Goal: Task Accomplishment & Management: Use online tool/utility

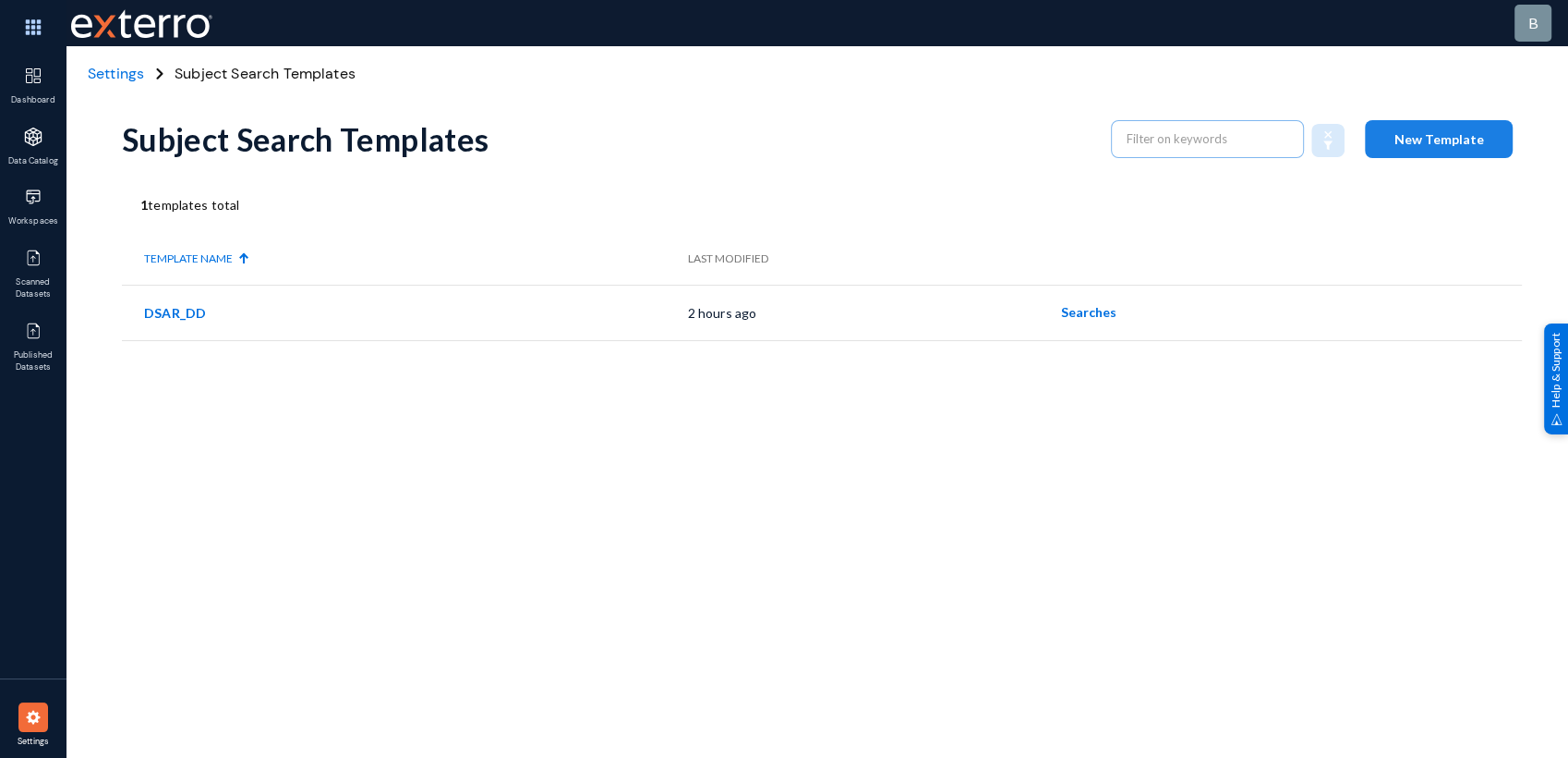
click at [1431, 146] on button "New Template" at bounding box center [1439, 139] width 148 height 38
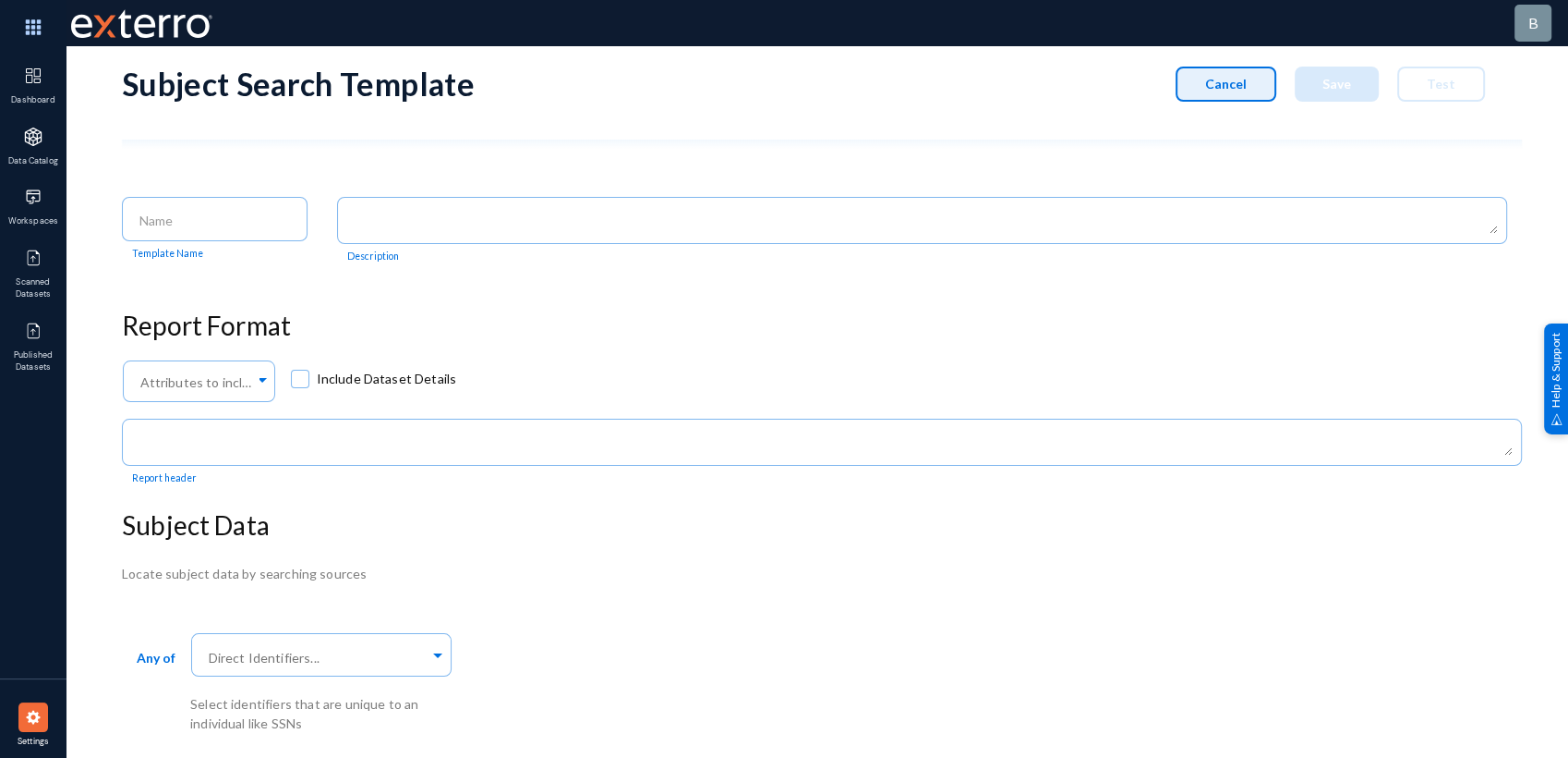
click at [1219, 84] on span "Cancel" at bounding box center [1226, 84] width 42 height 16
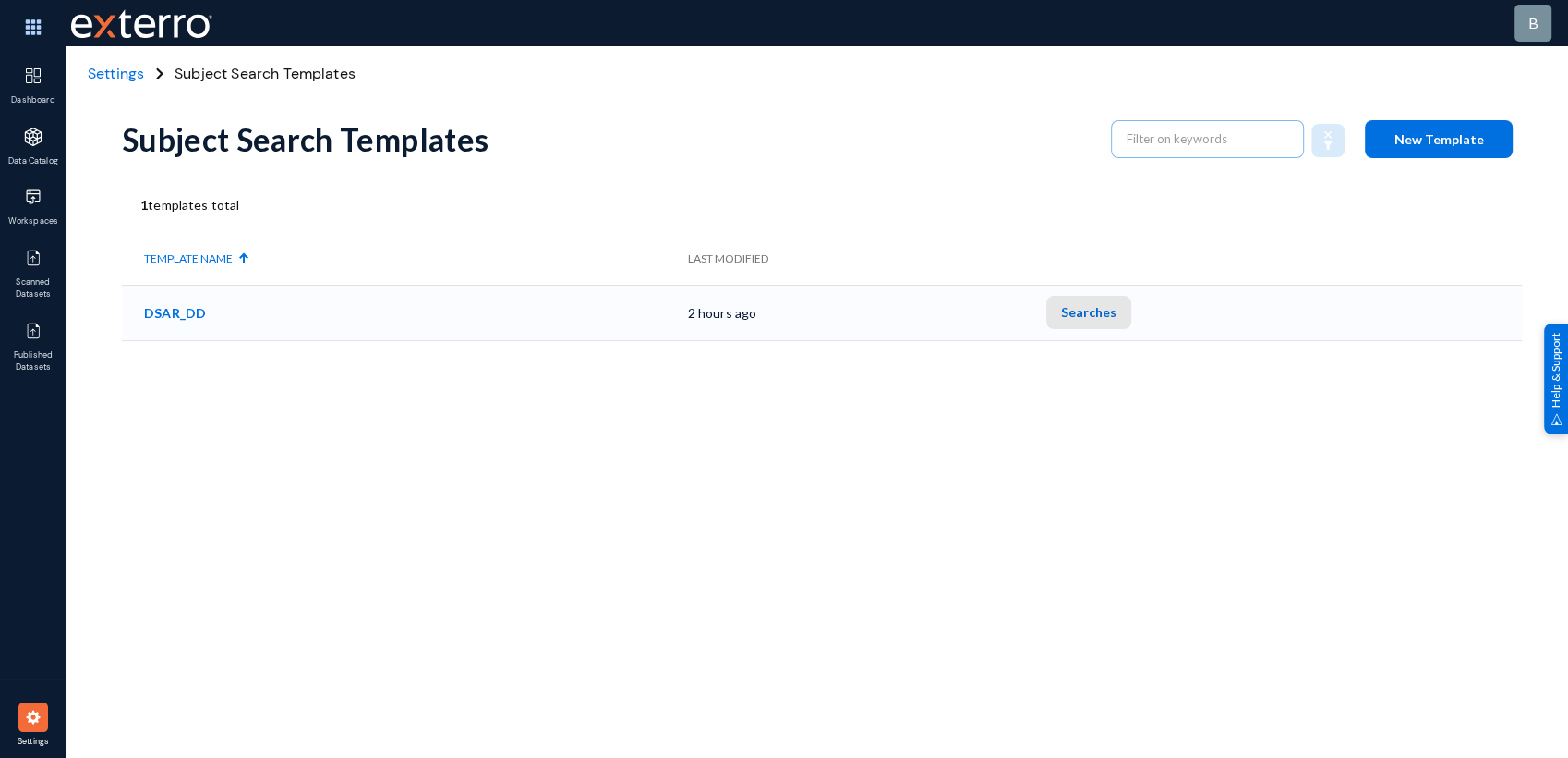
click at [1116, 310] on span "Searches" at bounding box center [1088, 312] width 55 height 16
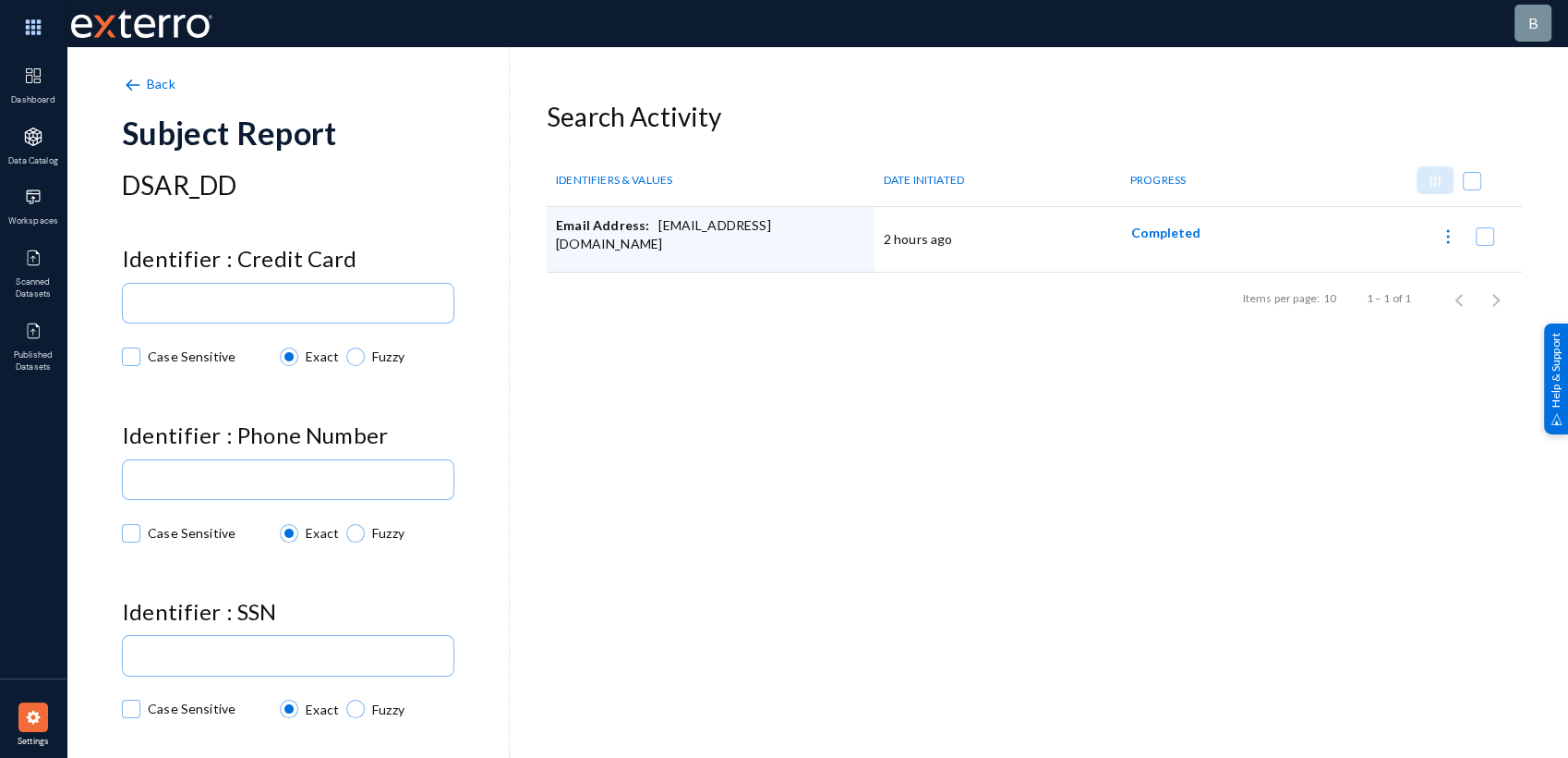
click at [158, 83] on span "Back" at bounding box center [161, 84] width 29 height 16
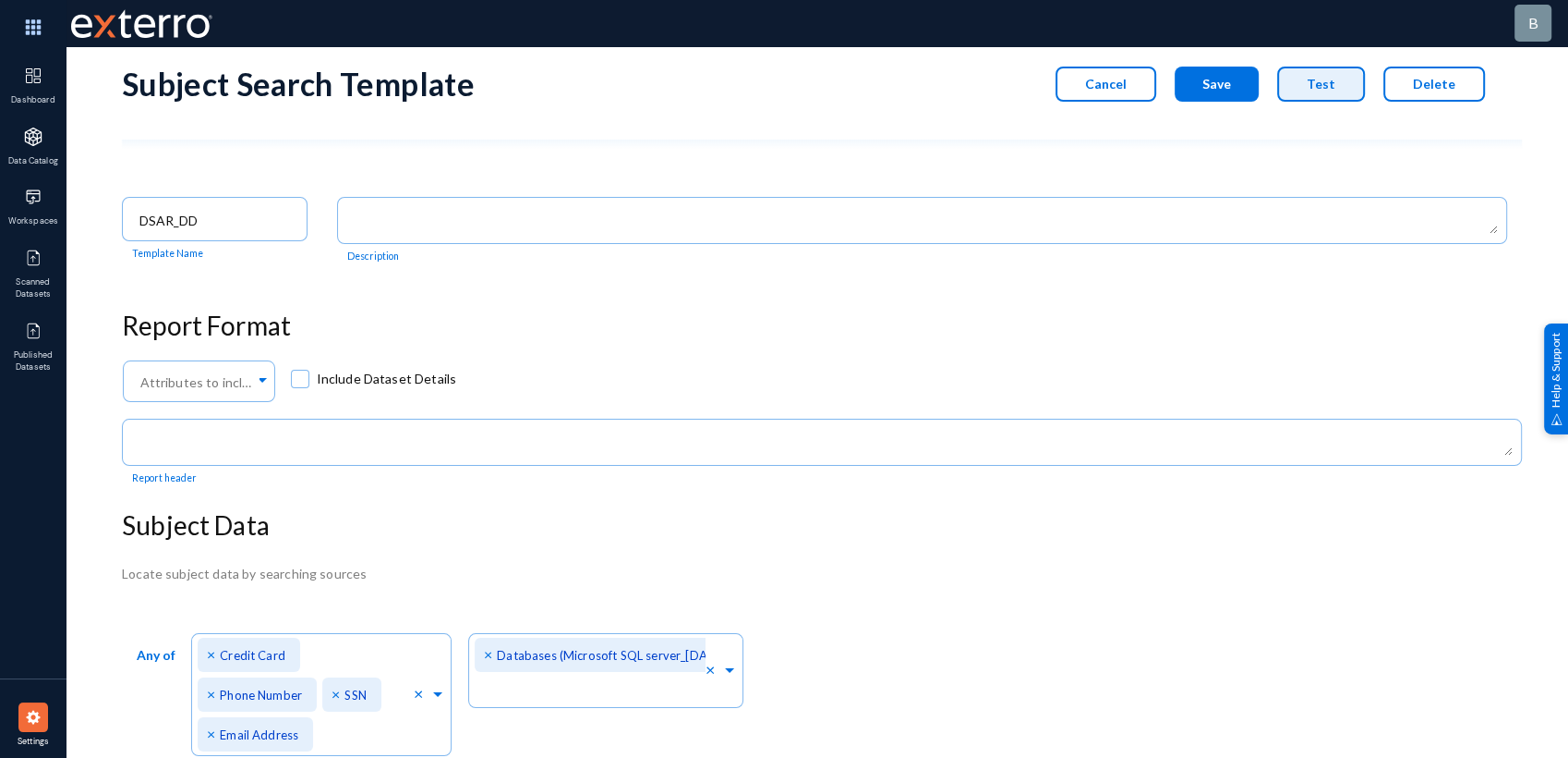
click at [1311, 98] on button "Test" at bounding box center [1321, 84] width 88 height 35
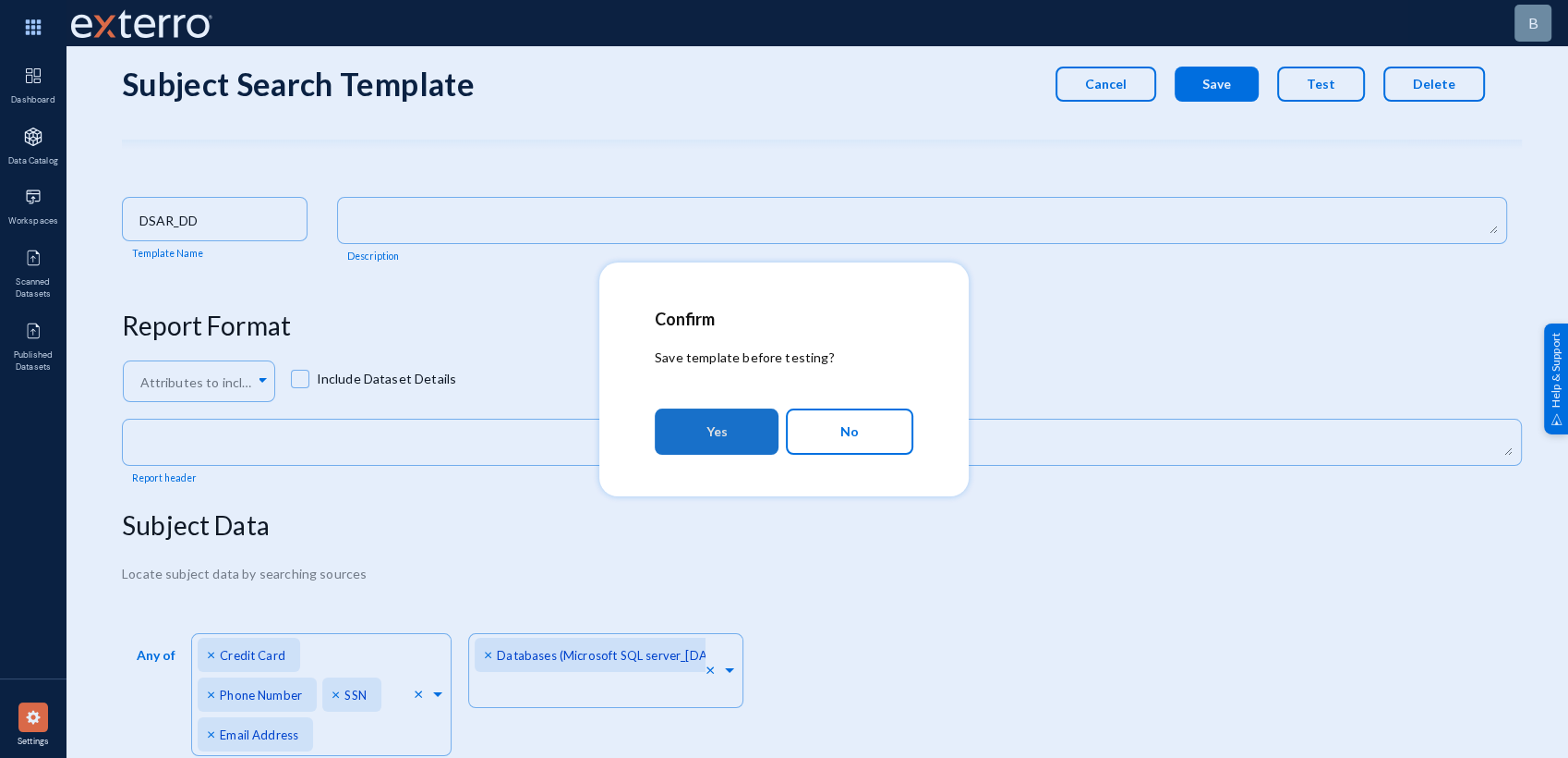
click at [758, 421] on button "Yes" at bounding box center [717, 431] width 124 height 46
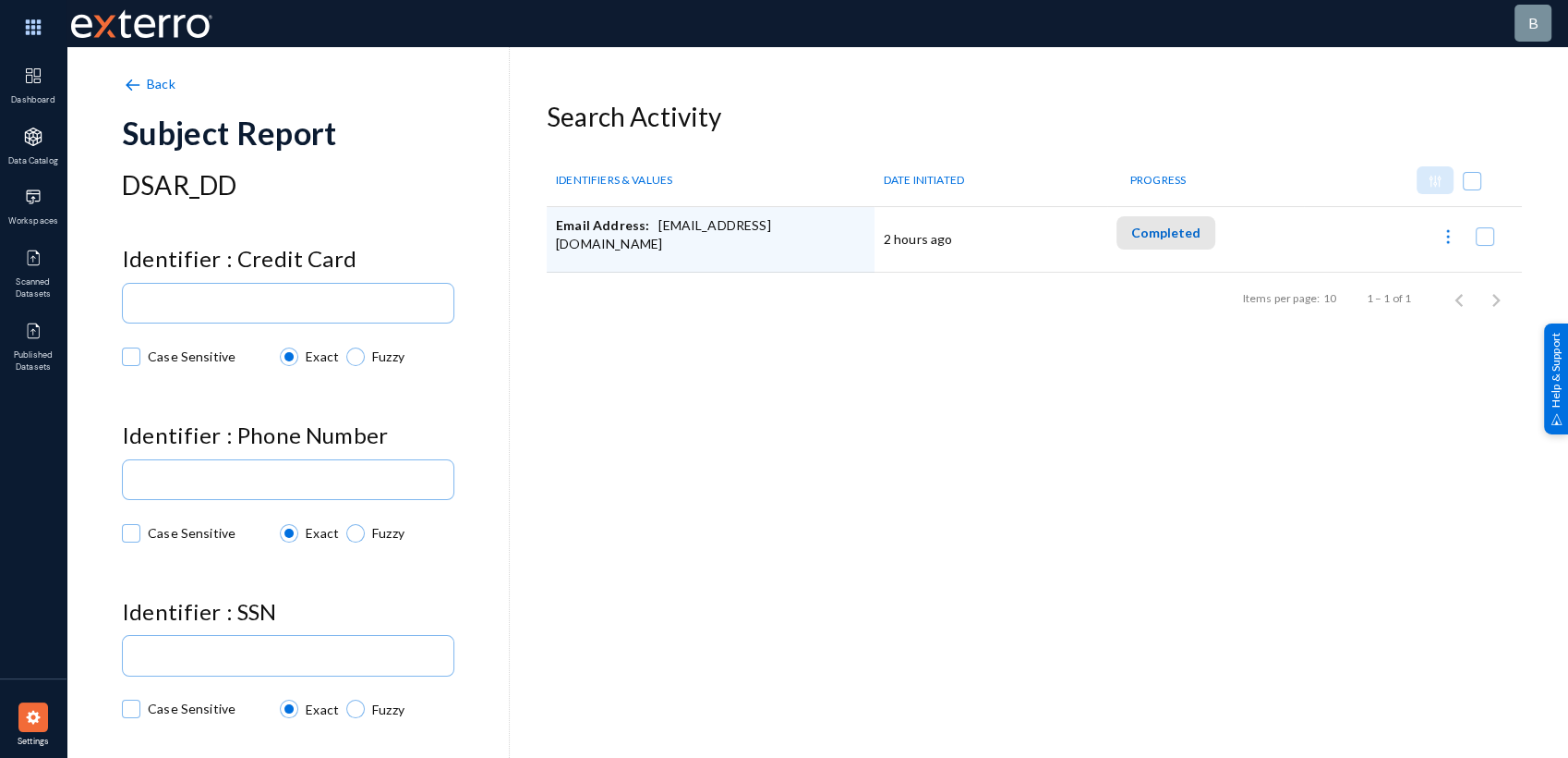
click at [1168, 233] on span "Completed" at bounding box center [1165, 233] width 69 height 16
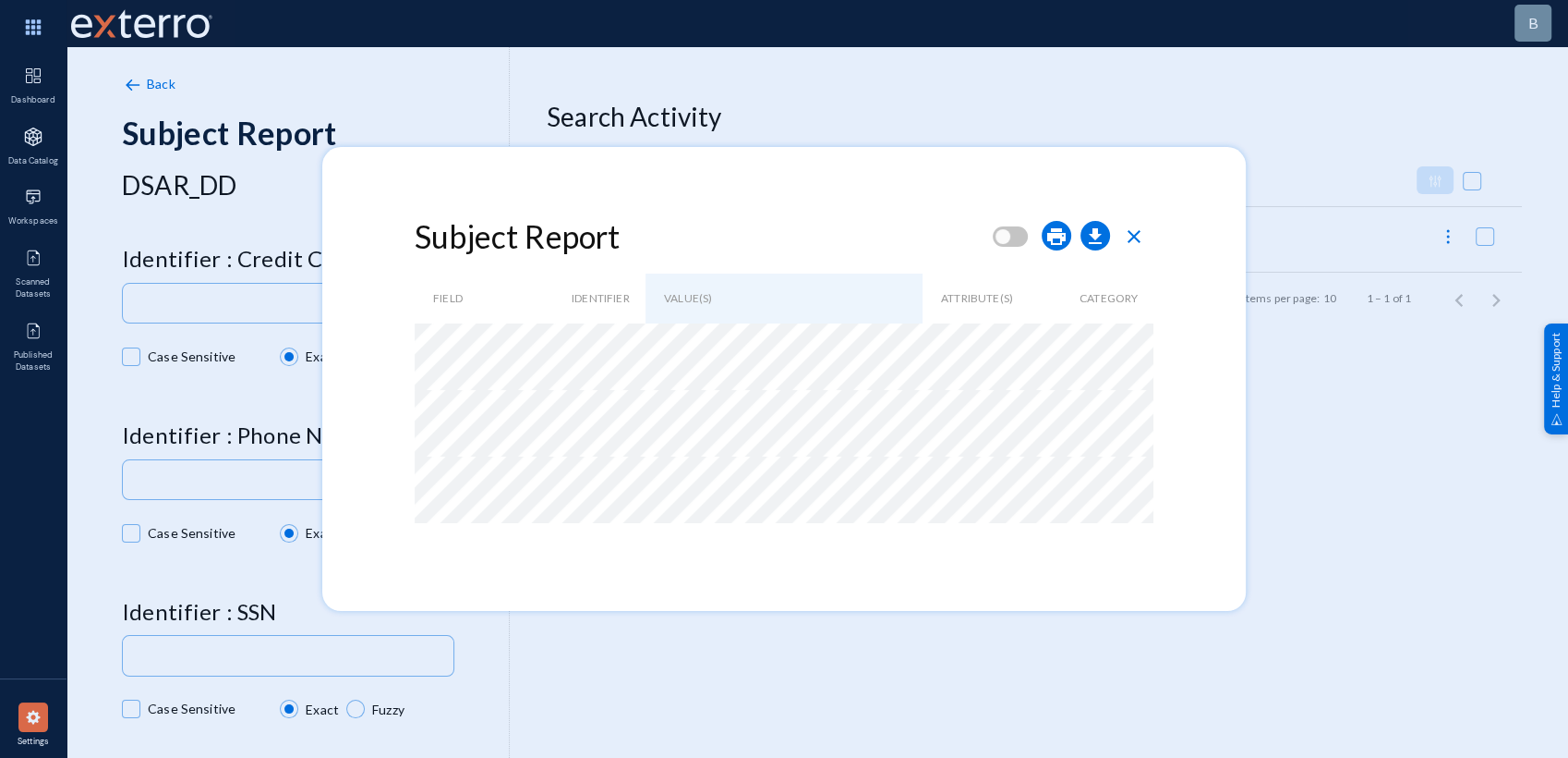
click at [1329, 589] on div at bounding box center [784, 379] width 1568 height 758
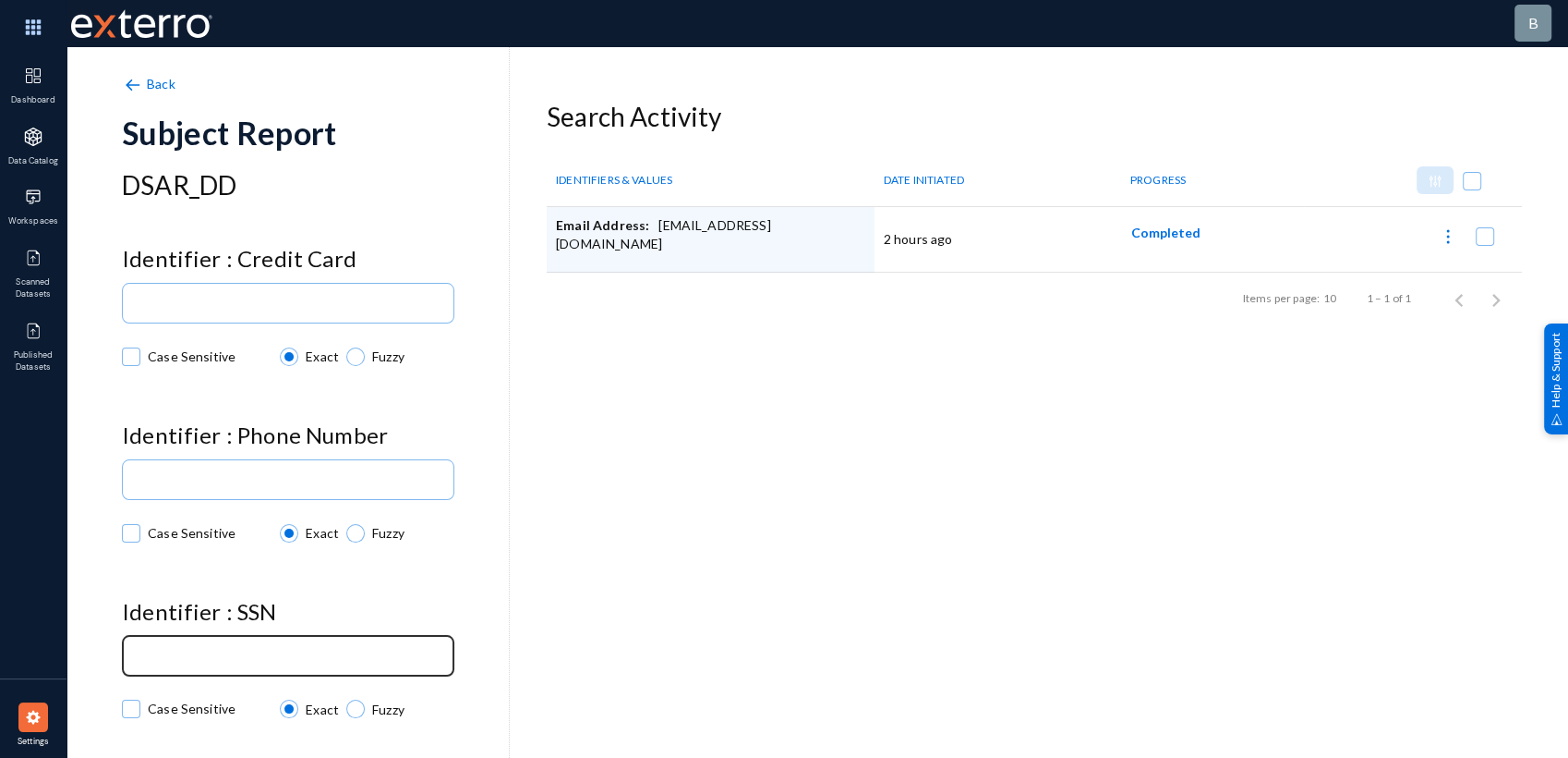
scroll to position [207, 0]
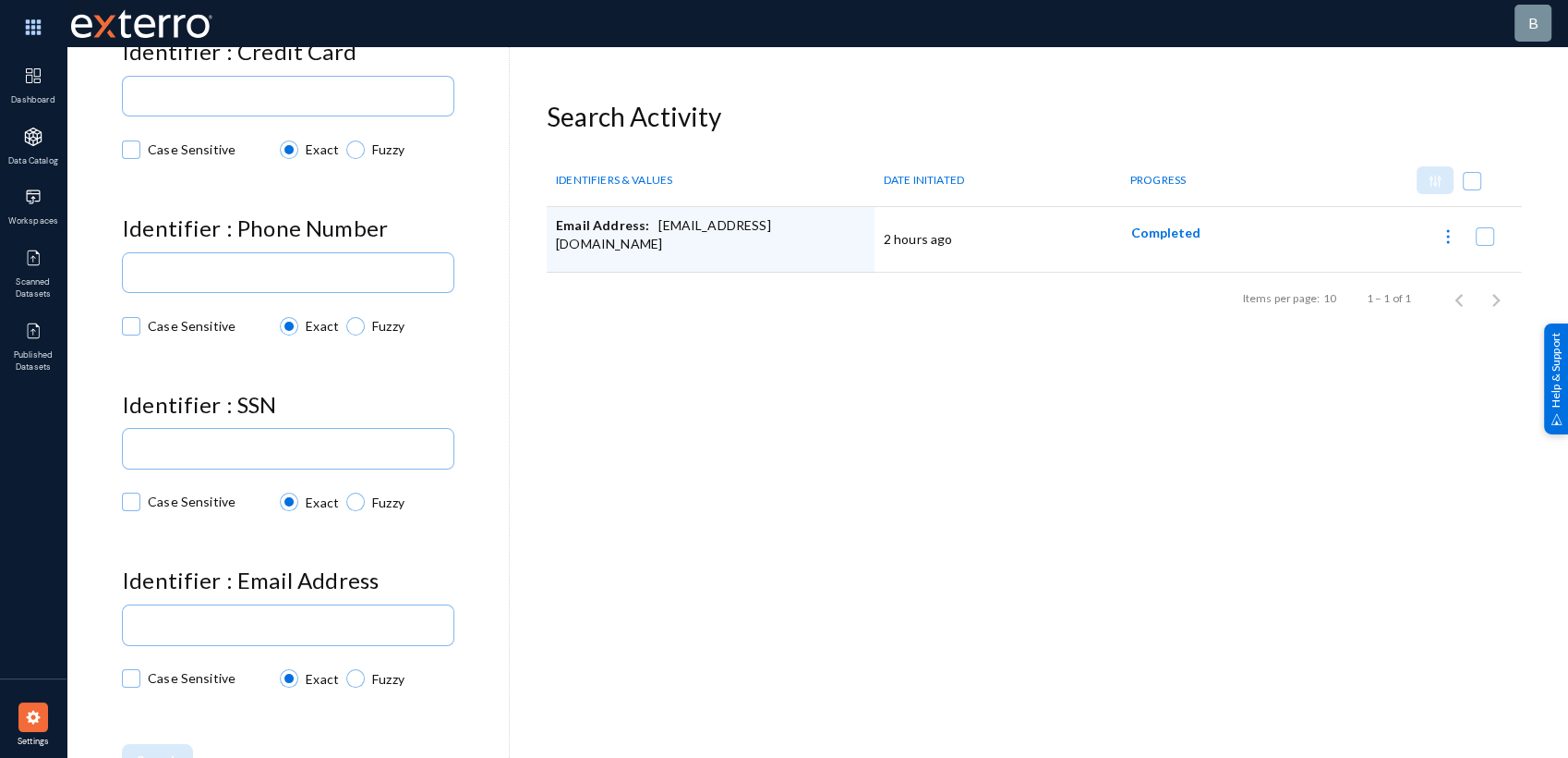
drag, startPoint x: 649, startPoint y: 229, endPoint x: 842, endPoint y: 212, distance: 193.7
click at [842, 212] on td "Email Address: [EMAIL_ADDRESS][DOMAIN_NAME]" at bounding box center [711, 240] width 328 height 66
copy div "[EMAIL_ADDRESS][DOMAIN_NAME]"
click at [249, 613] on div at bounding box center [288, 622] width 316 height 43
paste input "[EMAIL_ADDRESS][DOMAIN_NAME]"
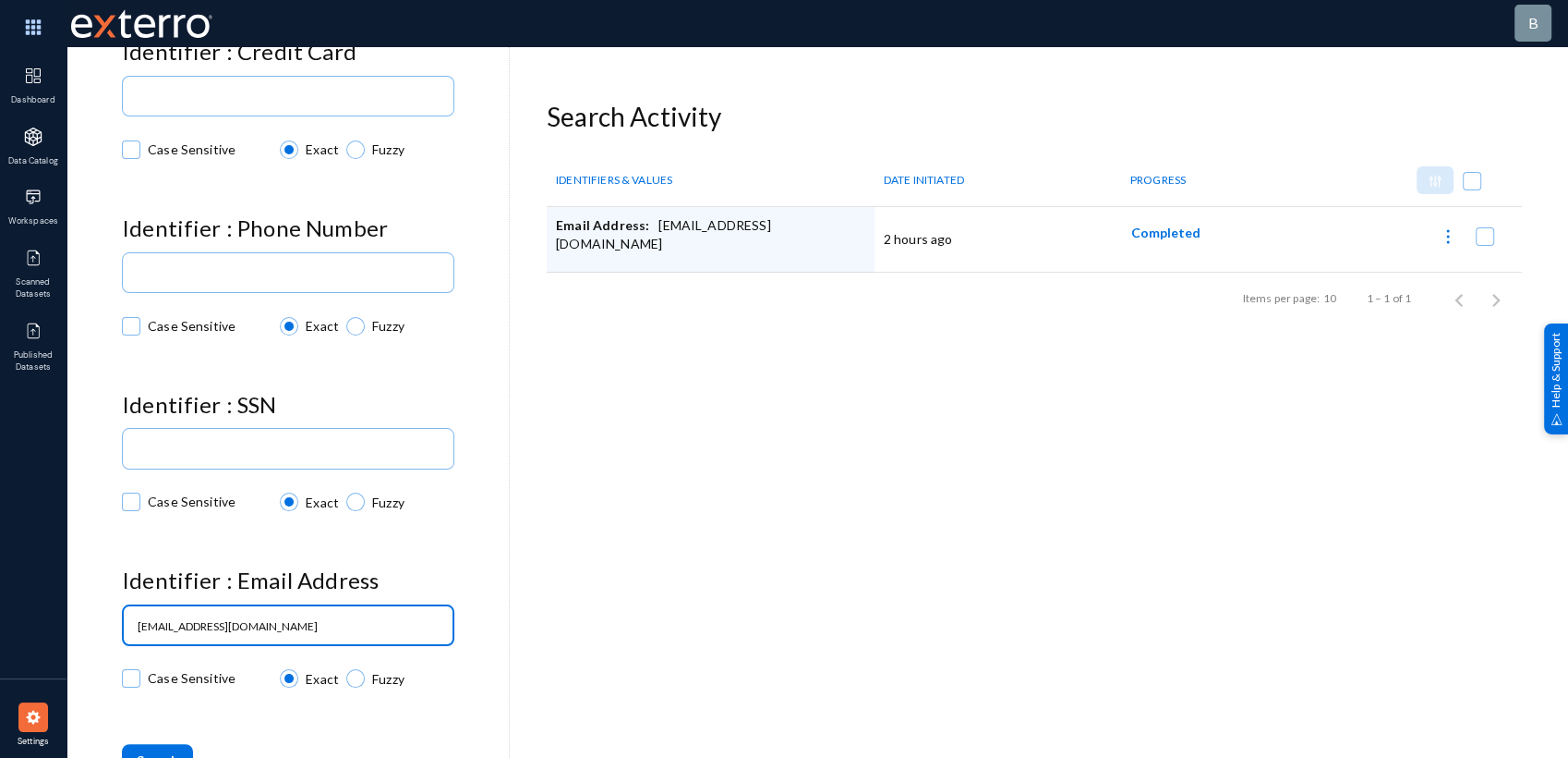
type input "[EMAIL_ADDRESS][DOMAIN_NAME]"
click at [158, 749] on button "Search" at bounding box center [157, 760] width 71 height 33
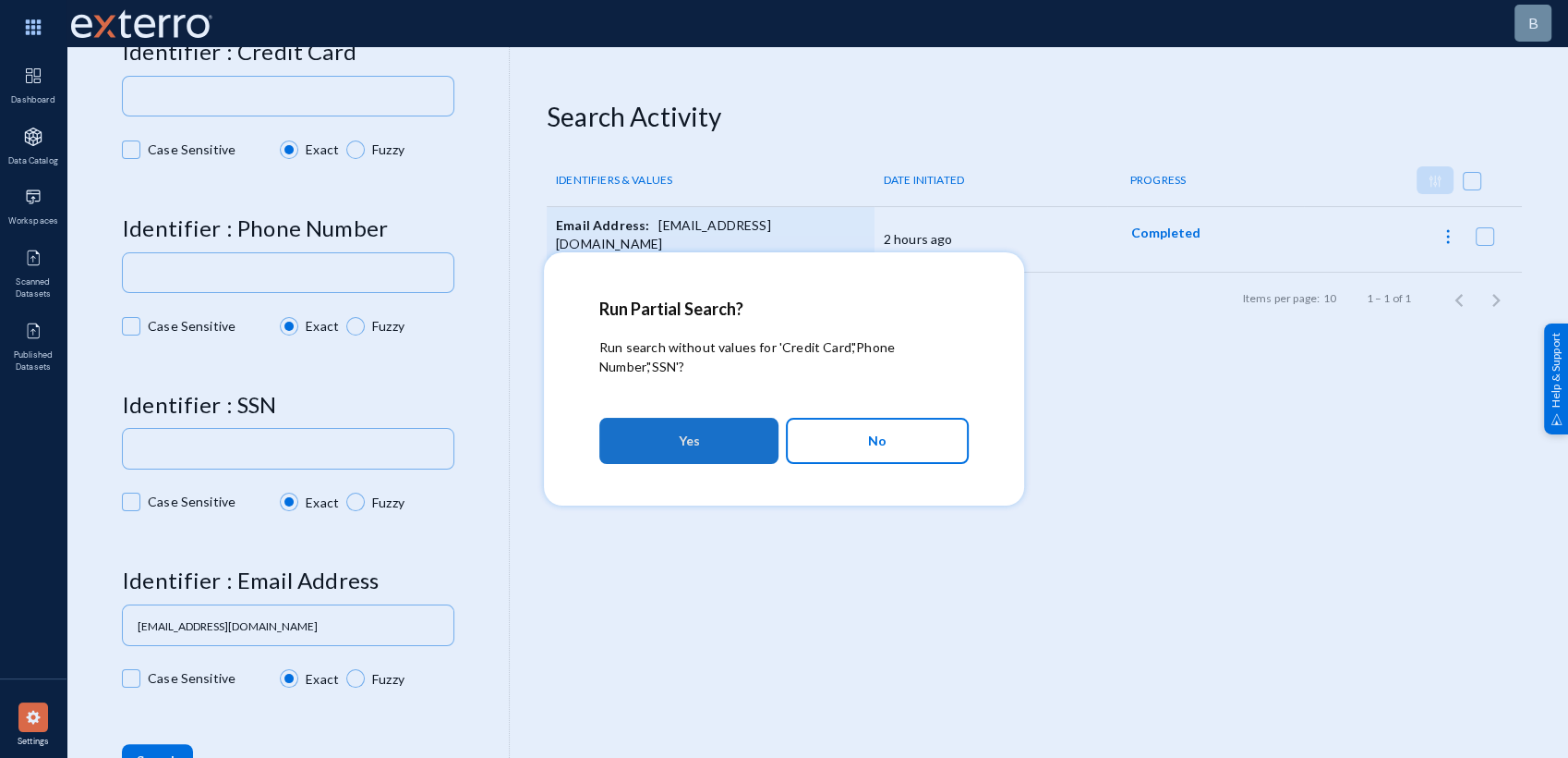
click at [697, 428] on span "Yes" at bounding box center [689, 440] width 21 height 33
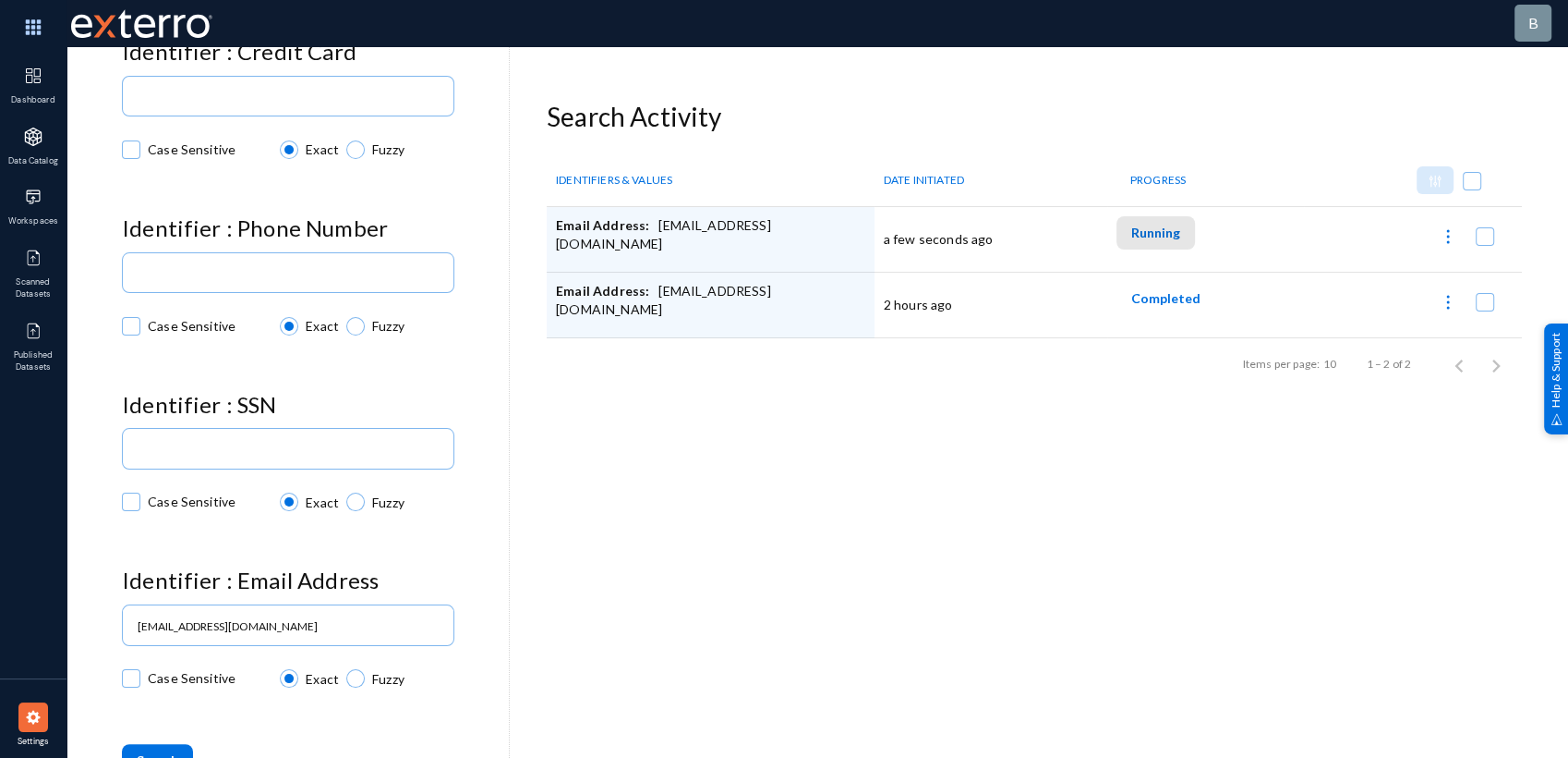
click at [1159, 226] on span "Running" at bounding box center [1155, 233] width 49 height 16
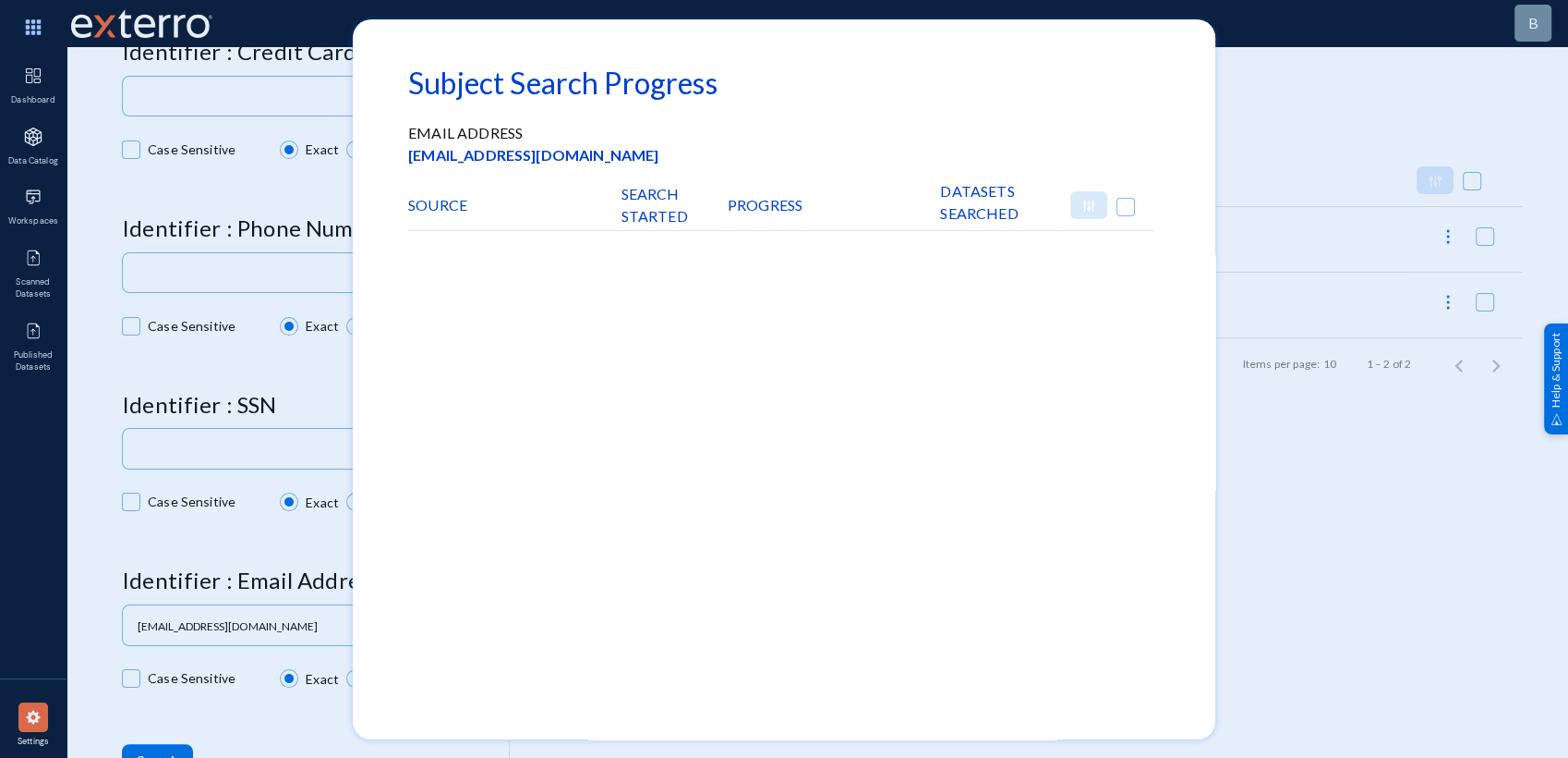
click at [1507, 600] on div at bounding box center [784, 379] width 1568 height 758
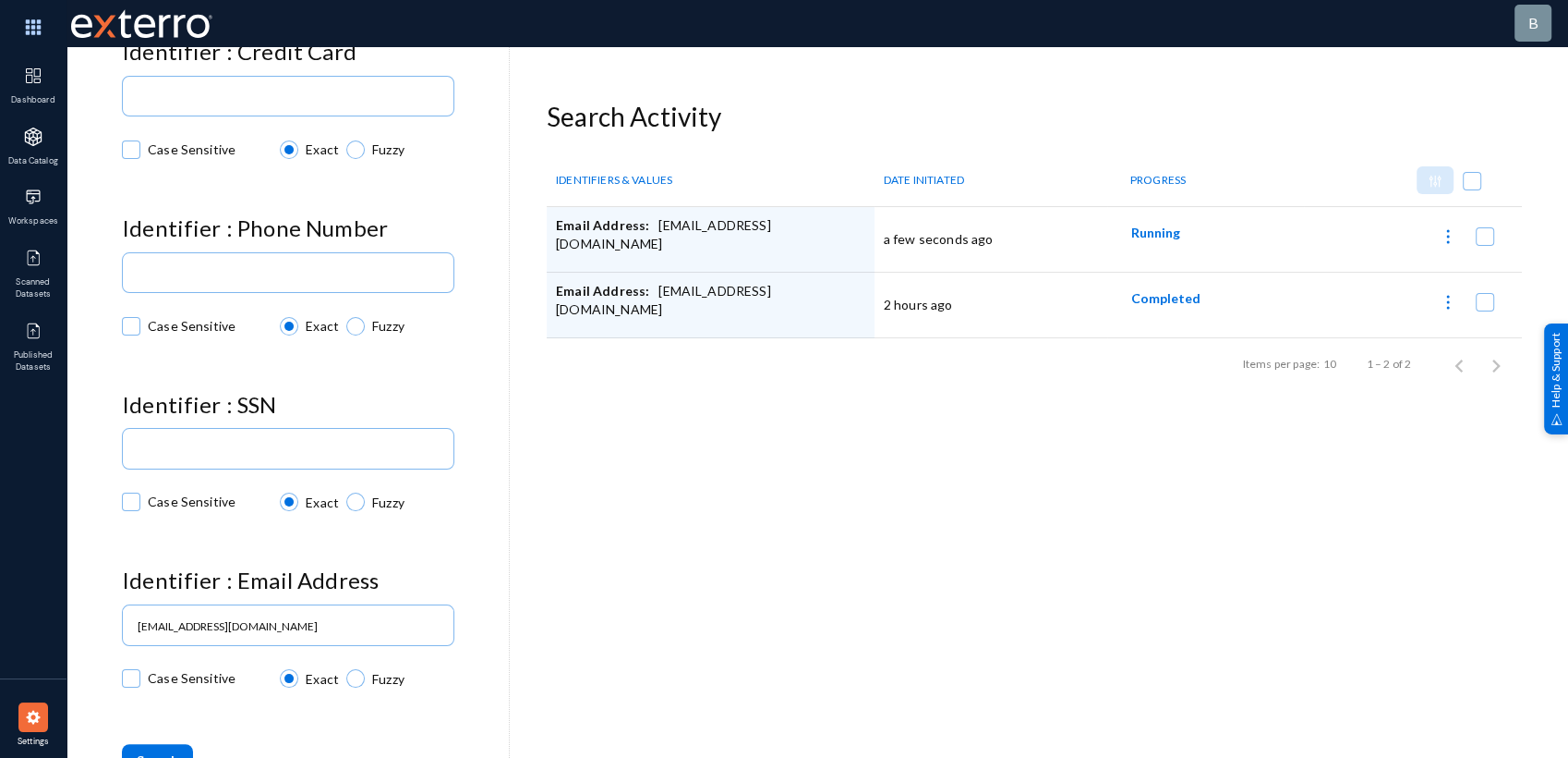
click at [1149, 297] on span "Completed" at bounding box center [1165, 298] width 69 height 16
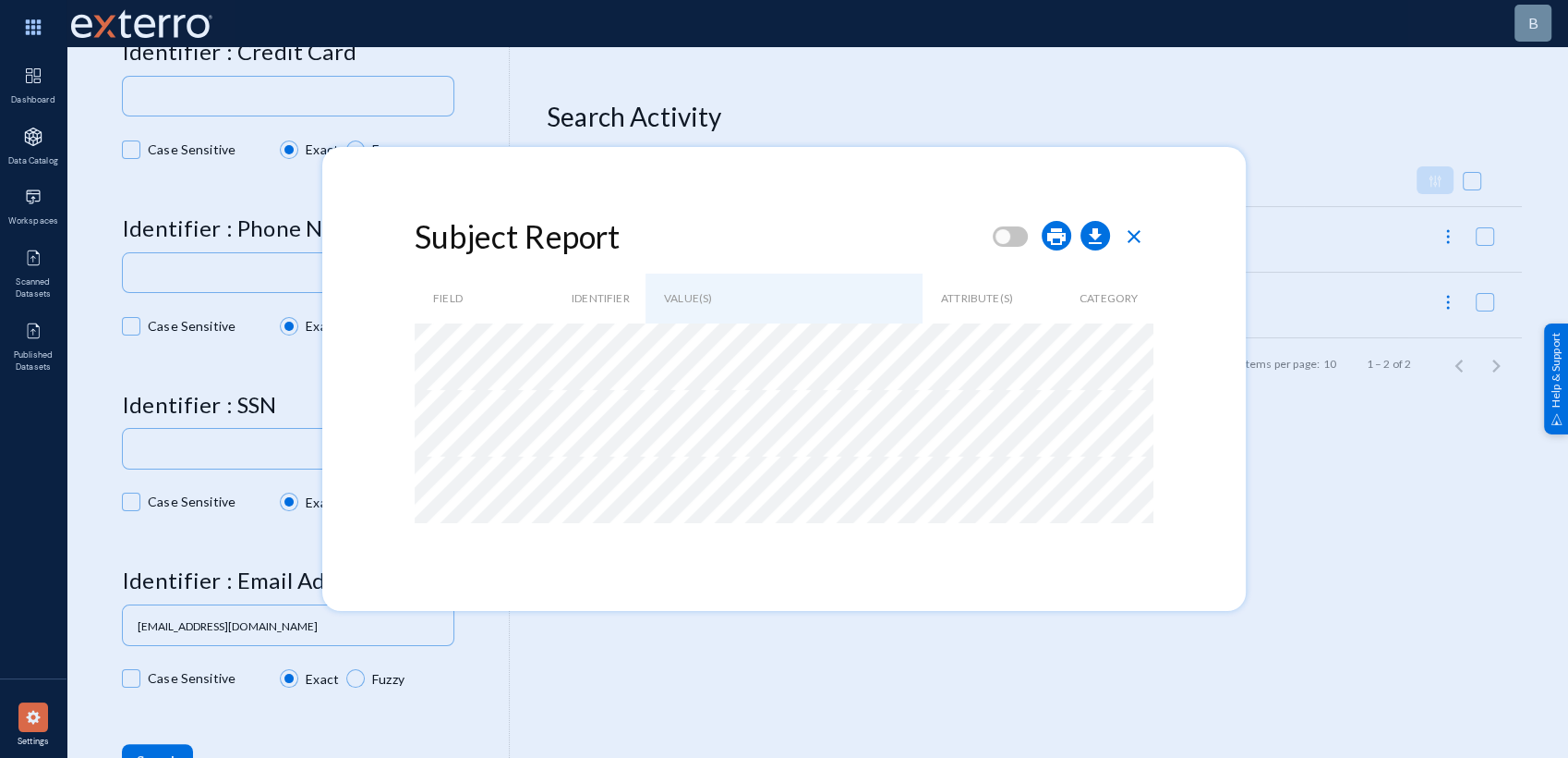
click at [1139, 233] on span "close" at bounding box center [1133, 236] width 22 height 22
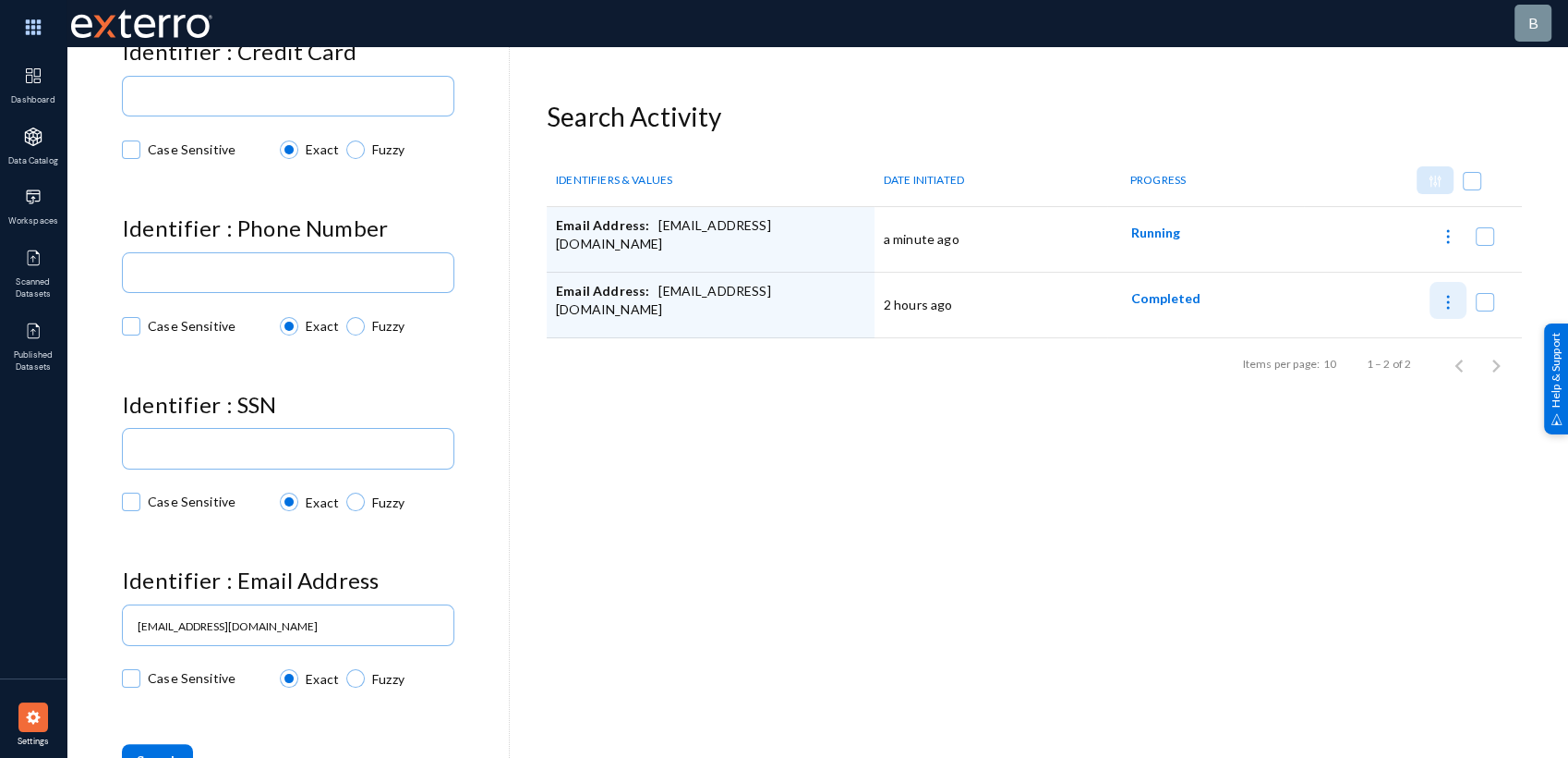
click at [1444, 297] on img at bounding box center [1447, 302] width 18 height 18
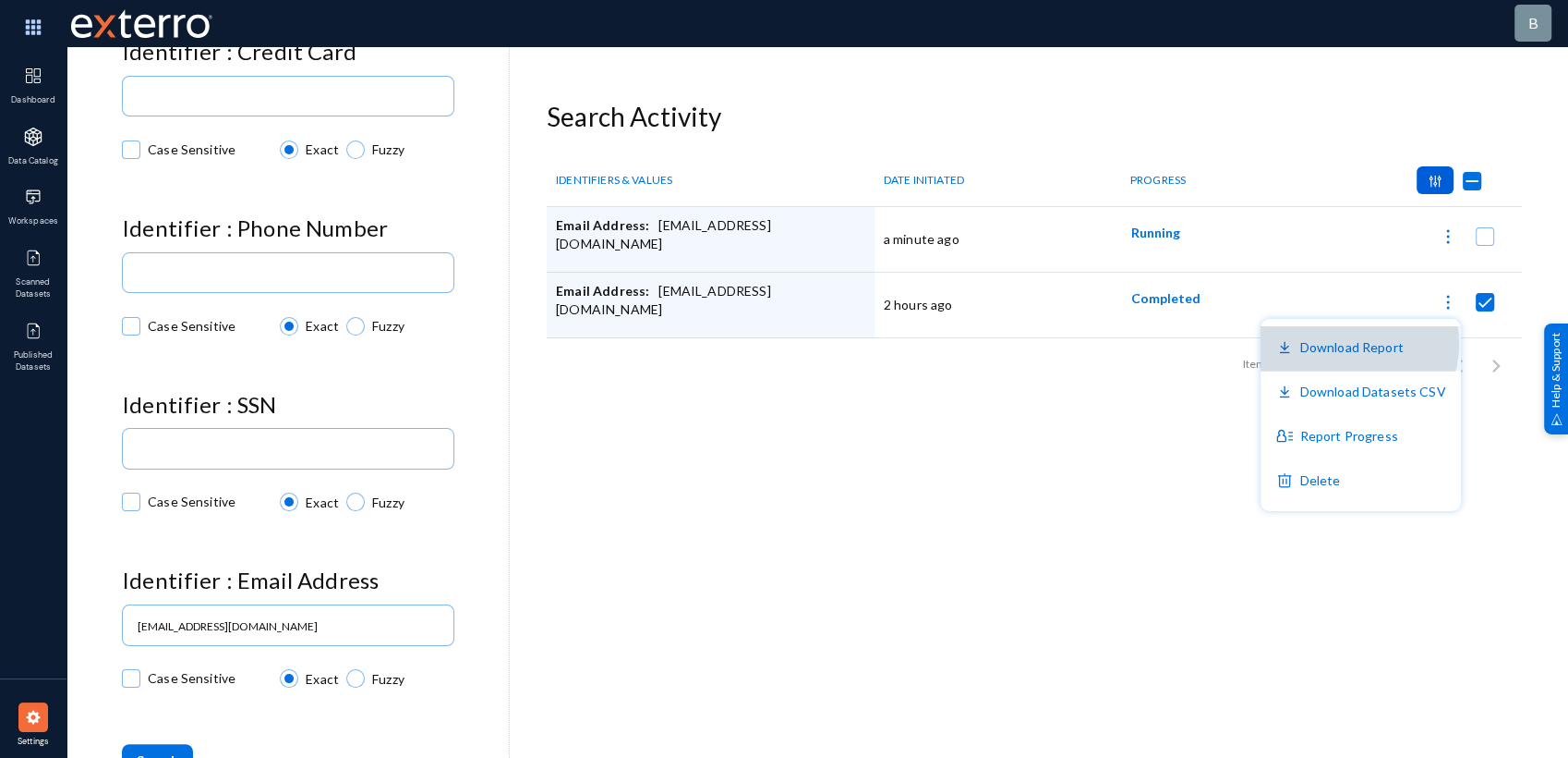
click at [1353, 344] on button "Download Report" at bounding box center [1360, 348] width 200 height 44
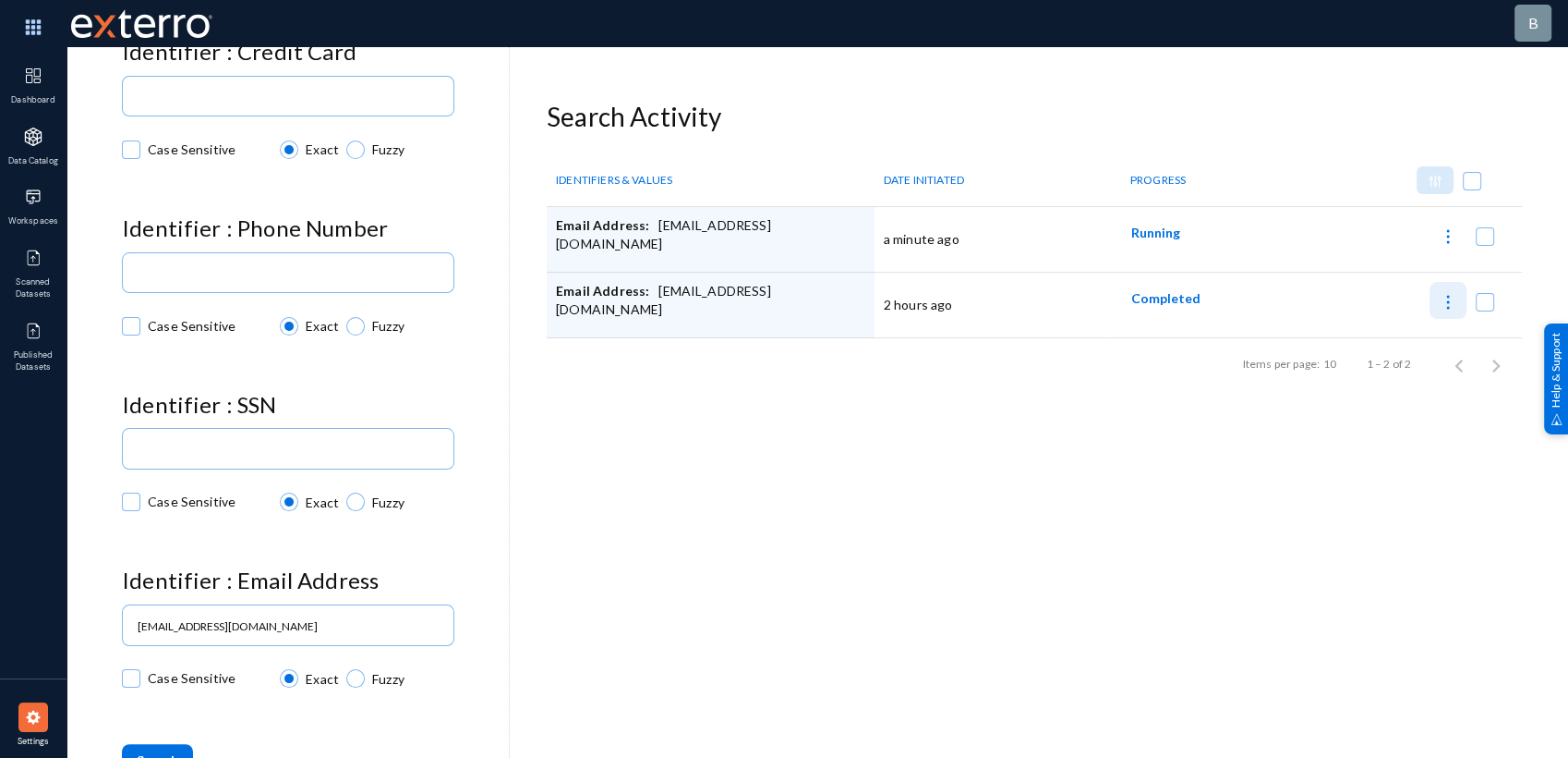
click at [1440, 304] on img at bounding box center [1447, 302] width 18 height 18
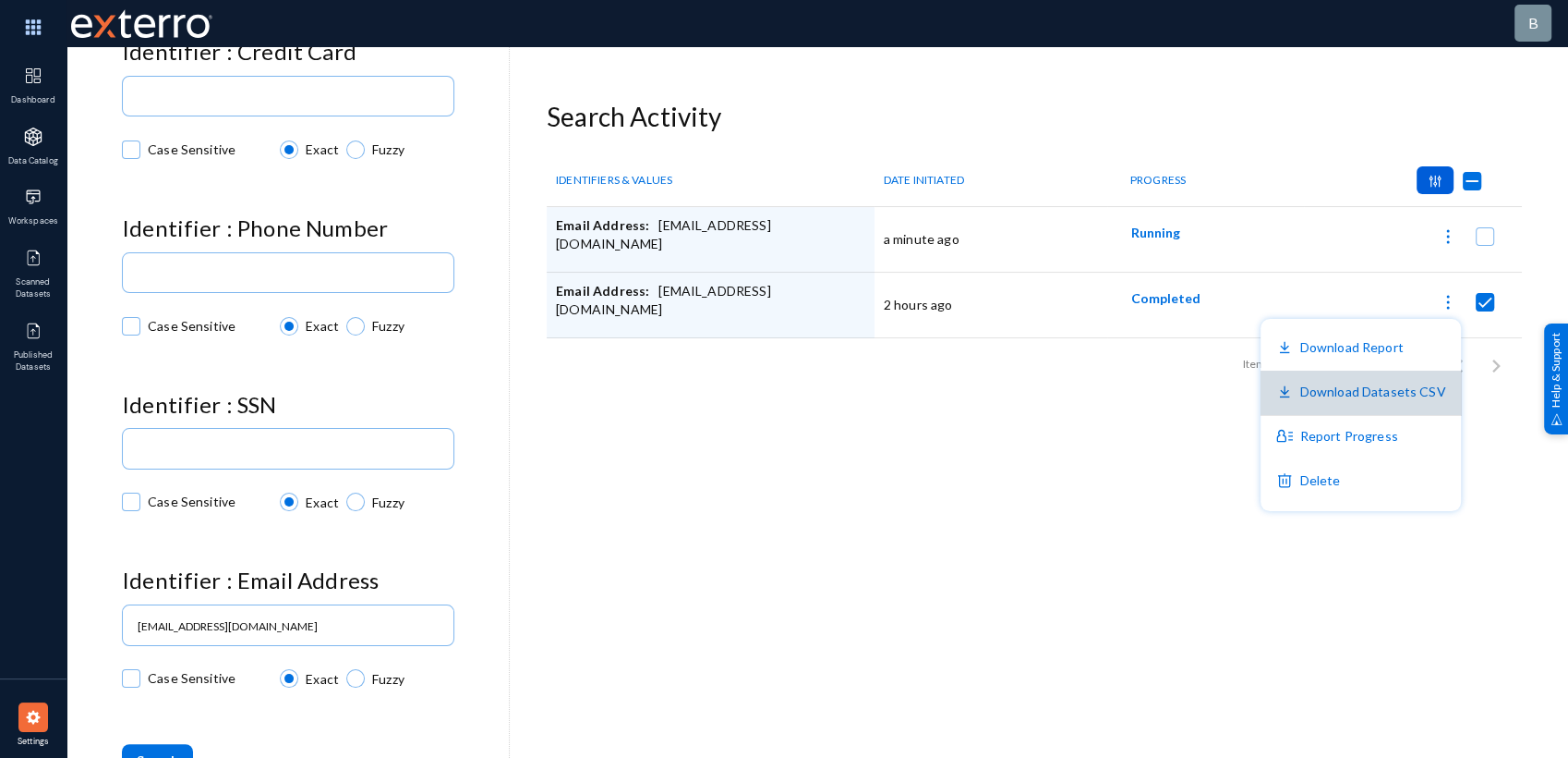
click at [1389, 397] on button "Download Datasets CSV" at bounding box center [1360, 392] width 200 height 44
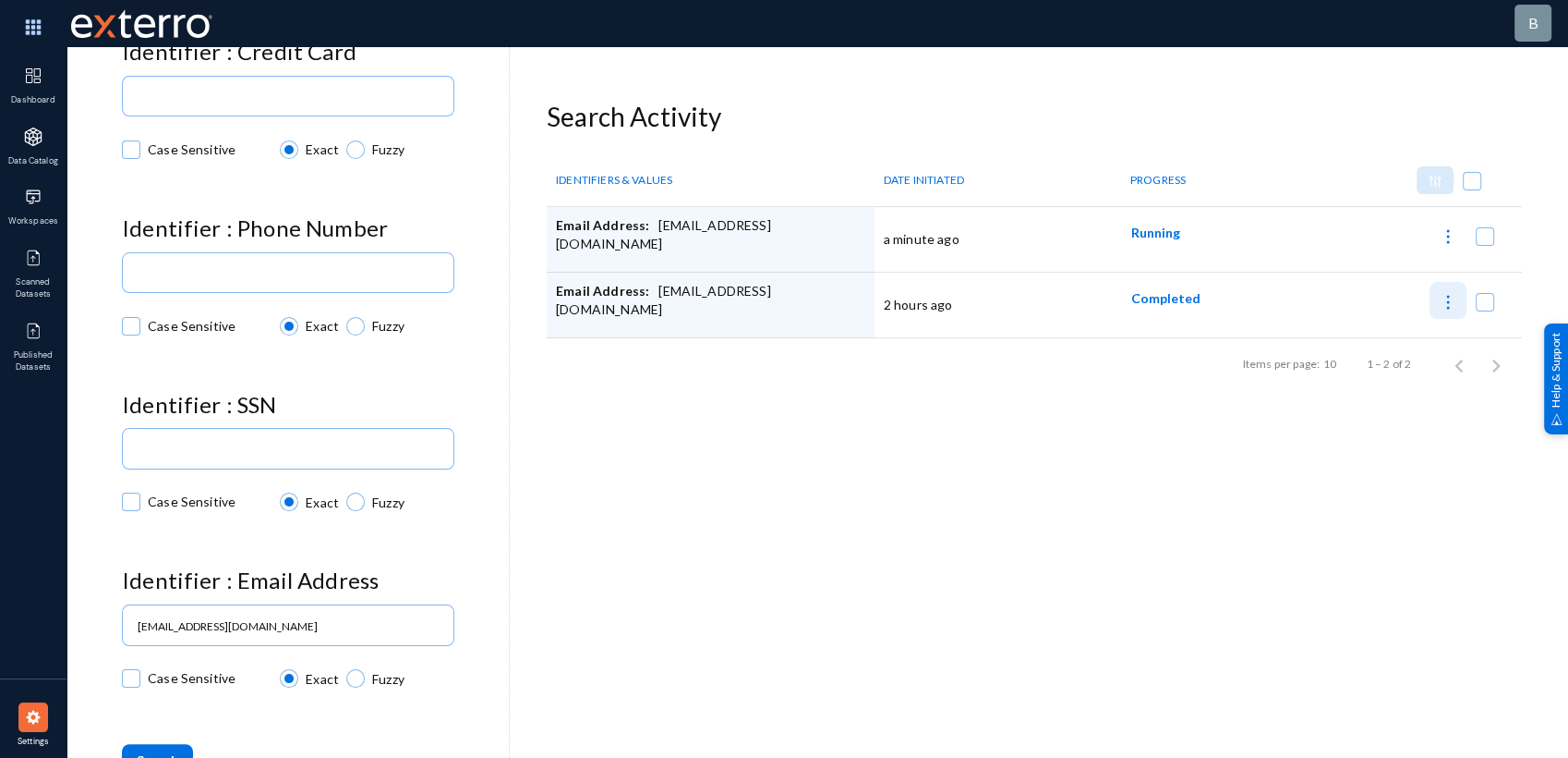
click at [1439, 308] on img at bounding box center [1447, 302] width 18 height 18
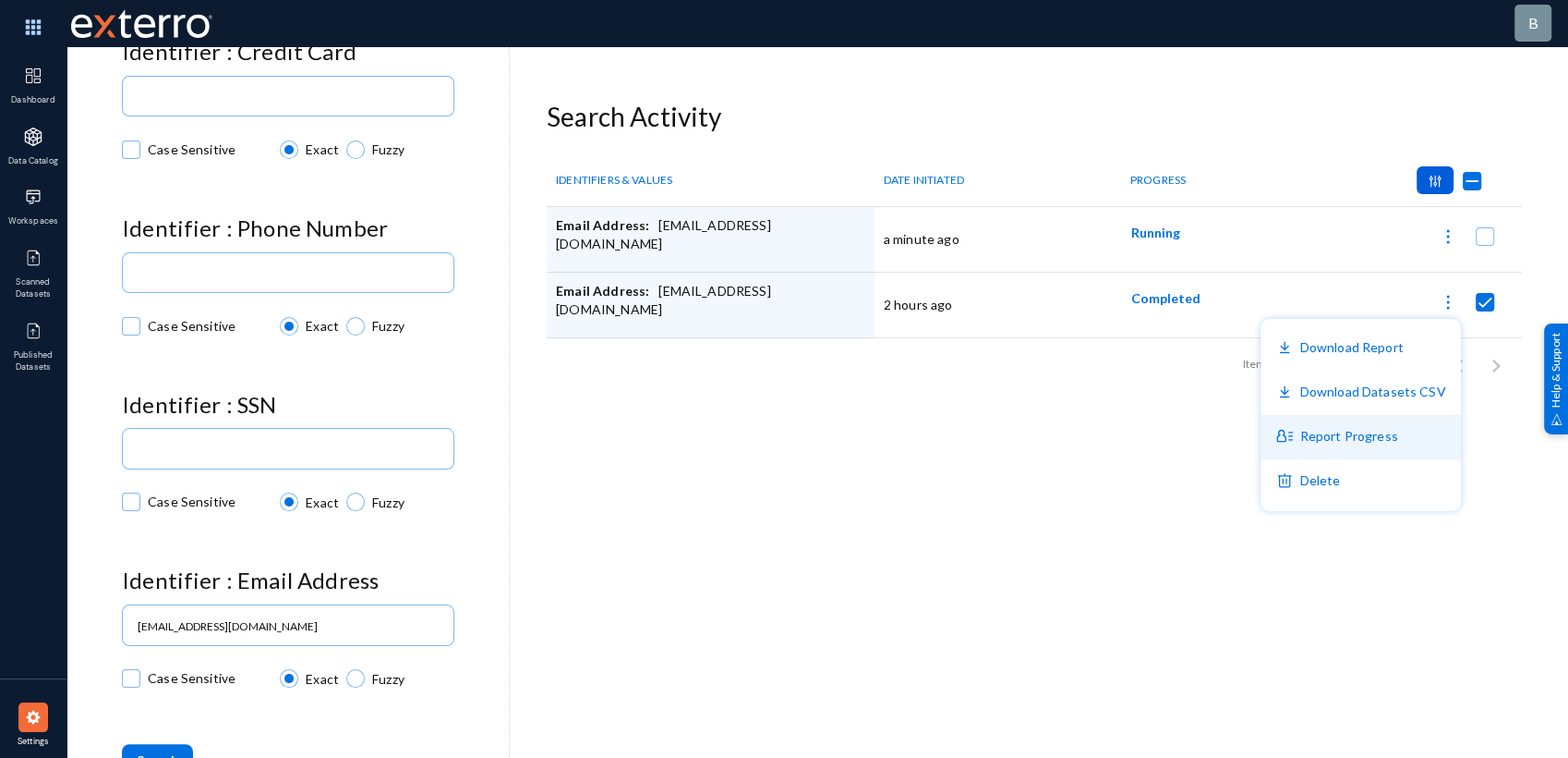
click at [1374, 428] on button "Report Progress" at bounding box center [1360, 437] width 200 height 44
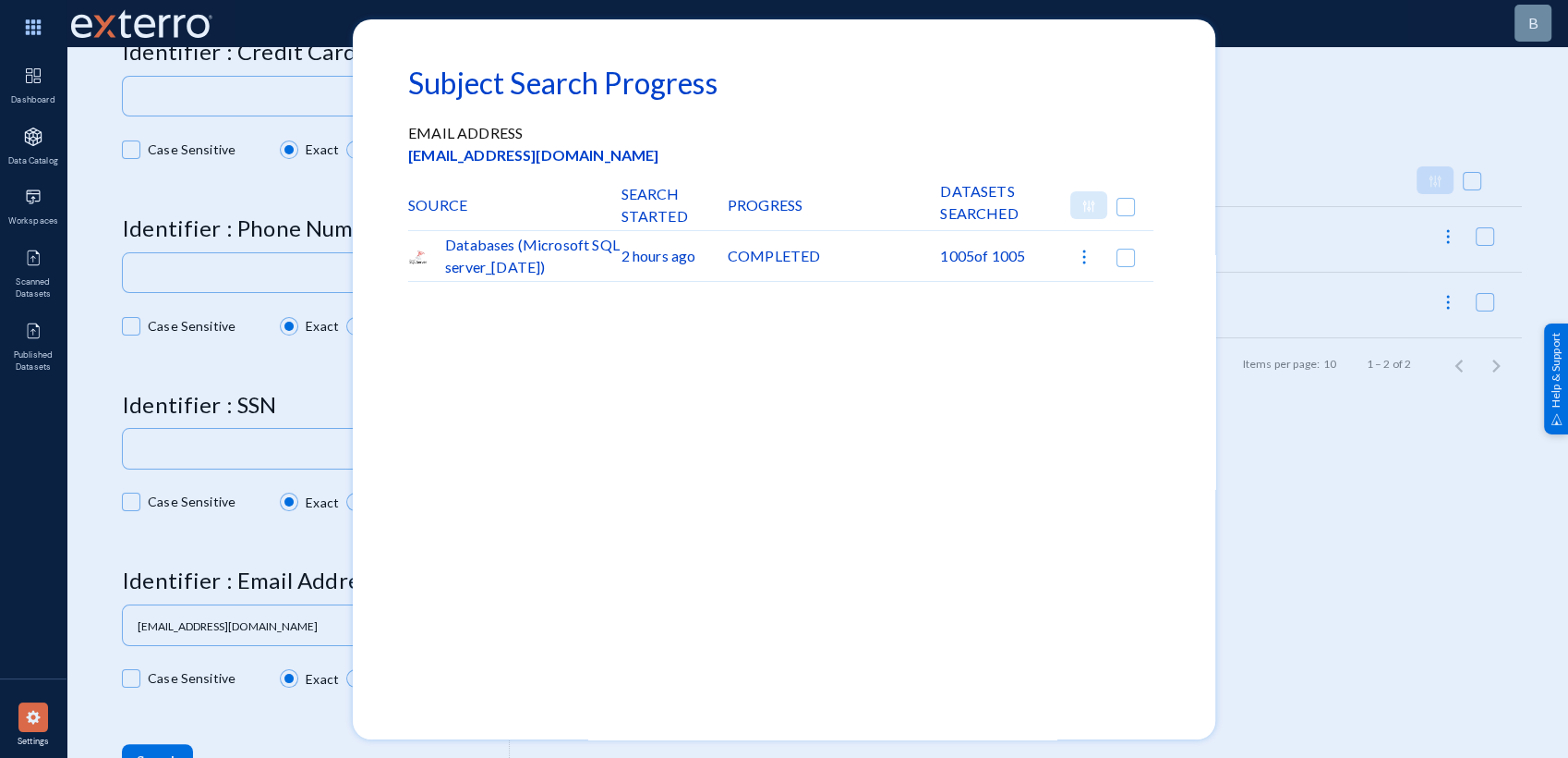
click at [1328, 445] on div at bounding box center [784, 379] width 1568 height 758
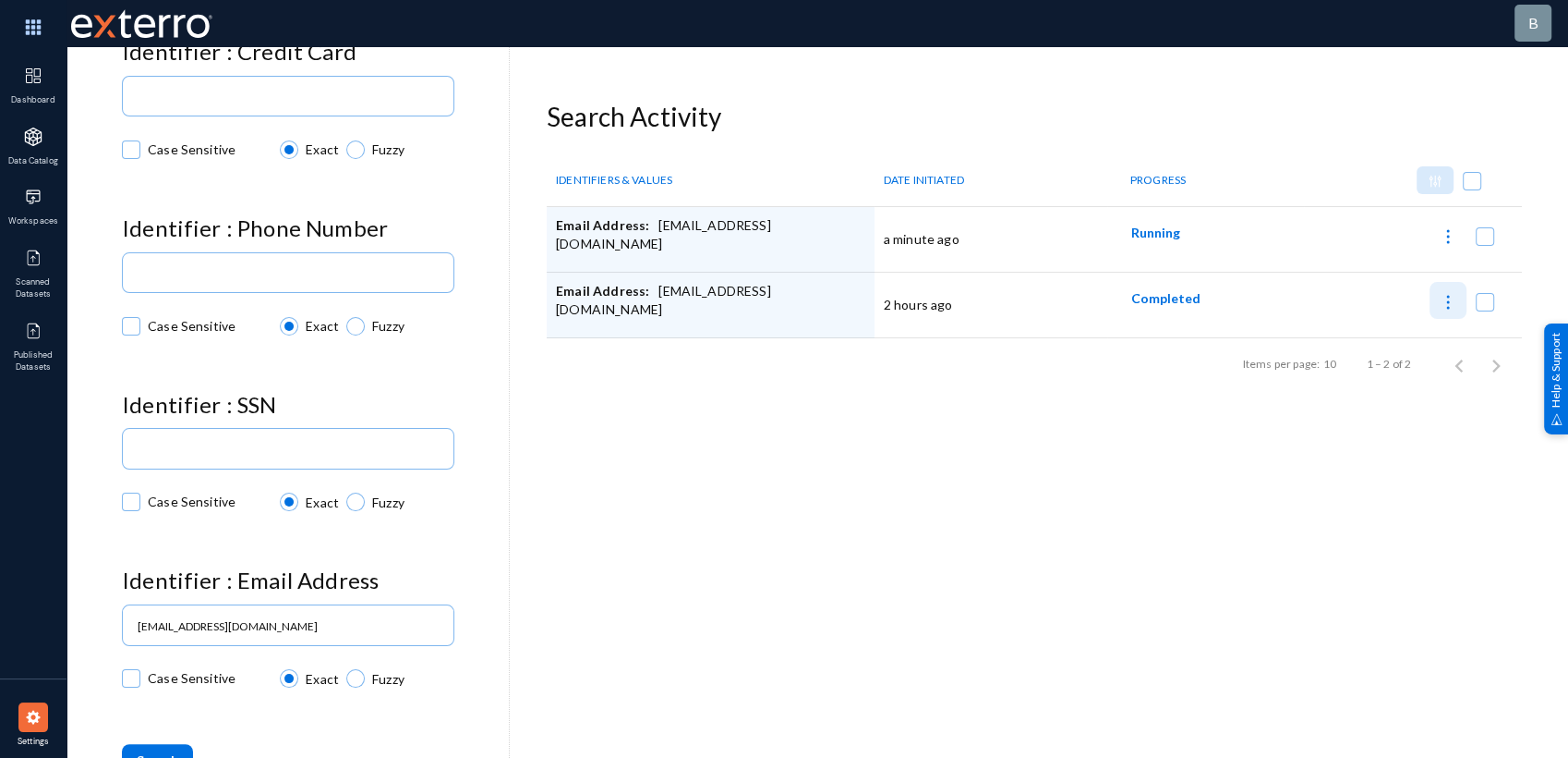
click at [1446, 310] on img at bounding box center [1447, 302] width 18 height 18
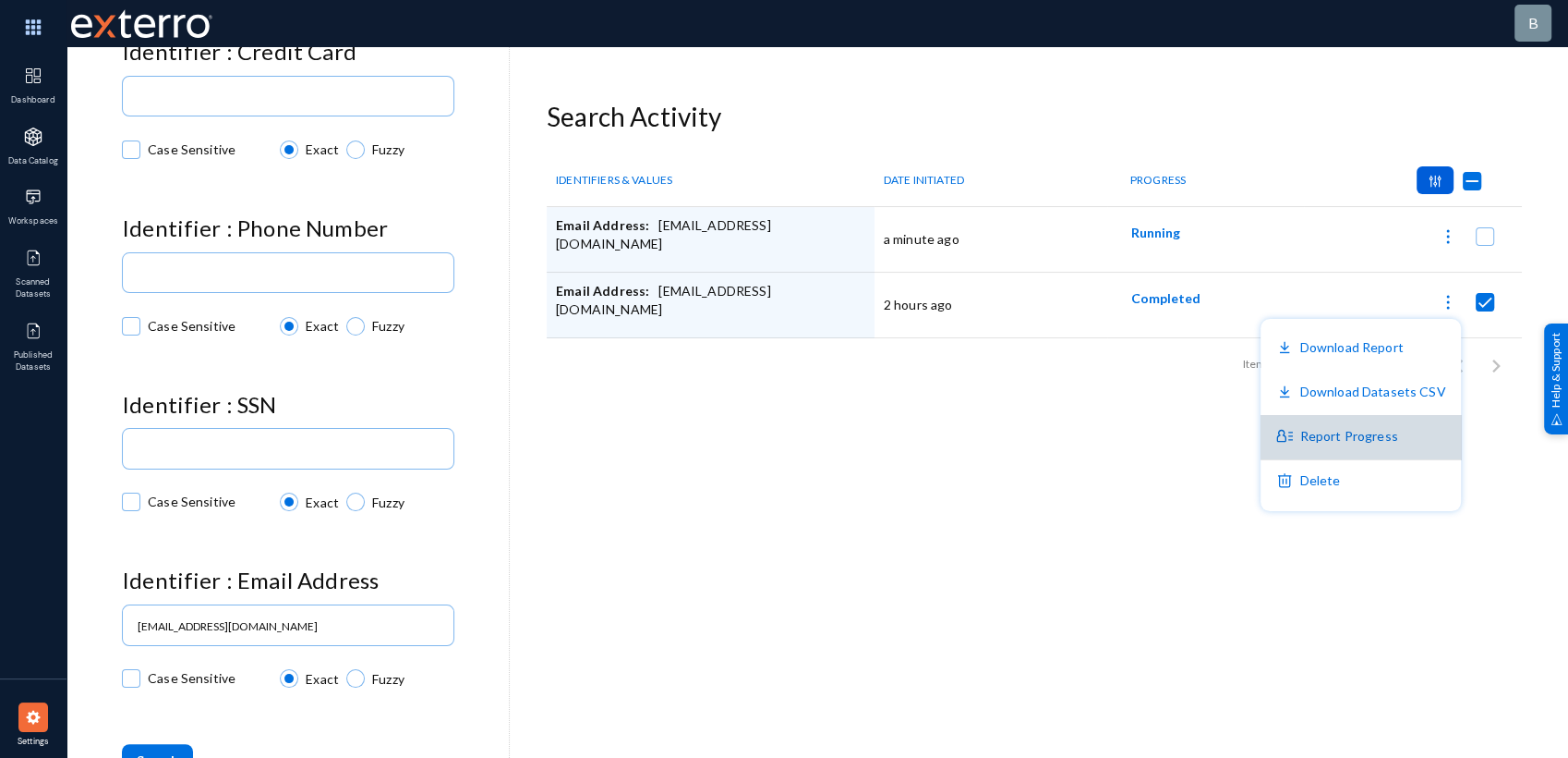
click at [1378, 434] on button "Report Progress" at bounding box center [1360, 437] width 200 height 44
checkbox input "false"
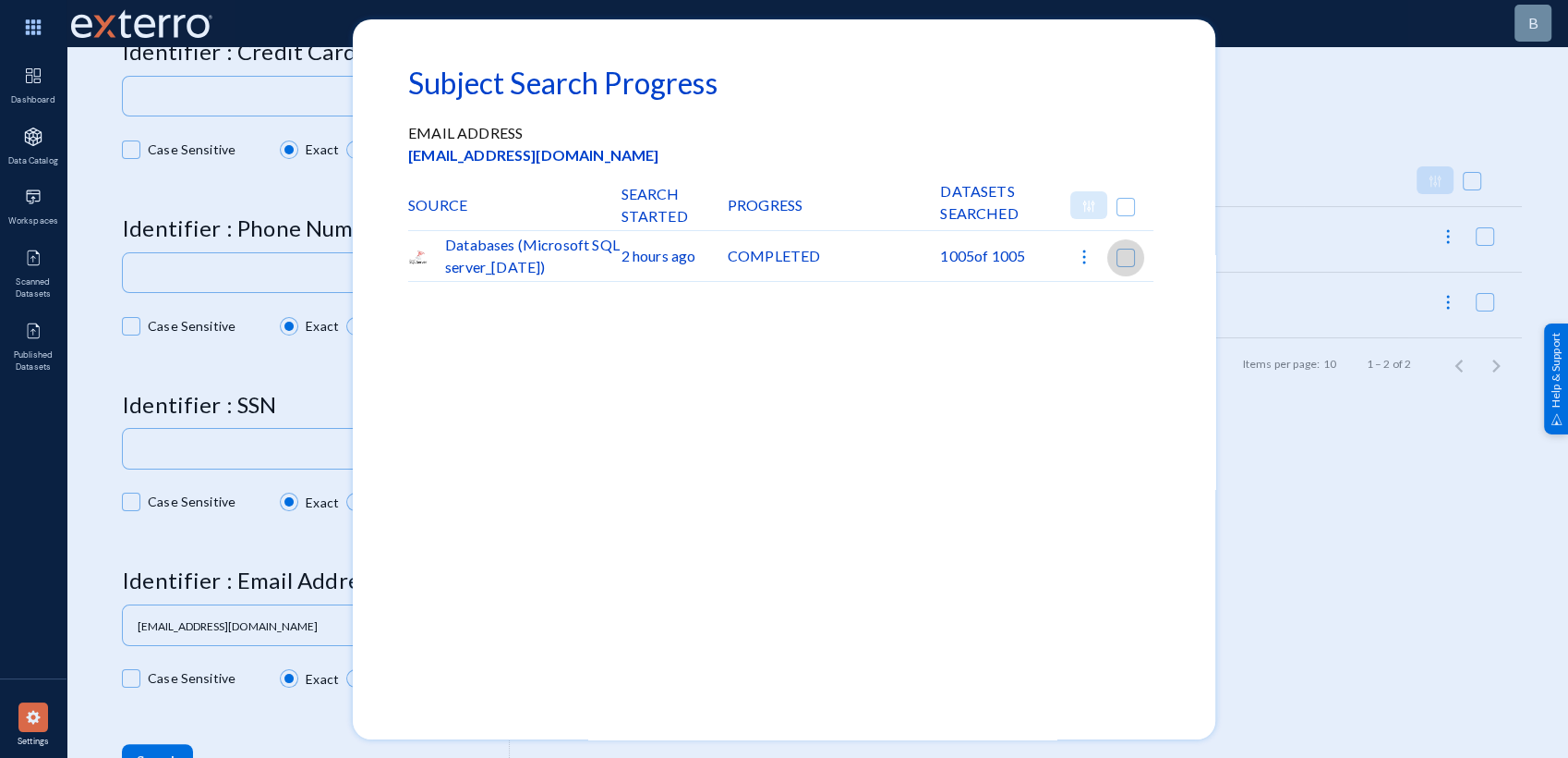
click at [1122, 255] on span at bounding box center [1125, 258] width 18 height 18
click at [1124, 266] on input "checkbox" at bounding box center [1125, 267] width 2 height 2
checkbox input "true"
click at [1083, 262] on img at bounding box center [1083, 257] width 18 height 18
click at [1127, 343] on div at bounding box center [784, 379] width 1568 height 758
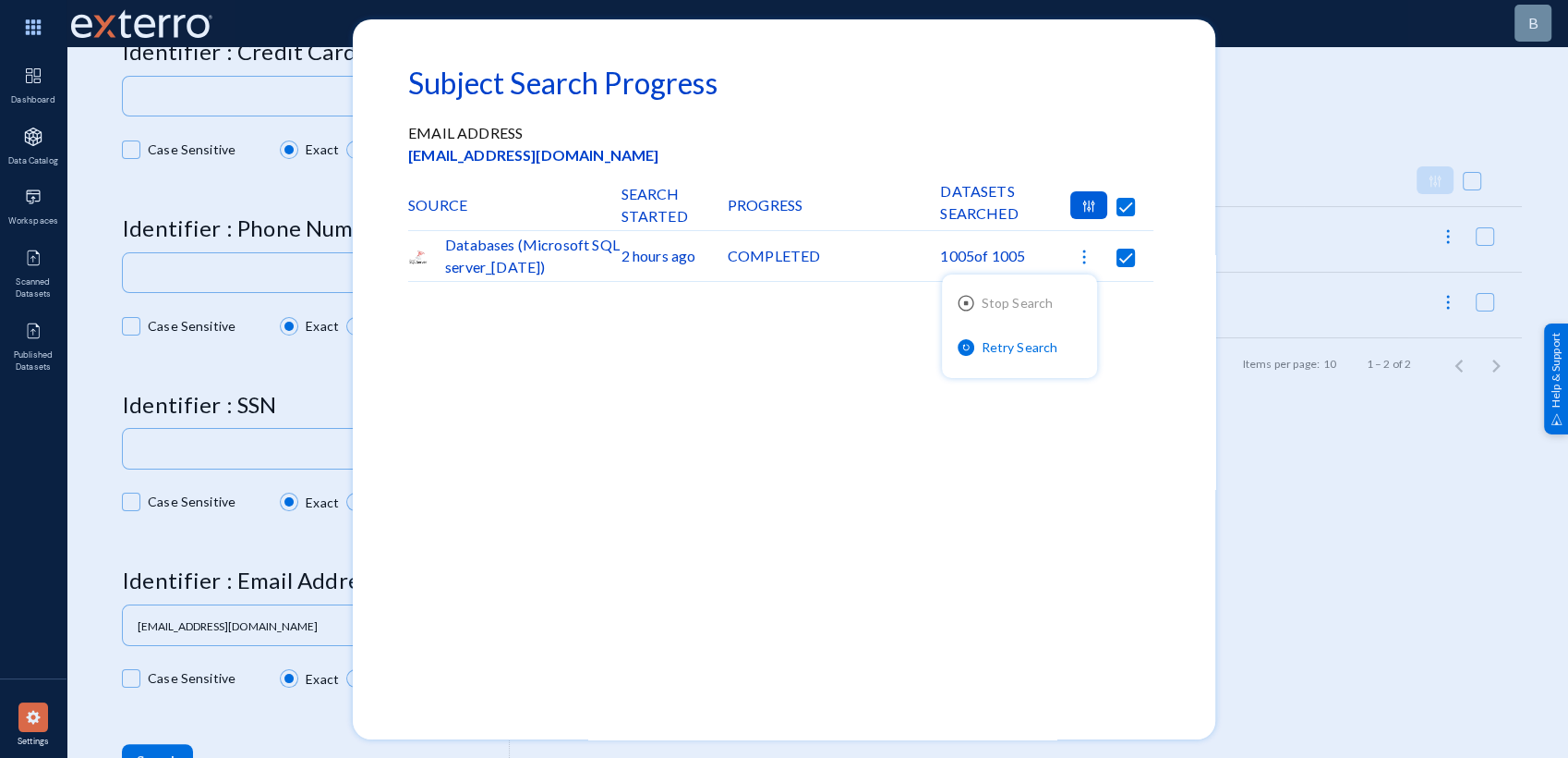
checkbox input "false"
click at [524, 241] on div "Databases (Microsoft SQL server_[DATE])" at bounding box center [514, 256] width 213 height 50
click at [1421, 553] on div at bounding box center [784, 379] width 1568 height 758
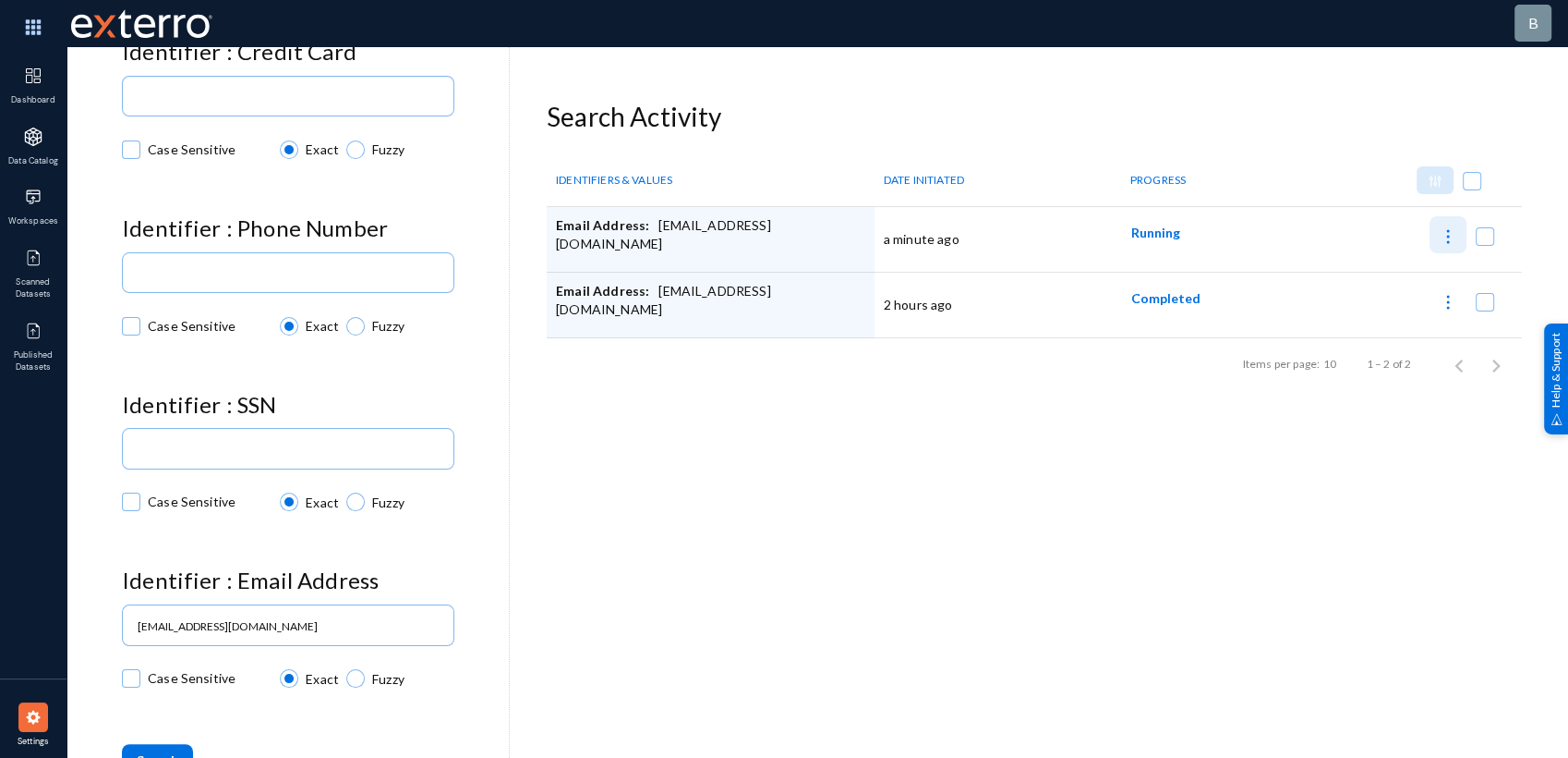
click at [1449, 234] on img at bounding box center [1447, 236] width 18 height 18
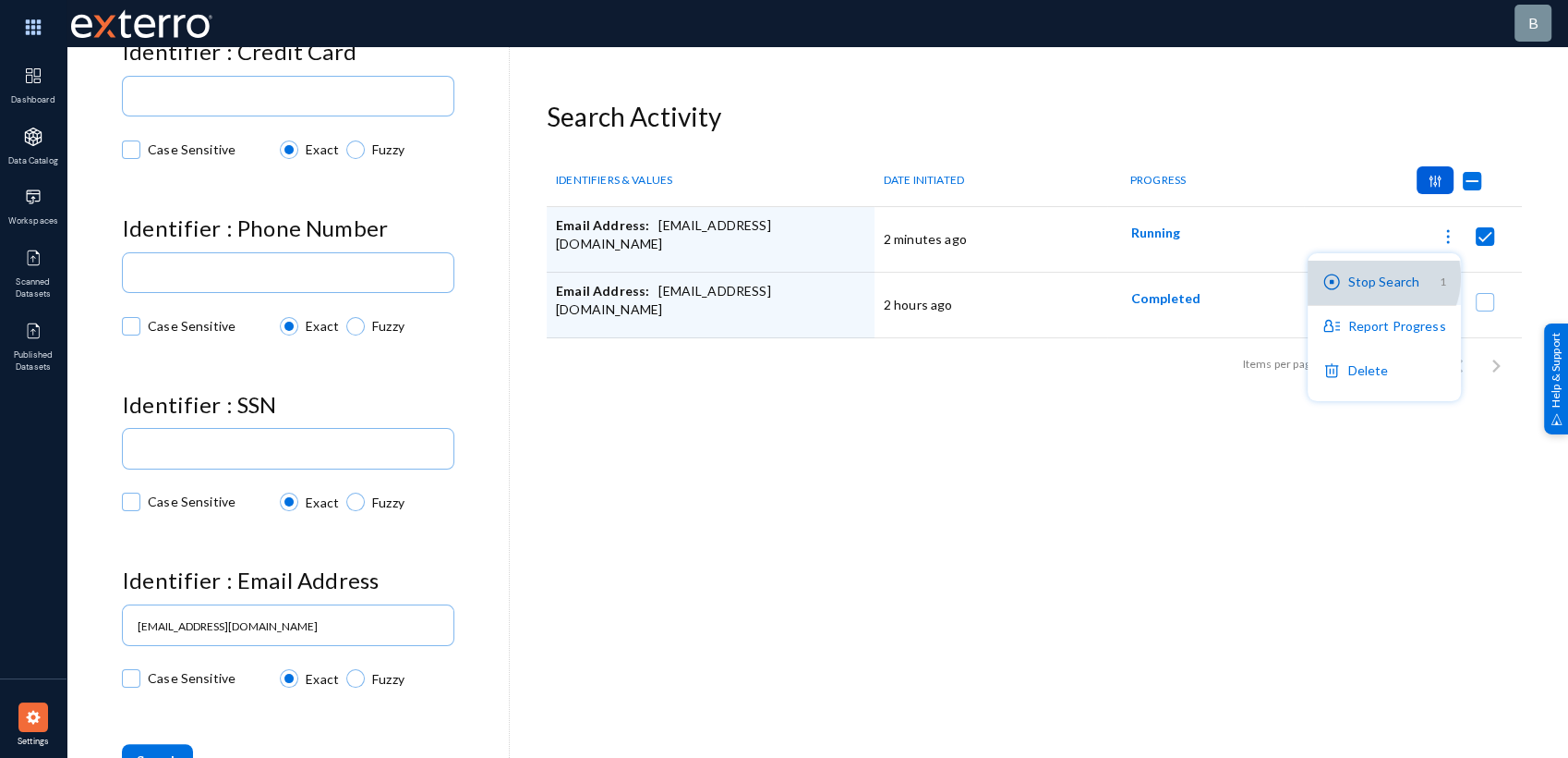
click at [1382, 277] on button "Stop Search 1" at bounding box center [1383, 283] width 152 height 44
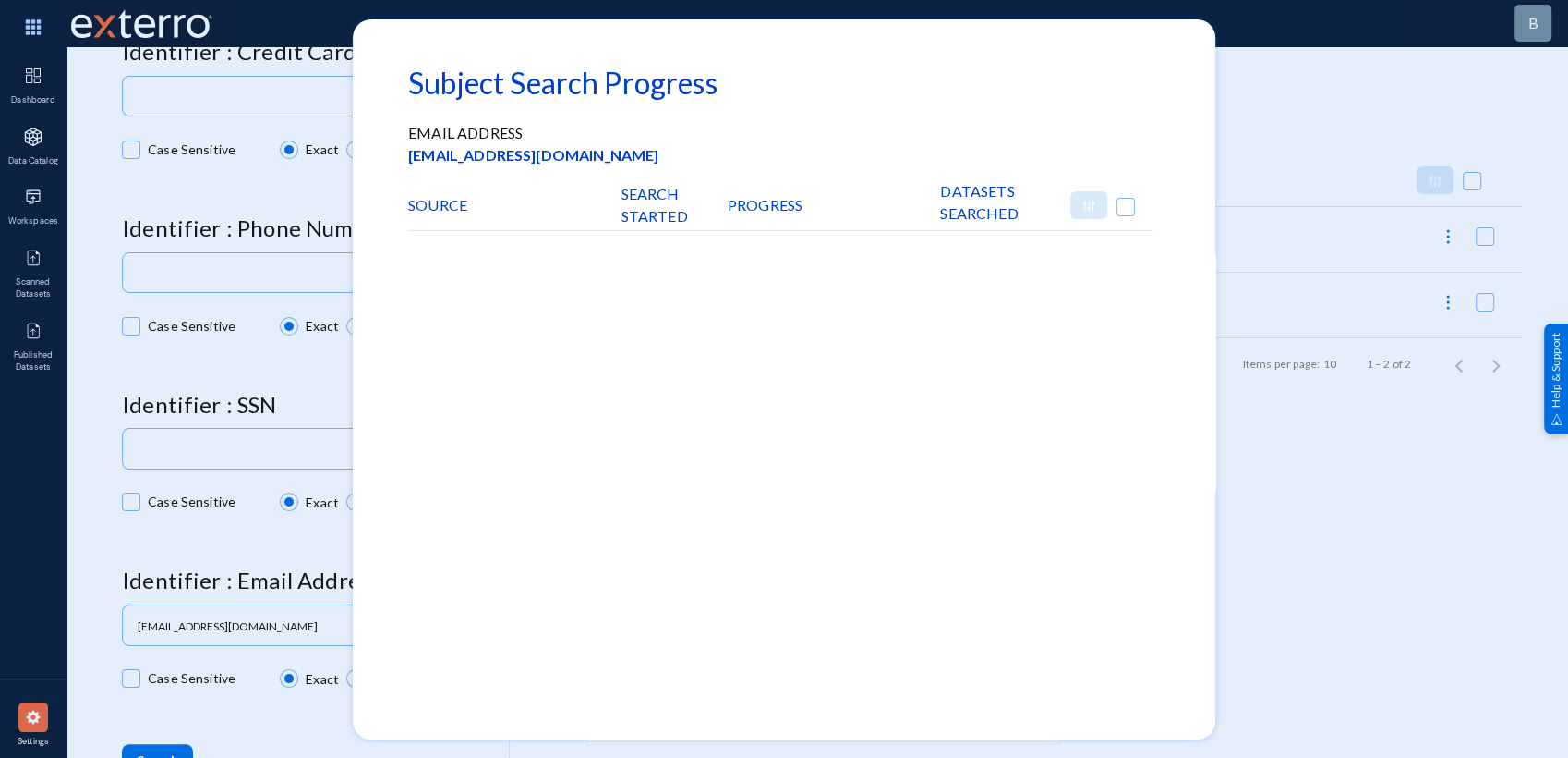
click at [1282, 164] on div at bounding box center [784, 379] width 1568 height 758
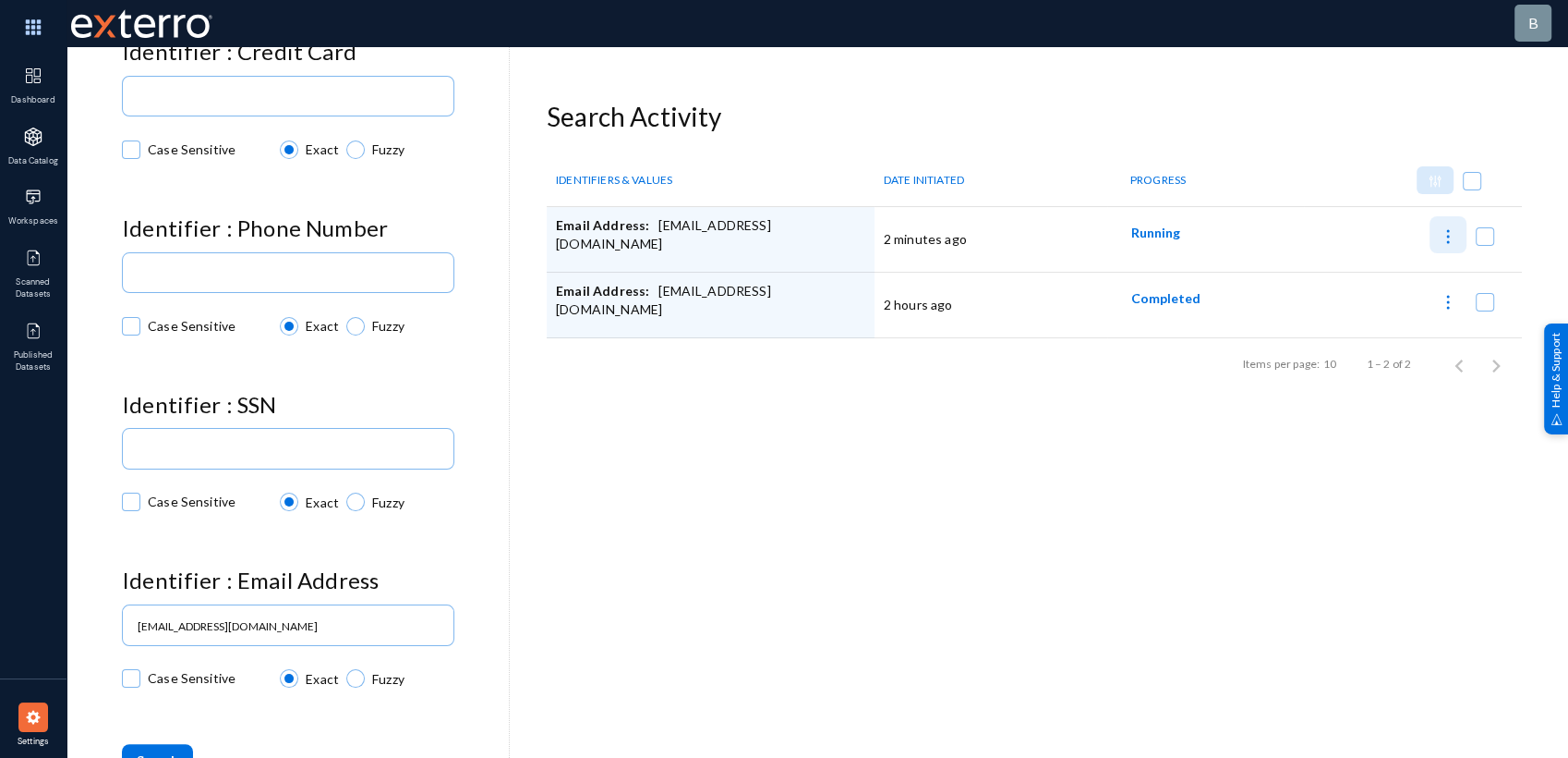
click at [1438, 232] on img at bounding box center [1447, 236] width 18 height 18
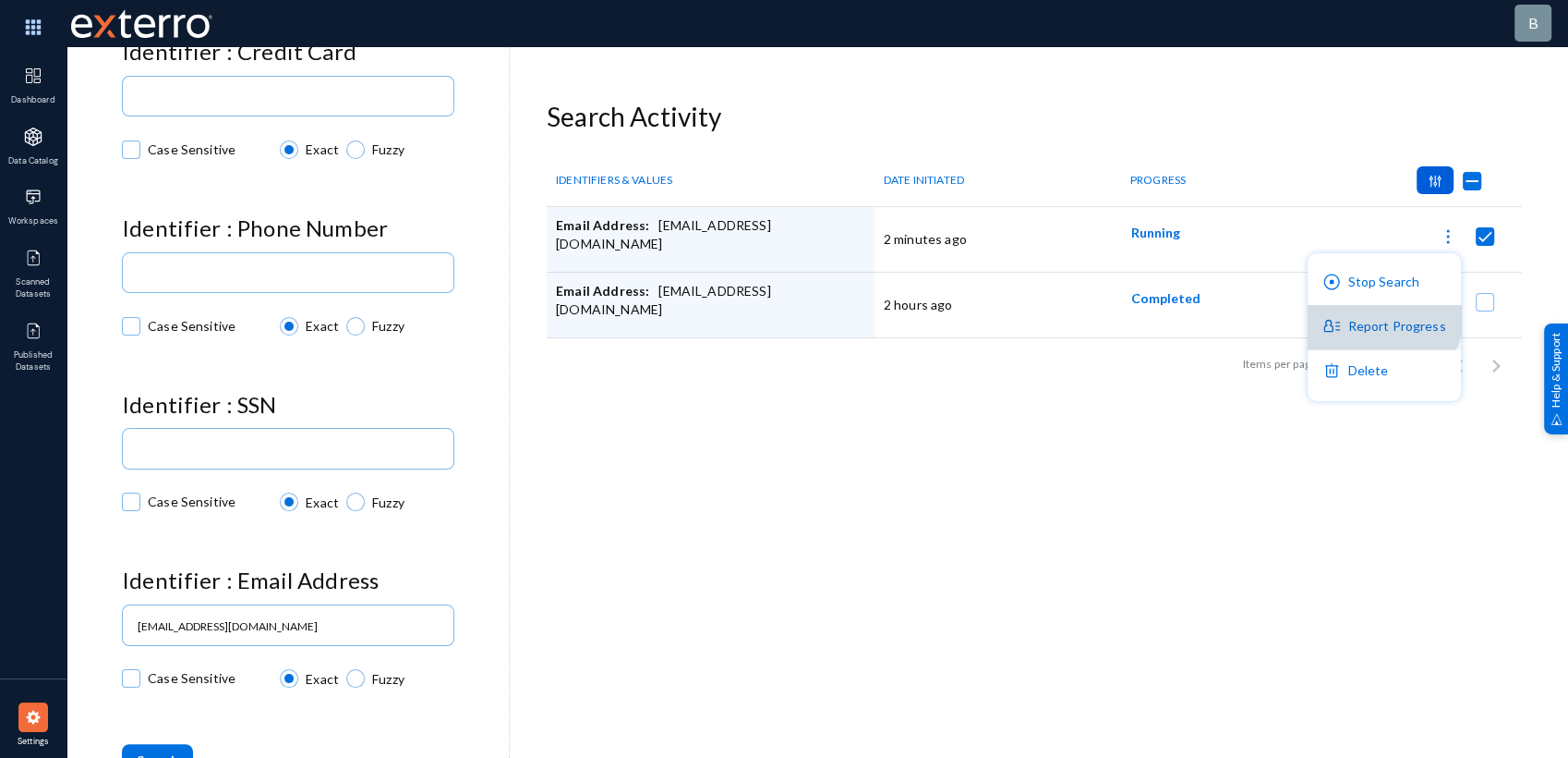
click at [1380, 310] on button "Report Progress" at bounding box center [1383, 327] width 152 height 44
checkbox input "false"
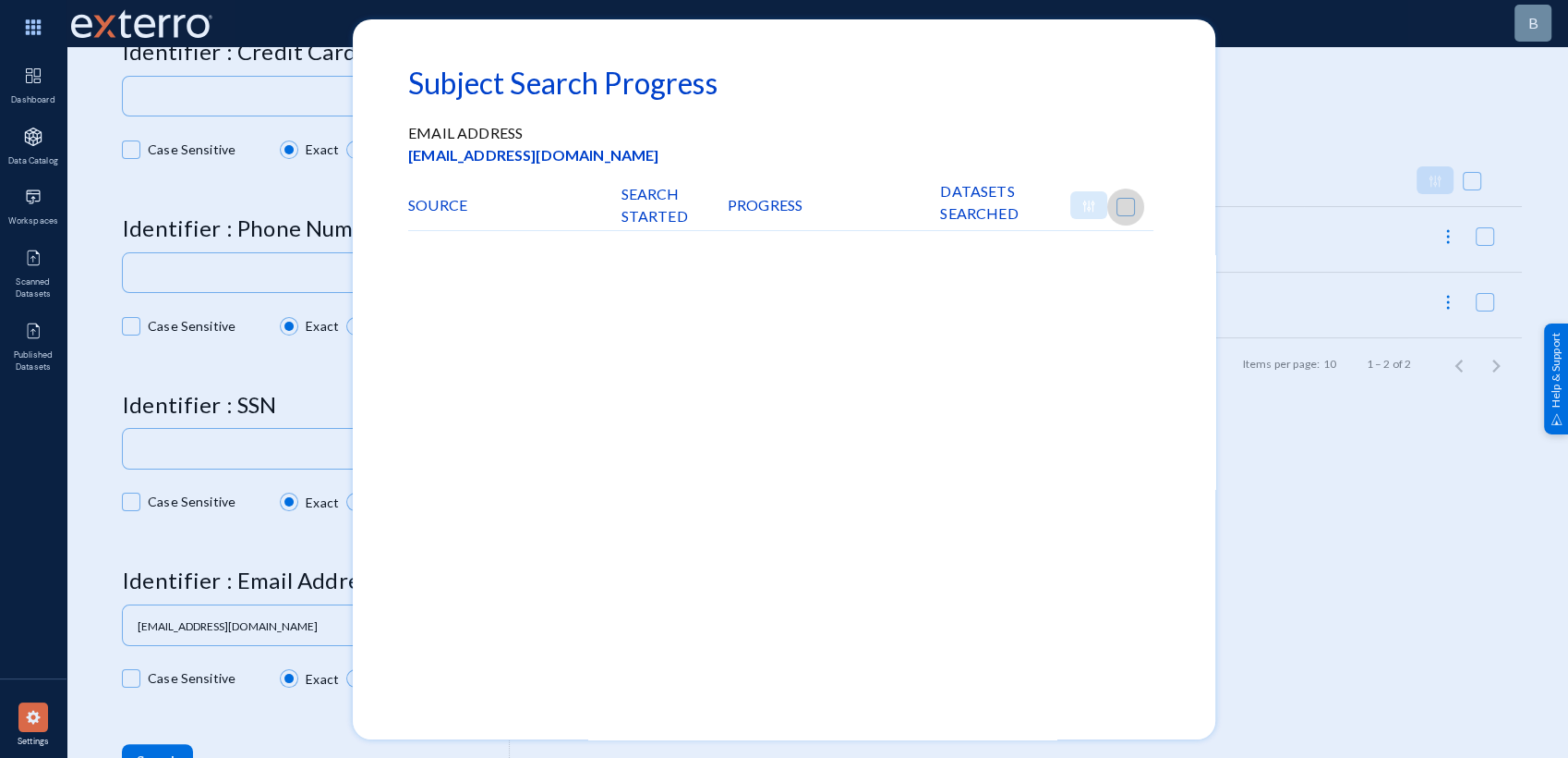
click at [1120, 206] on span at bounding box center [1125, 207] width 18 height 18
click at [1124, 215] on input "checkbox" at bounding box center [1125, 216] width 2 height 2
checkbox input "true"
click at [1339, 441] on div at bounding box center [784, 379] width 1568 height 758
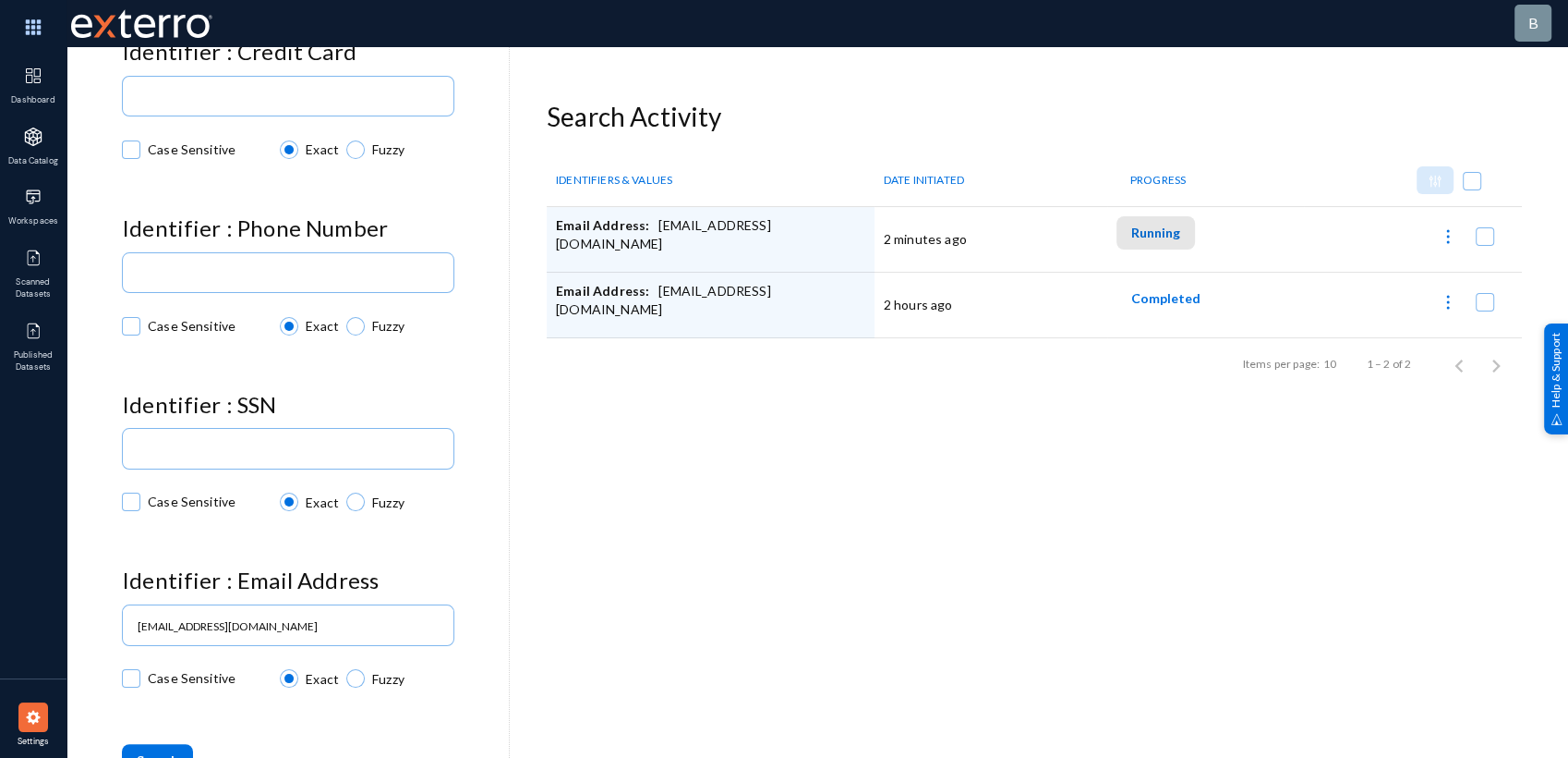
click at [1152, 237] on span "Running" at bounding box center [1155, 233] width 49 height 16
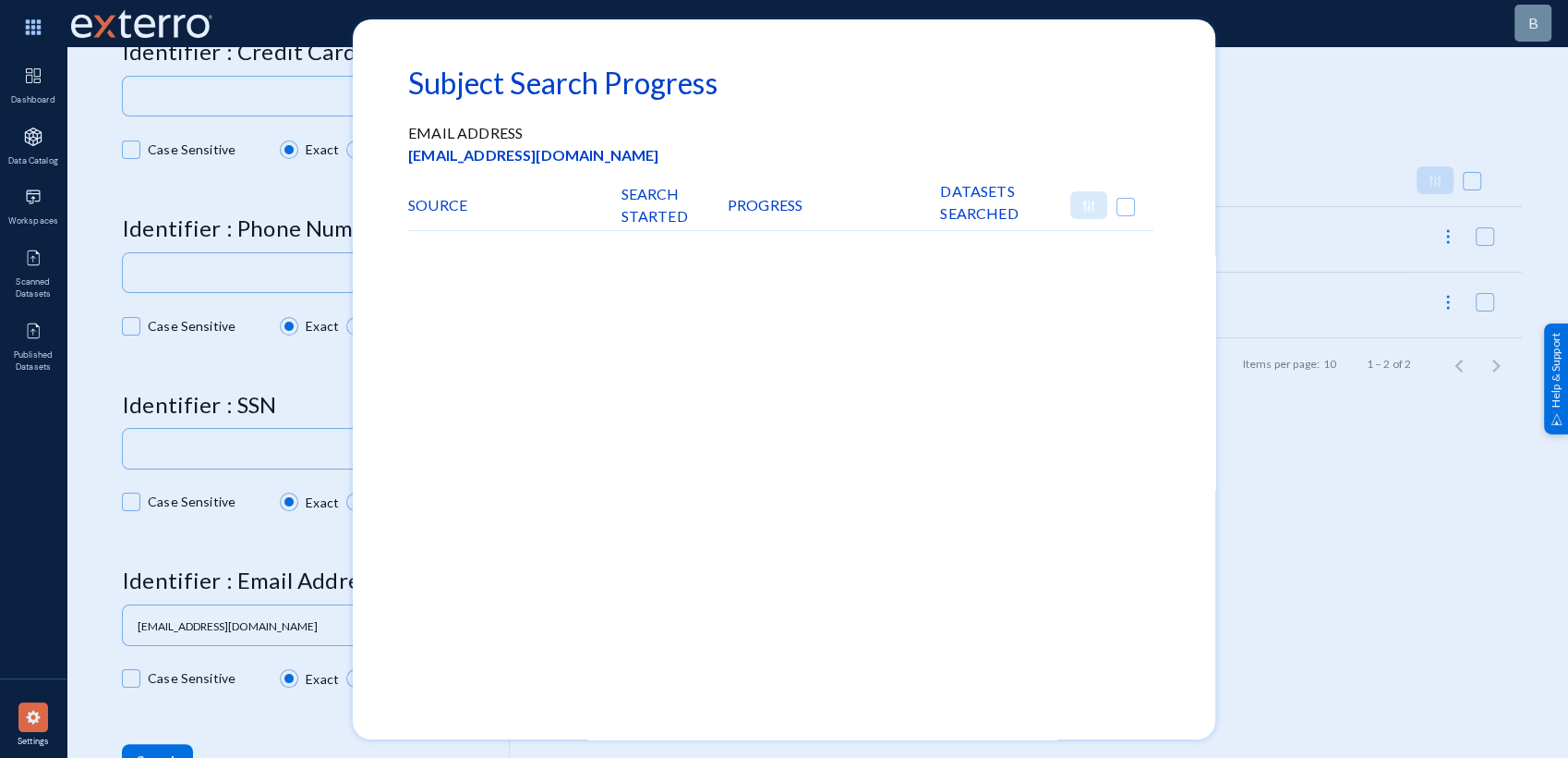
click at [1356, 473] on div at bounding box center [784, 379] width 1568 height 758
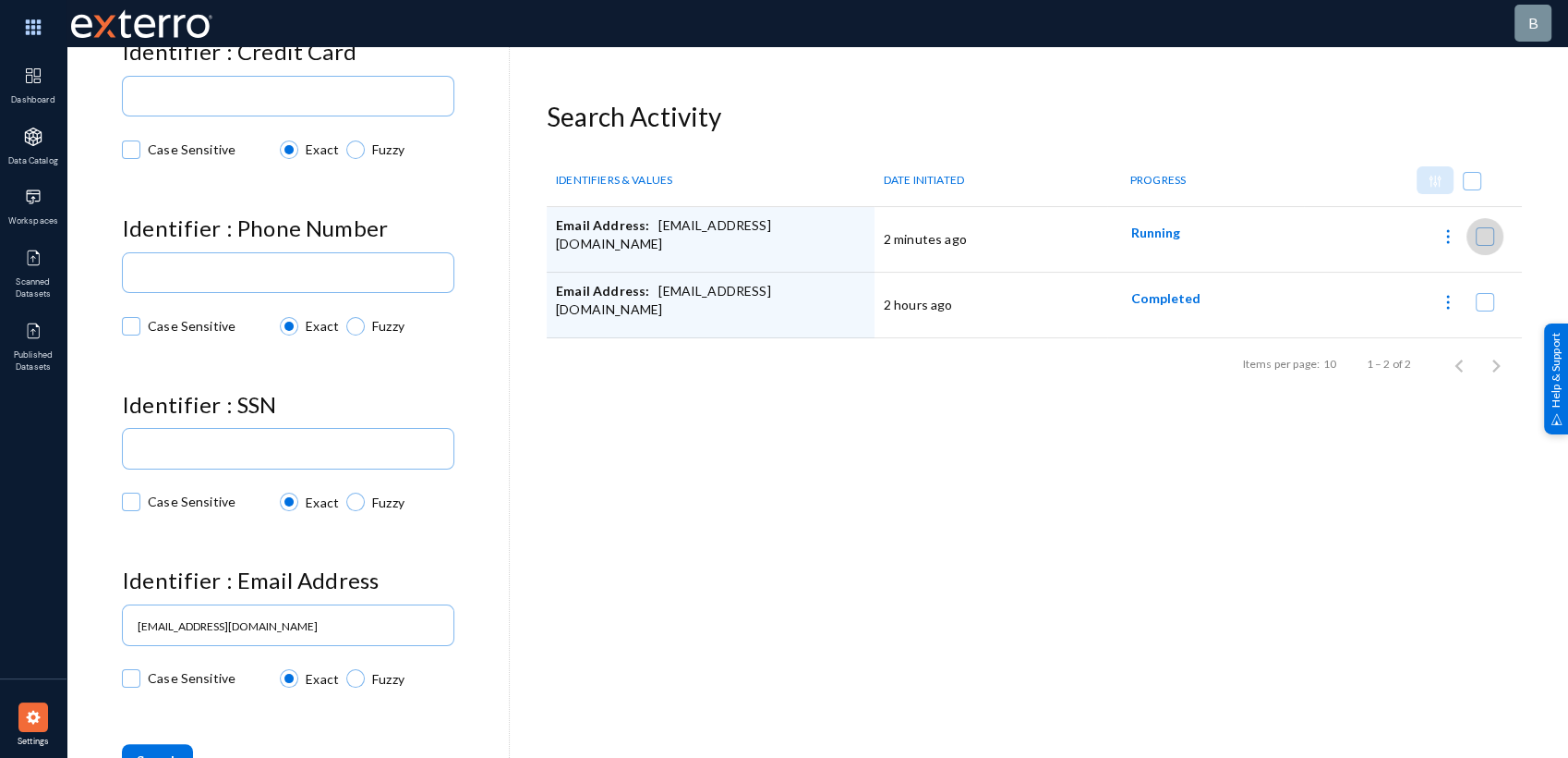
click at [1486, 233] on span at bounding box center [1484, 236] width 18 height 18
click at [1486, 245] on input "checkbox" at bounding box center [1485, 246] width 2 height 2
checkbox input "true"
click at [1428, 177] on img at bounding box center [1434, 181] width 13 height 13
click at [1380, 232] on button "Stop Searches 1" at bounding box center [1364, 242] width 165 height 44
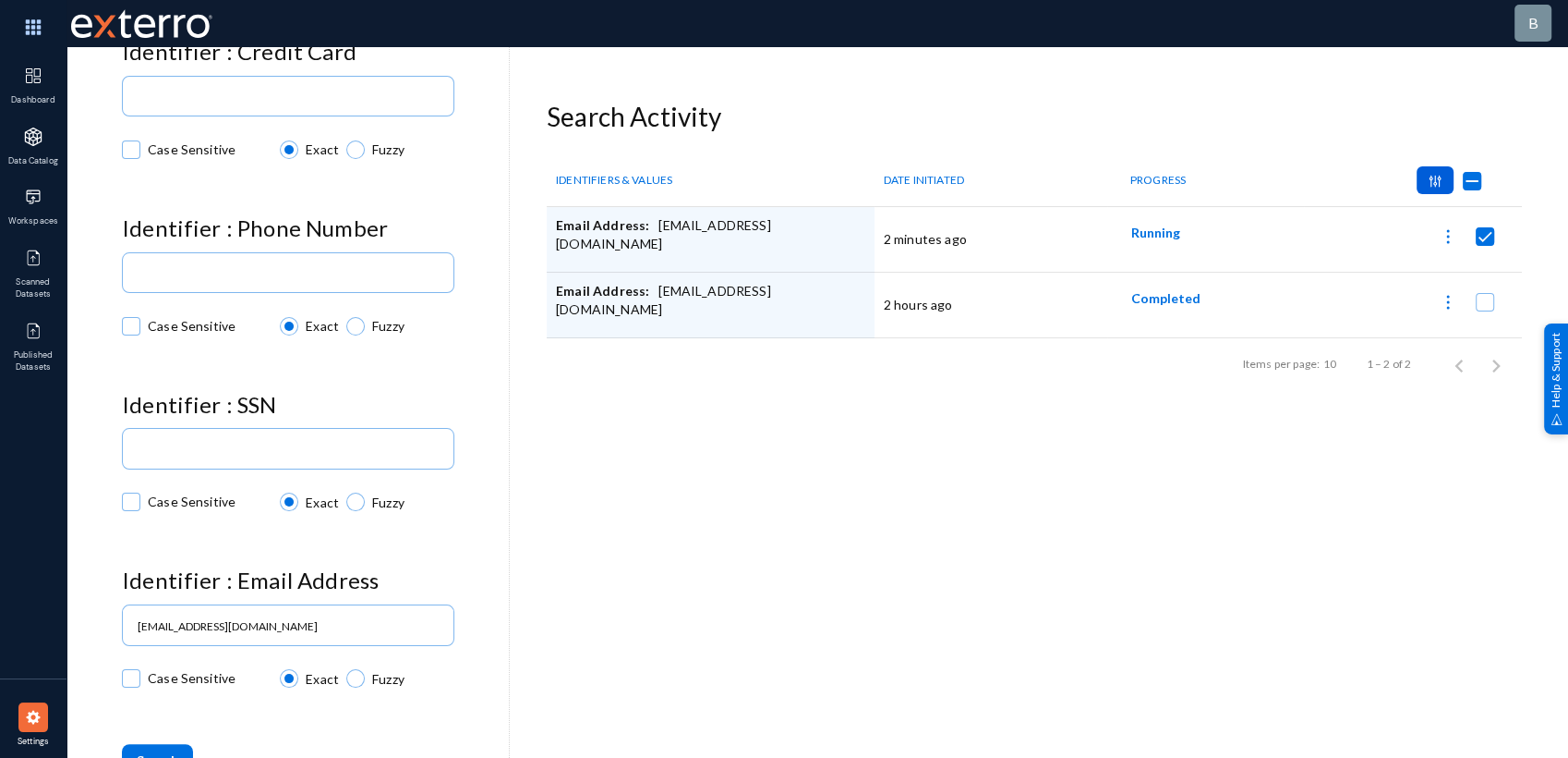
scroll to position [0, 0]
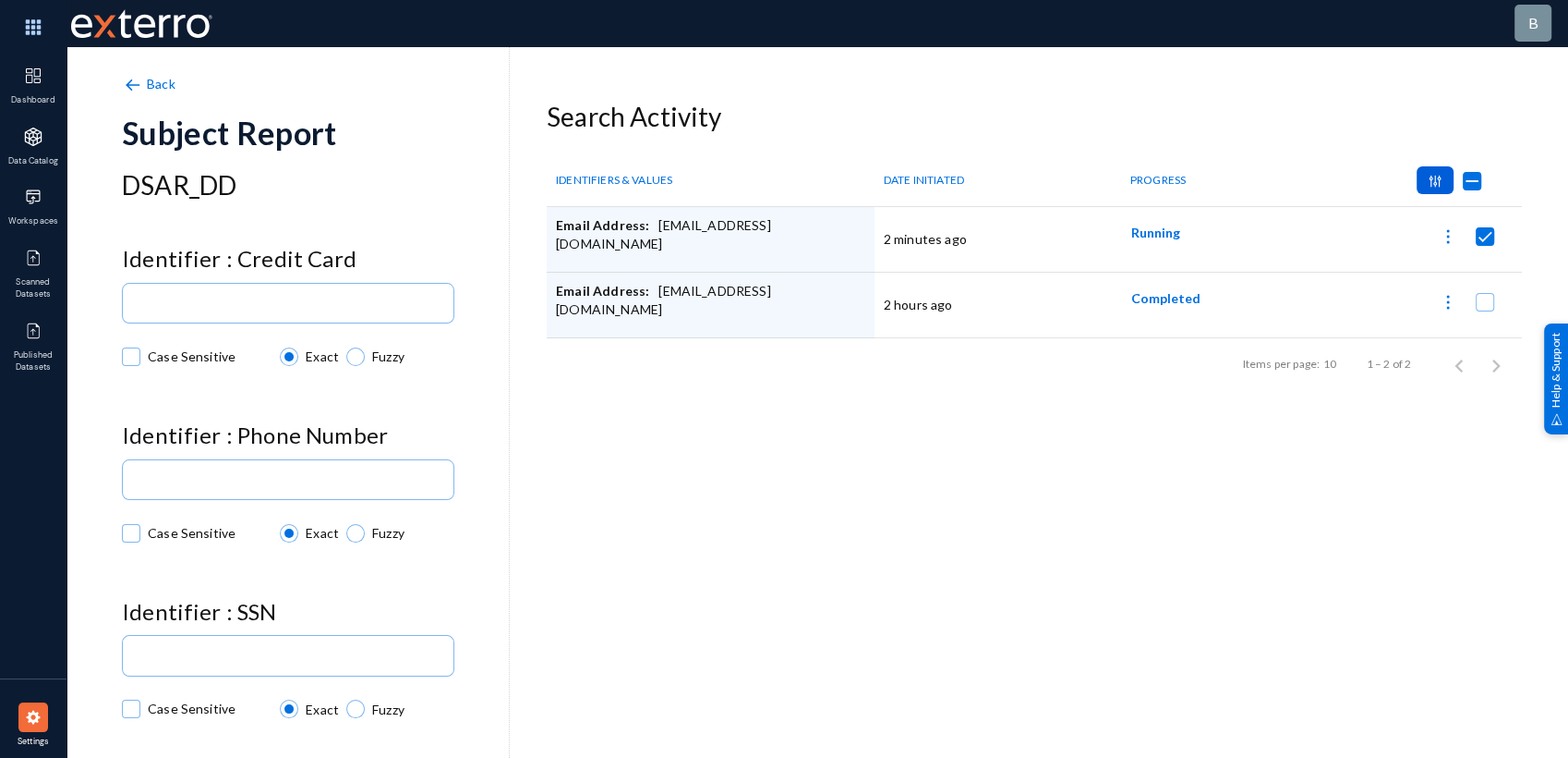
click at [165, 89] on span "Back" at bounding box center [161, 84] width 29 height 16
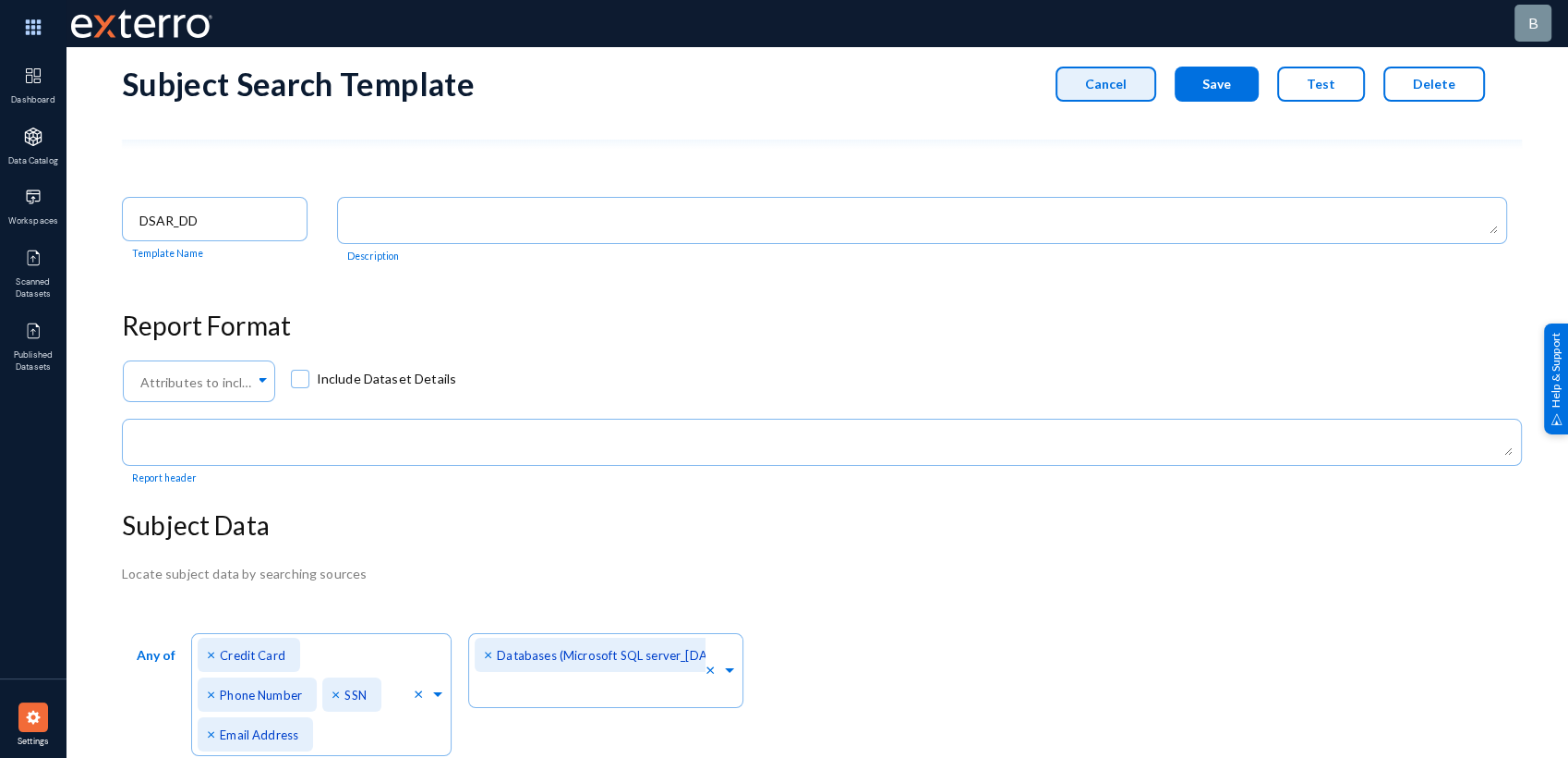
click at [1106, 78] on span "Cancel" at bounding box center [1106, 84] width 42 height 16
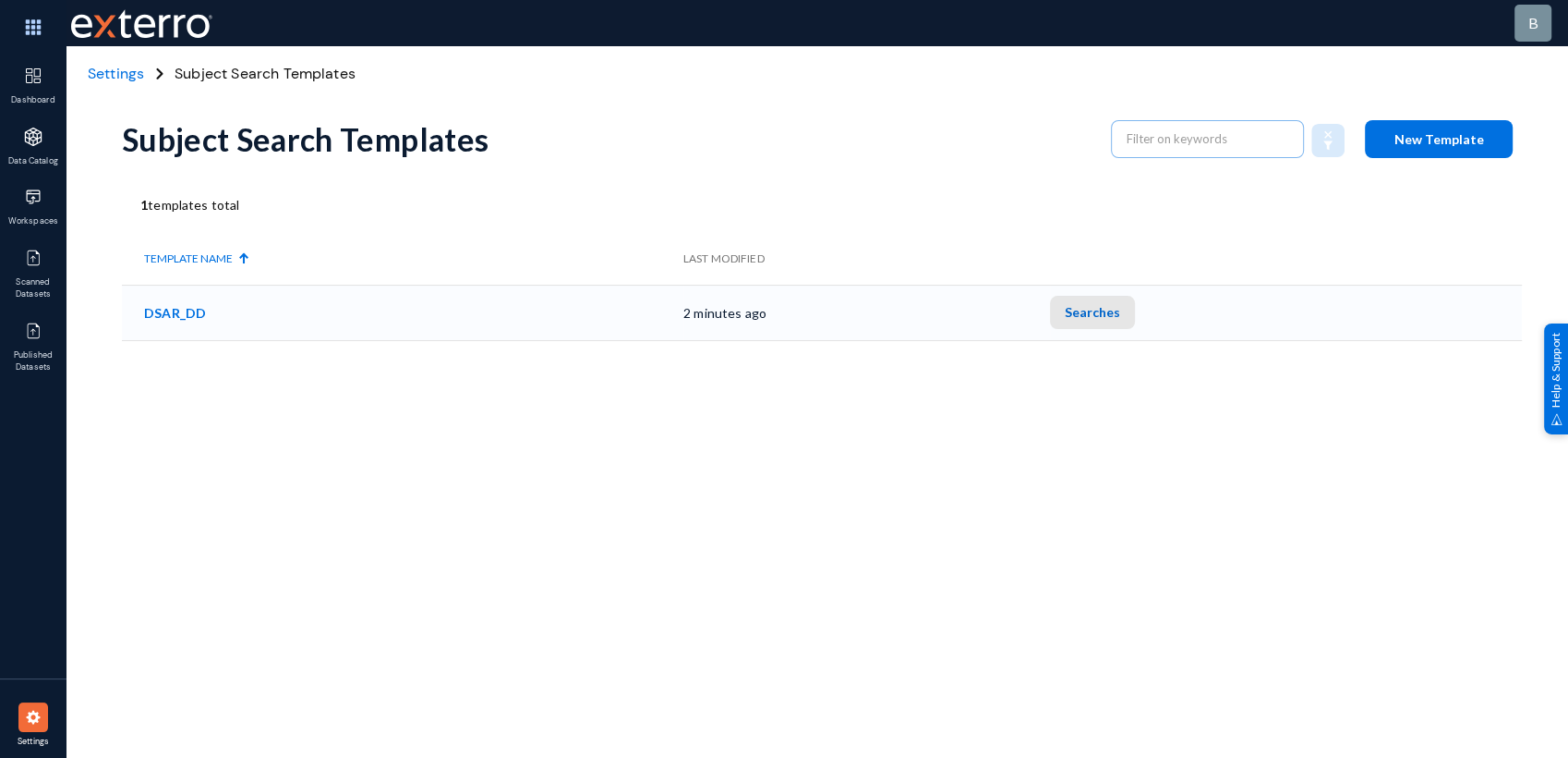
click at [1115, 313] on span "Searches" at bounding box center [1091, 312] width 55 height 16
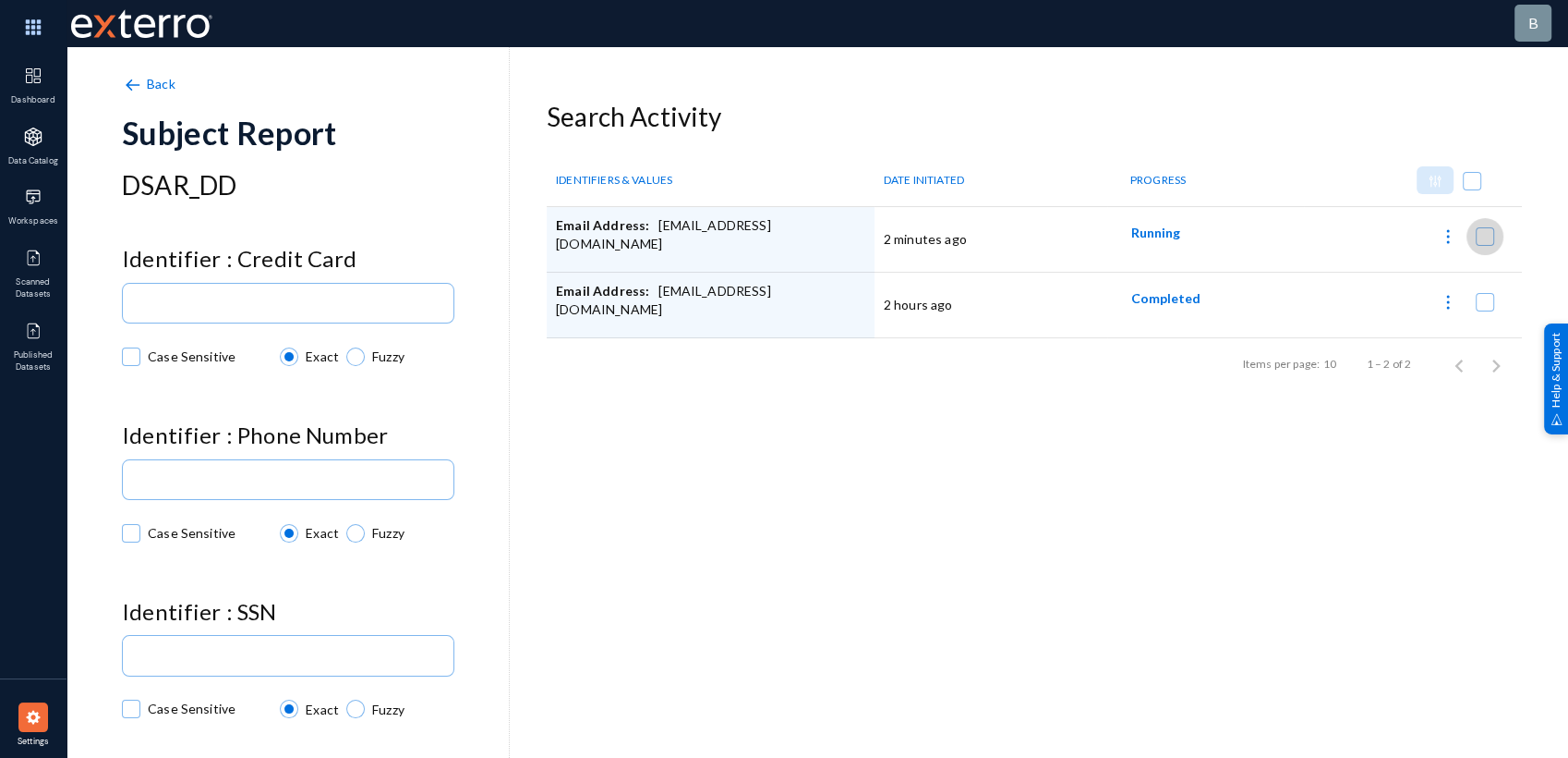
click at [1477, 240] on span at bounding box center [1484, 236] width 18 height 18
click at [1484, 245] on input "checkbox" at bounding box center [1485, 246] width 2 height 2
click at [1448, 237] on img at bounding box center [1447, 236] width 18 height 18
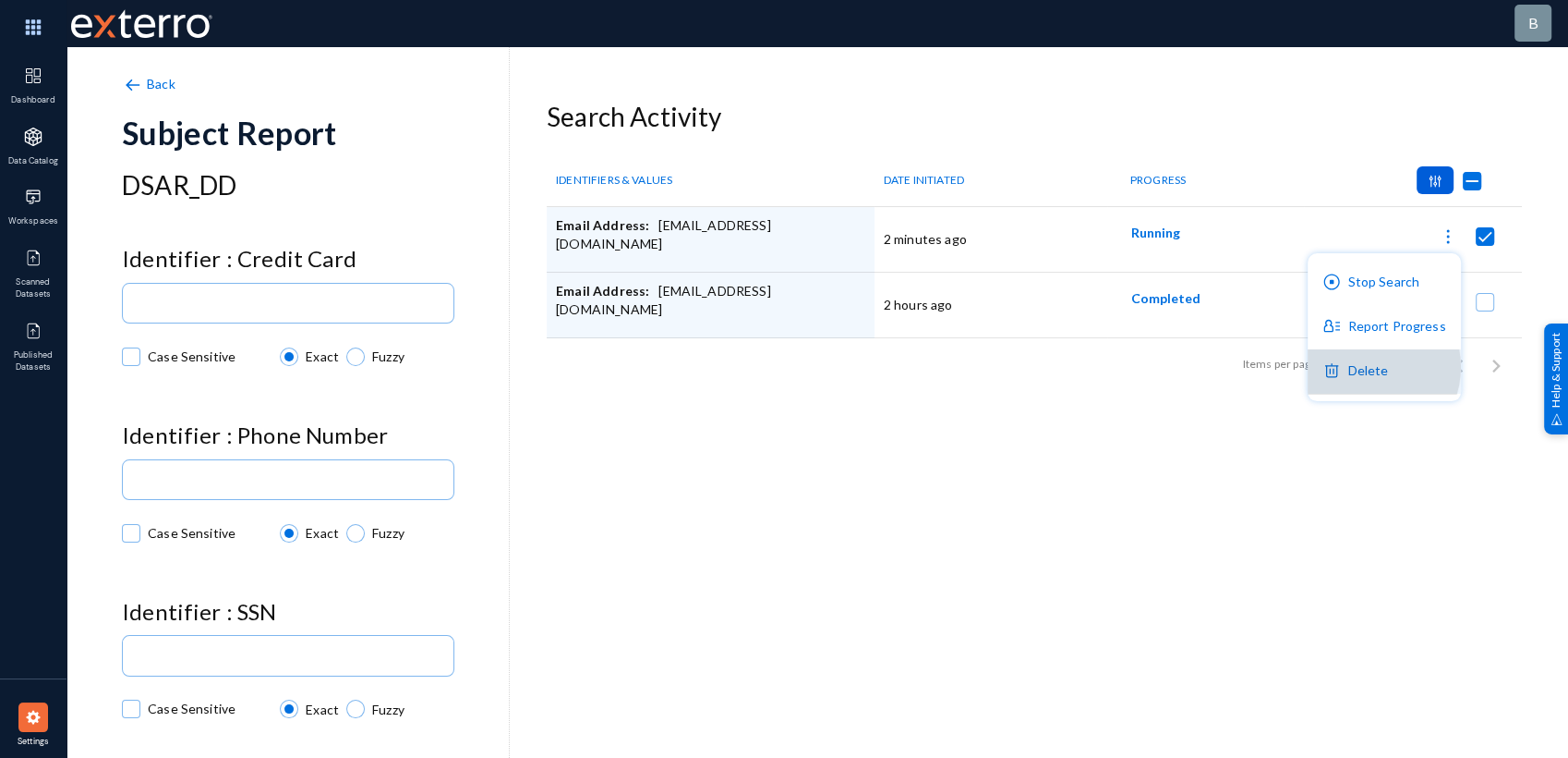
click at [1372, 367] on button "Delete" at bounding box center [1383, 371] width 152 height 44
checkbox input "false"
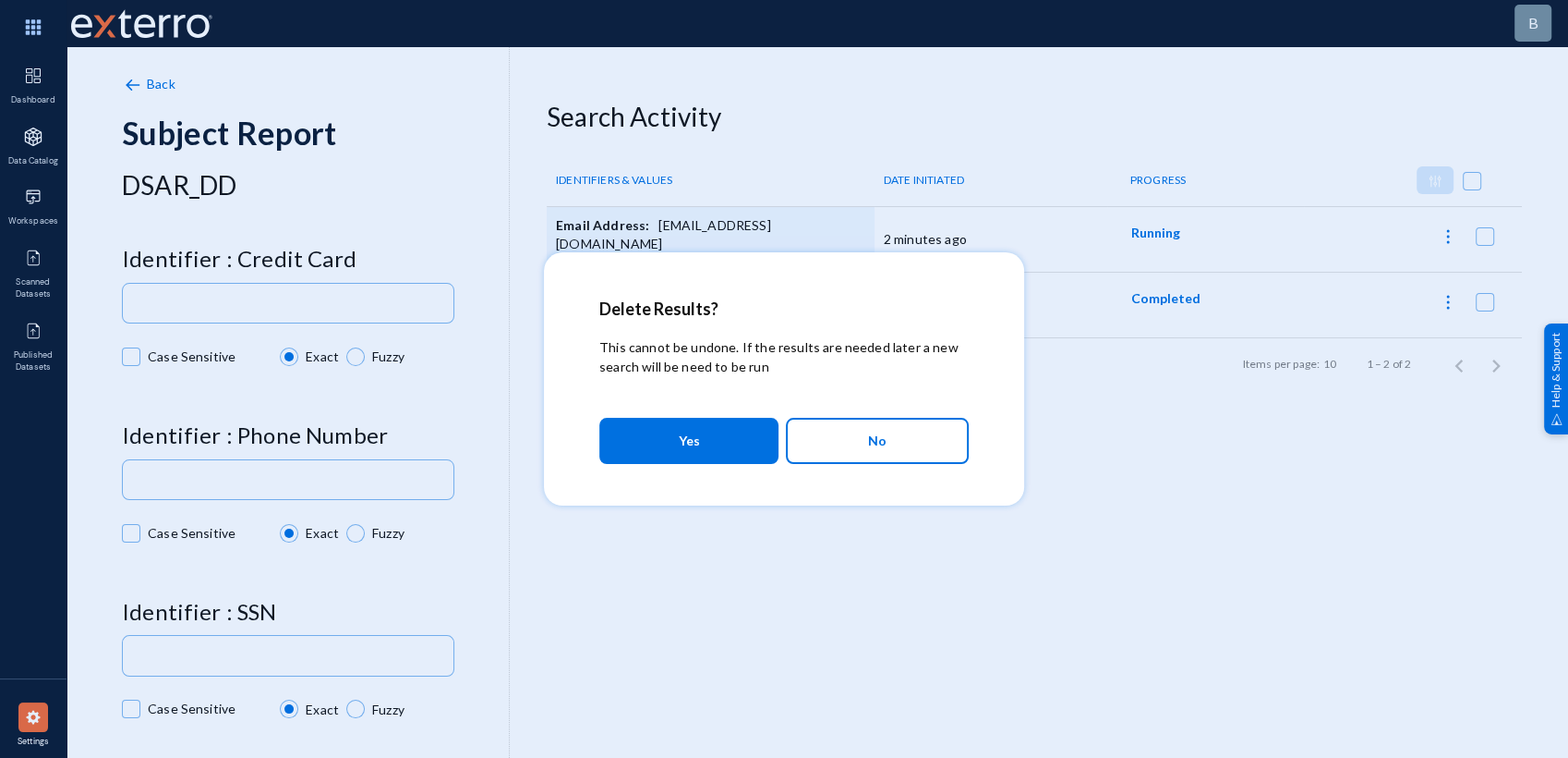
click at [701, 464] on mat-dialog-actions "Yes No" at bounding box center [784, 440] width 370 height 63
click at [703, 449] on button "Yes" at bounding box center [689, 441] width 179 height 46
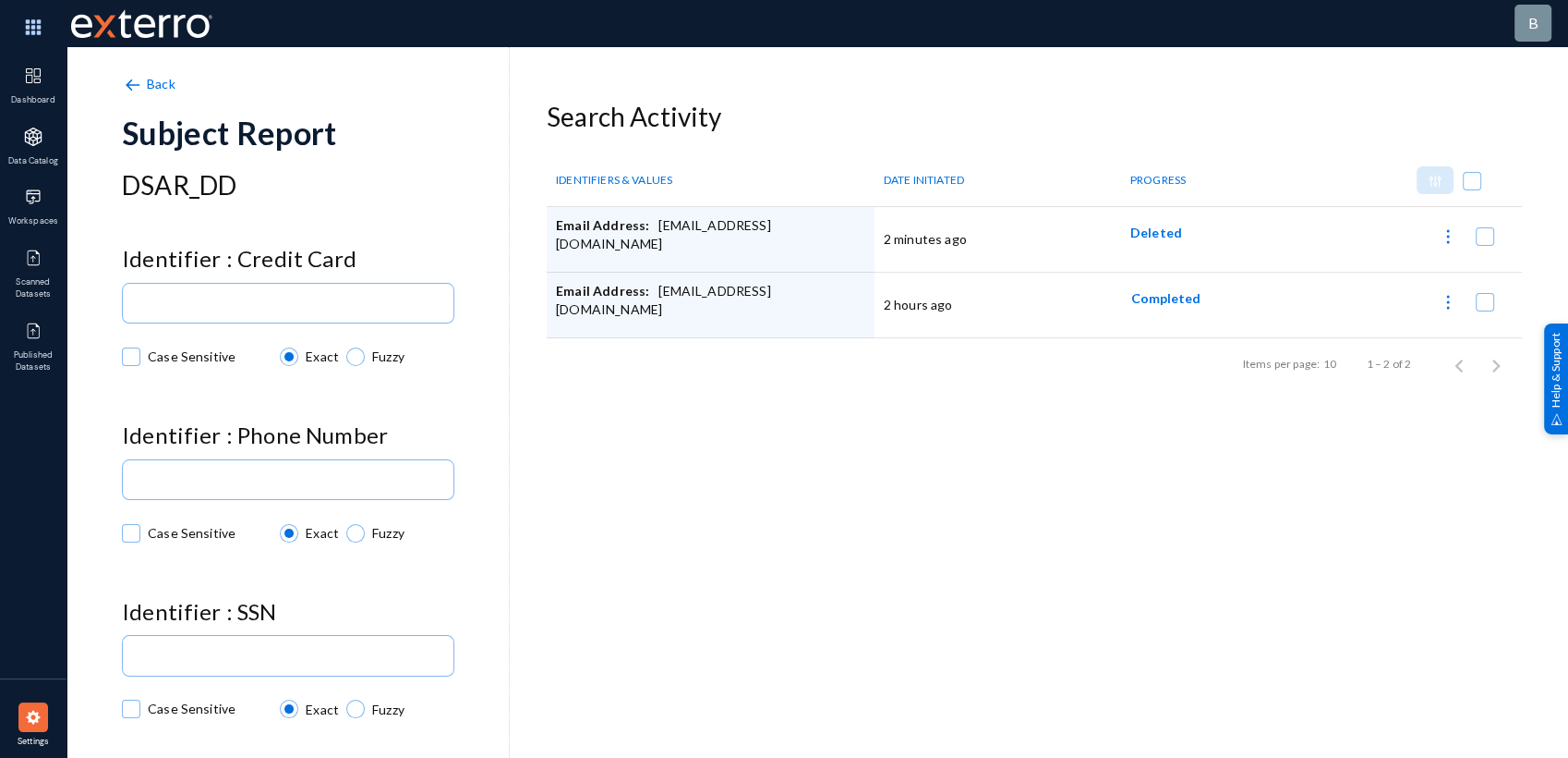
click at [559, 444] on div "Back Subject Report DSAR_DD Identifier : Credit Card Case Sensitive Exact Fuzzy…" at bounding box center [821, 323] width 1400 height 554
click at [1445, 243] on img at bounding box center [1447, 236] width 18 height 18
click at [1396, 295] on button "Report Progress" at bounding box center [1383, 283] width 152 height 44
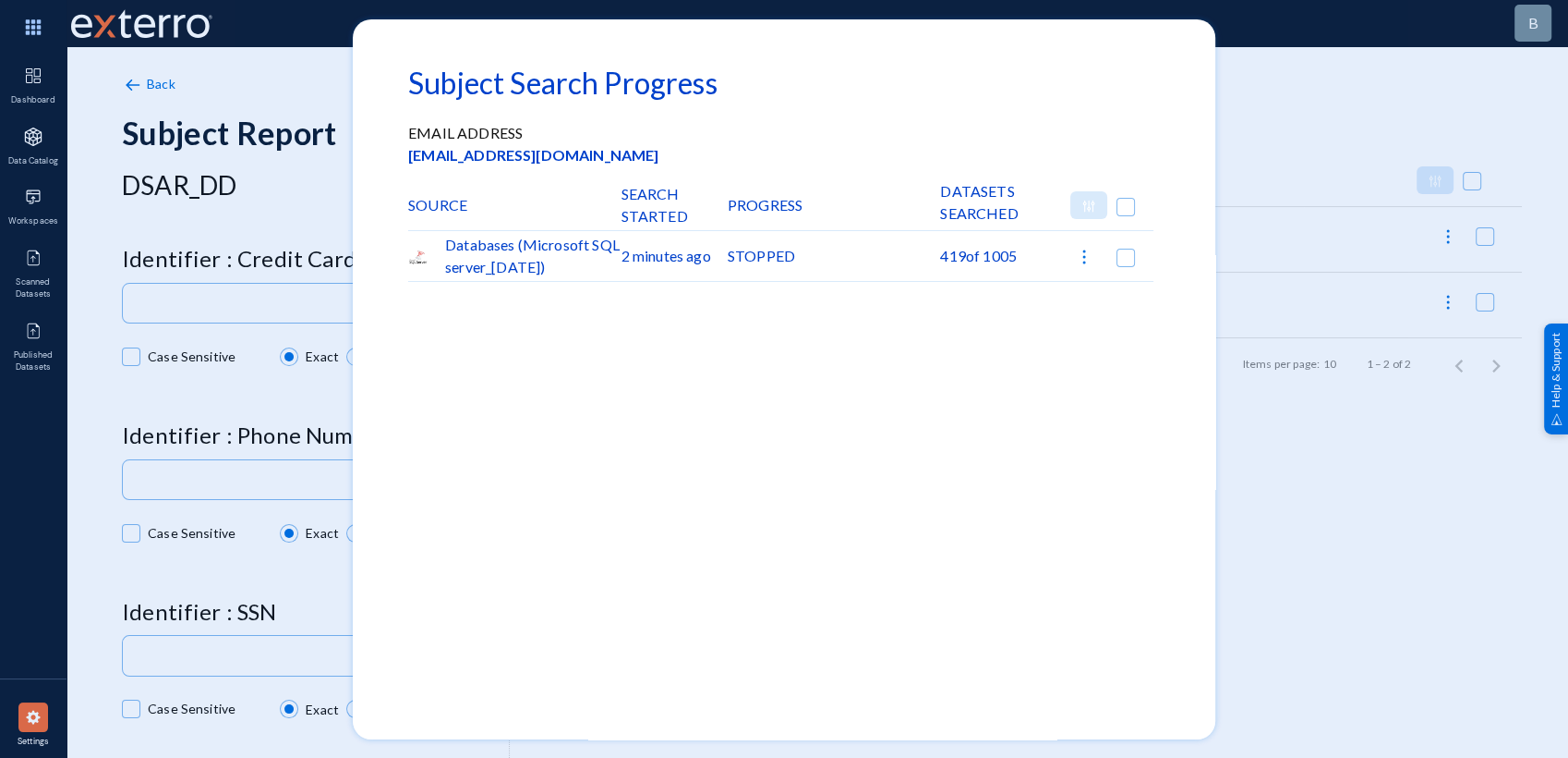
click at [1297, 485] on div at bounding box center [784, 379] width 1568 height 758
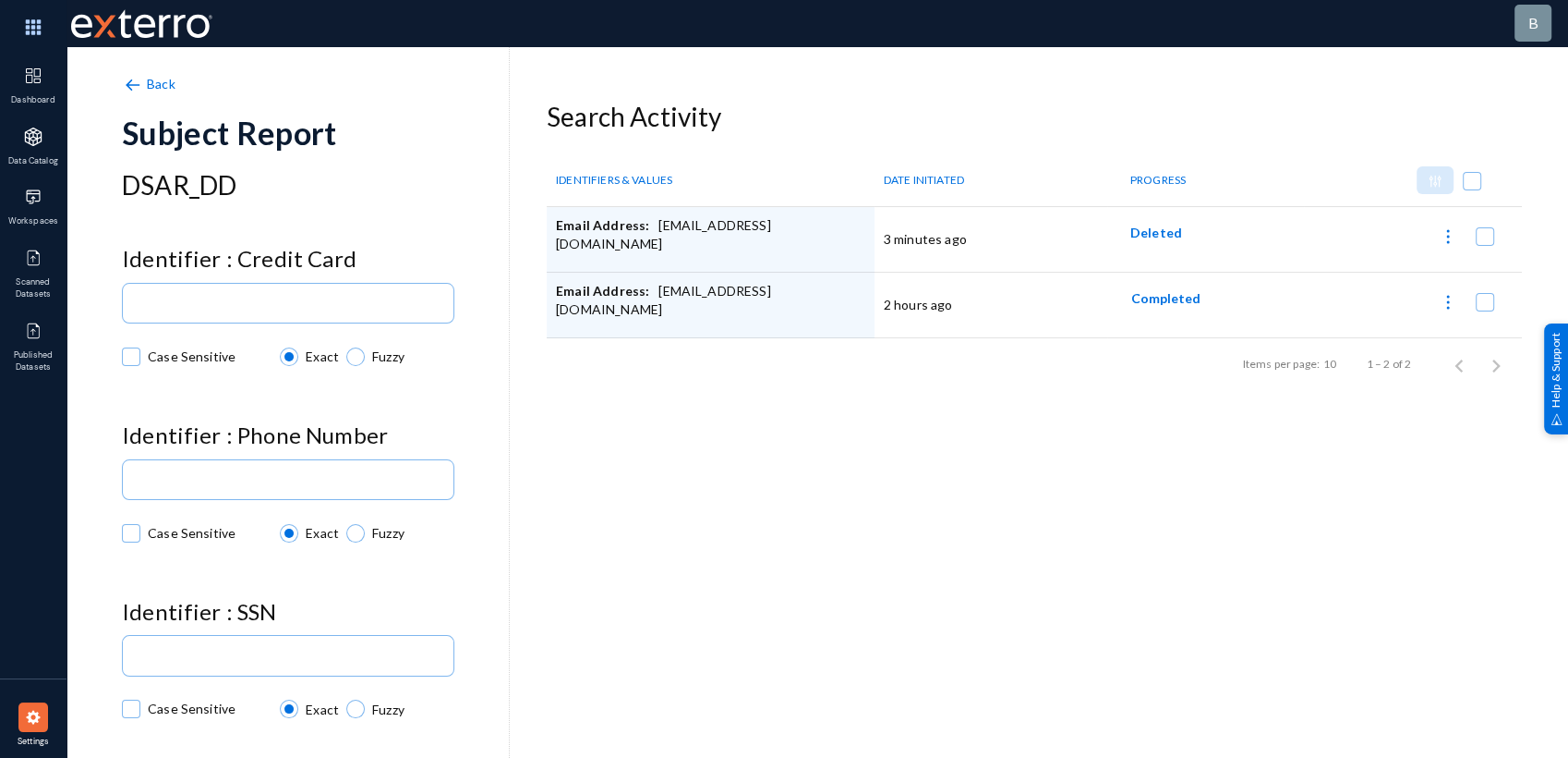
drag, startPoint x: 1146, startPoint y: 243, endPoint x: 1149, endPoint y: 231, distance: 12.4
click at [1149, 231] on div "Deleted" at bounding box center [1205, 239] width 178 height 46
drag, startPoint x: 1149, startPoint y: 231, endPoint x: 1444, endPoint y: 236, distance: 295.0
click at [1444, 236] on tr "Email Address: [EMAIL_ADDRESS][DOMAIN_NAME] 3 minutes ago Deleted" at bounding box center [1034, 240] width 975 height 66
click at [1444, 236] on img at bounding box center [1447, 236] width 18 height 18
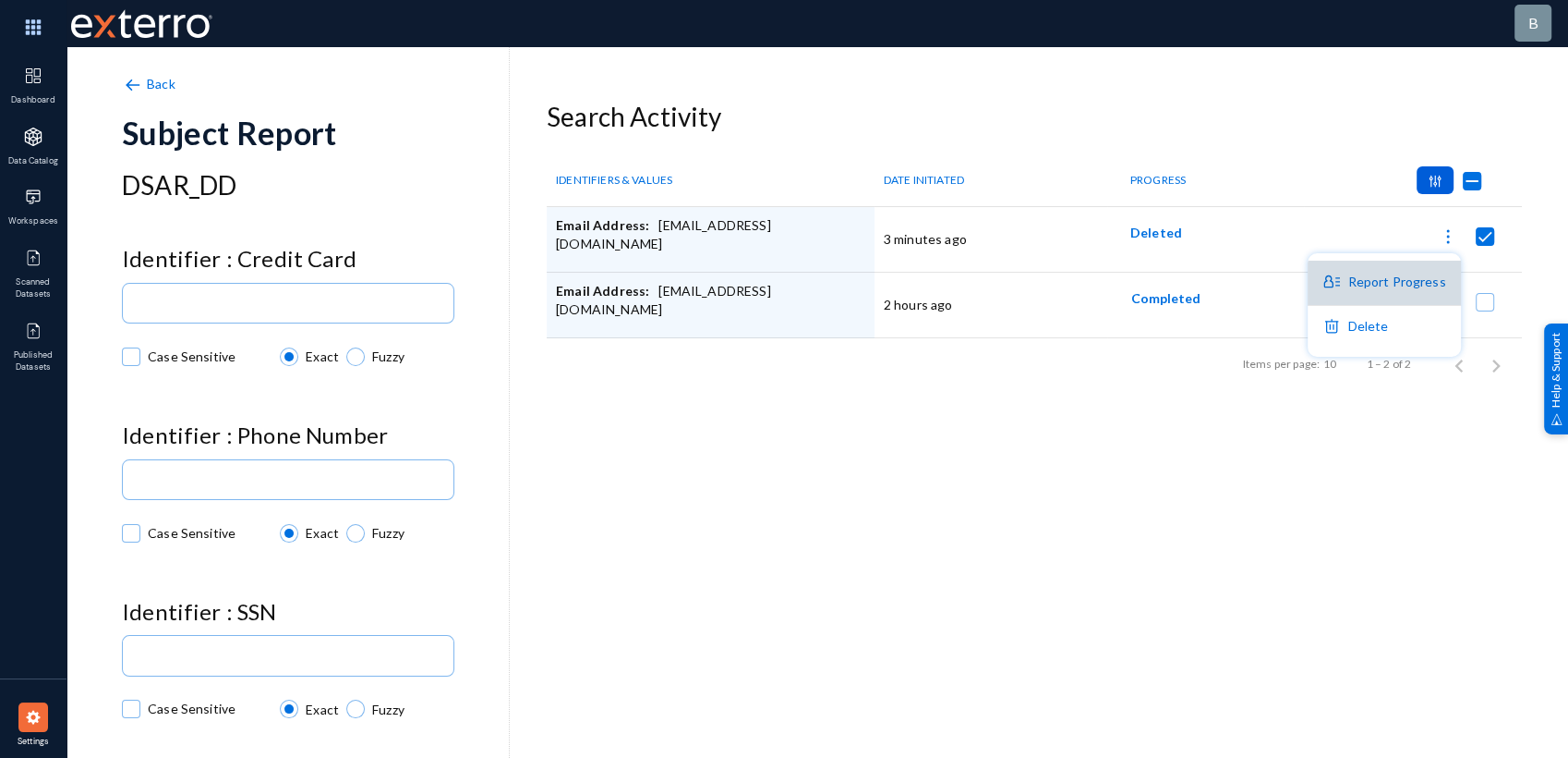
click at [1393, 293] on button "Report Progress" at bounding box center [1383, 283] width 152 height 44
checkbox input "false"
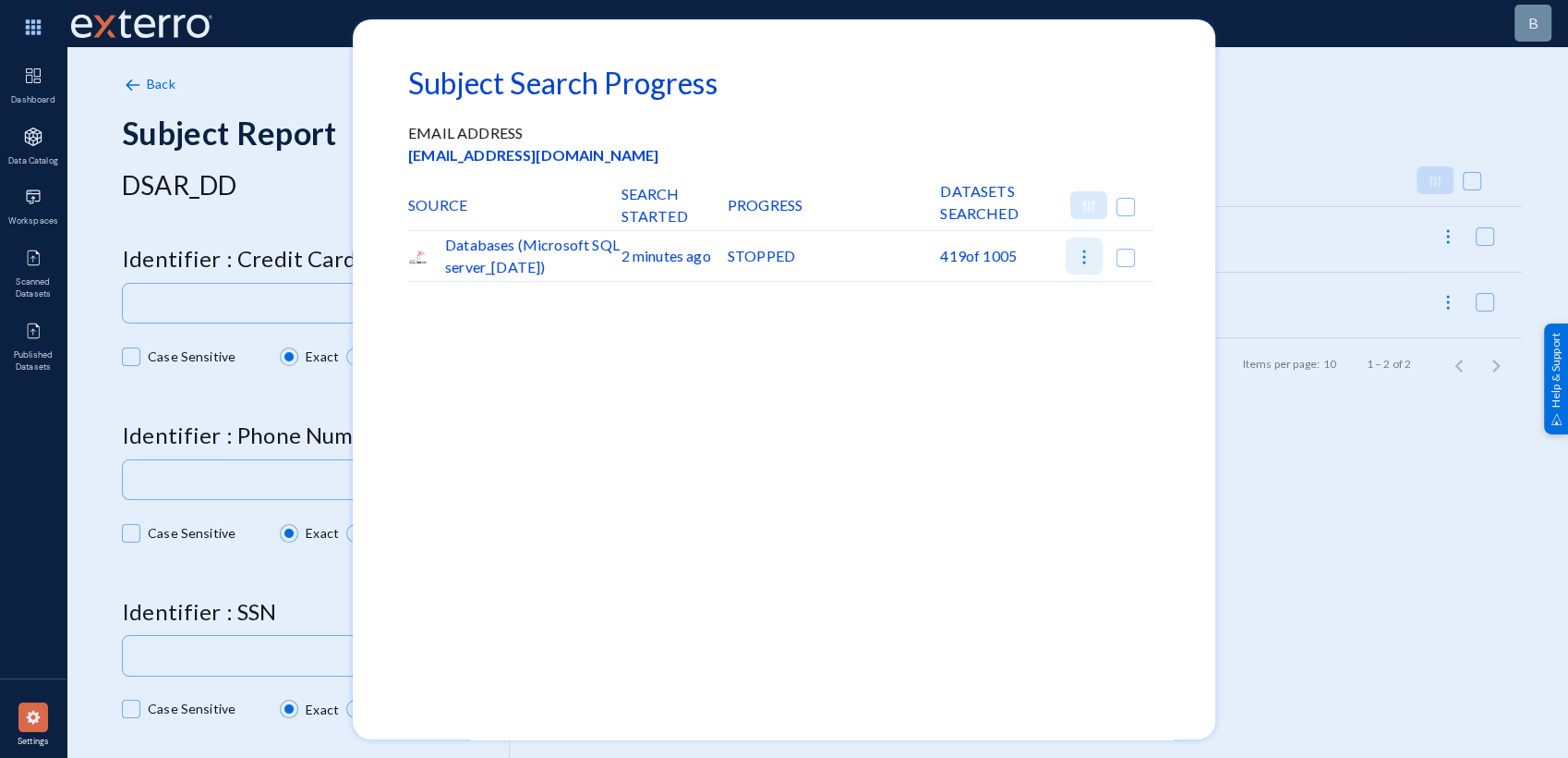
click at [1080, 255] on img at bounding box center [1083, 257] width 18 height 18
checkbox input "true"
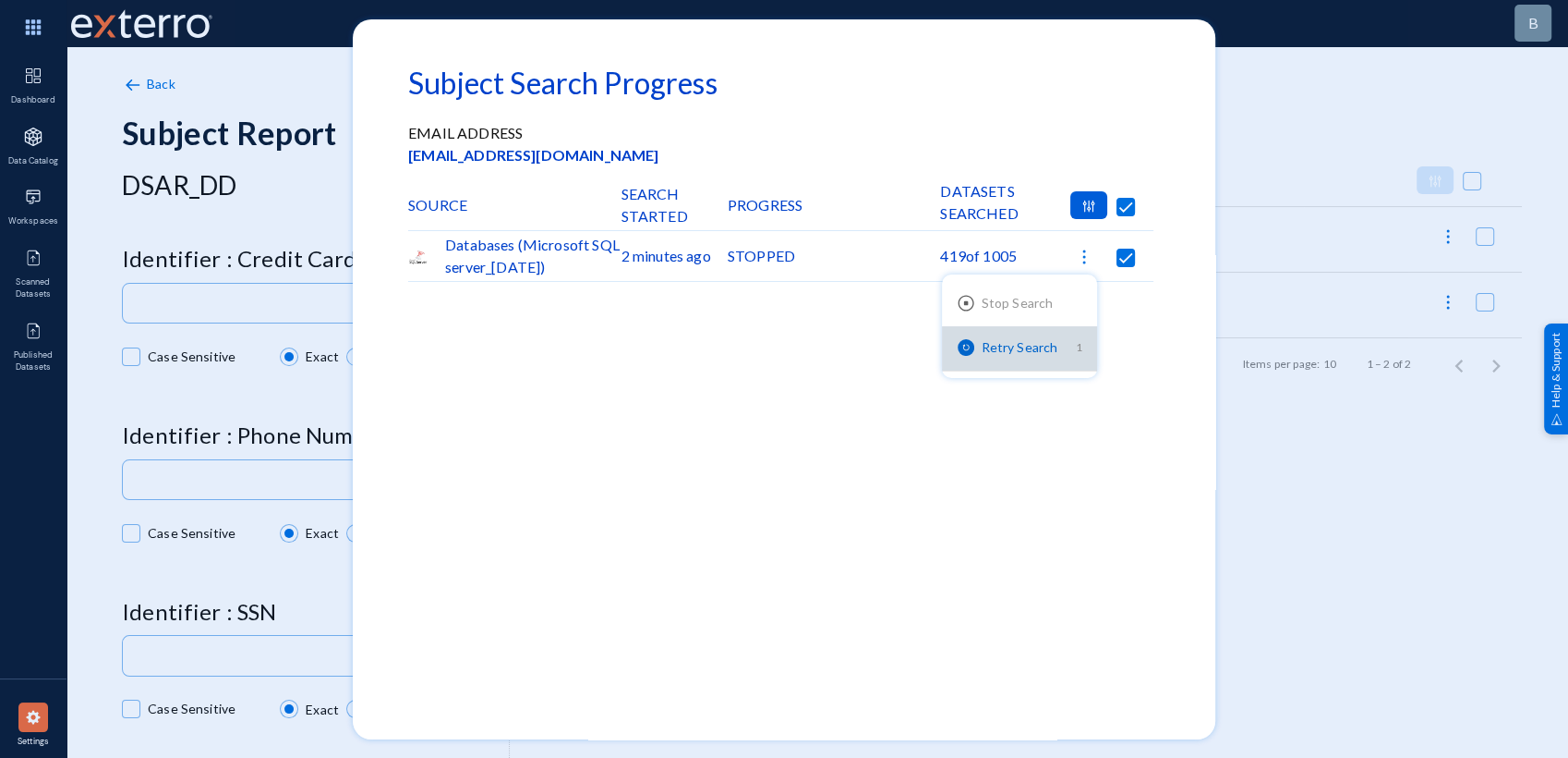
click at [1051, 342] on button "Retry Search 1" at bounding box center [1019, 348] width 156 height 44
checkbox input "false"
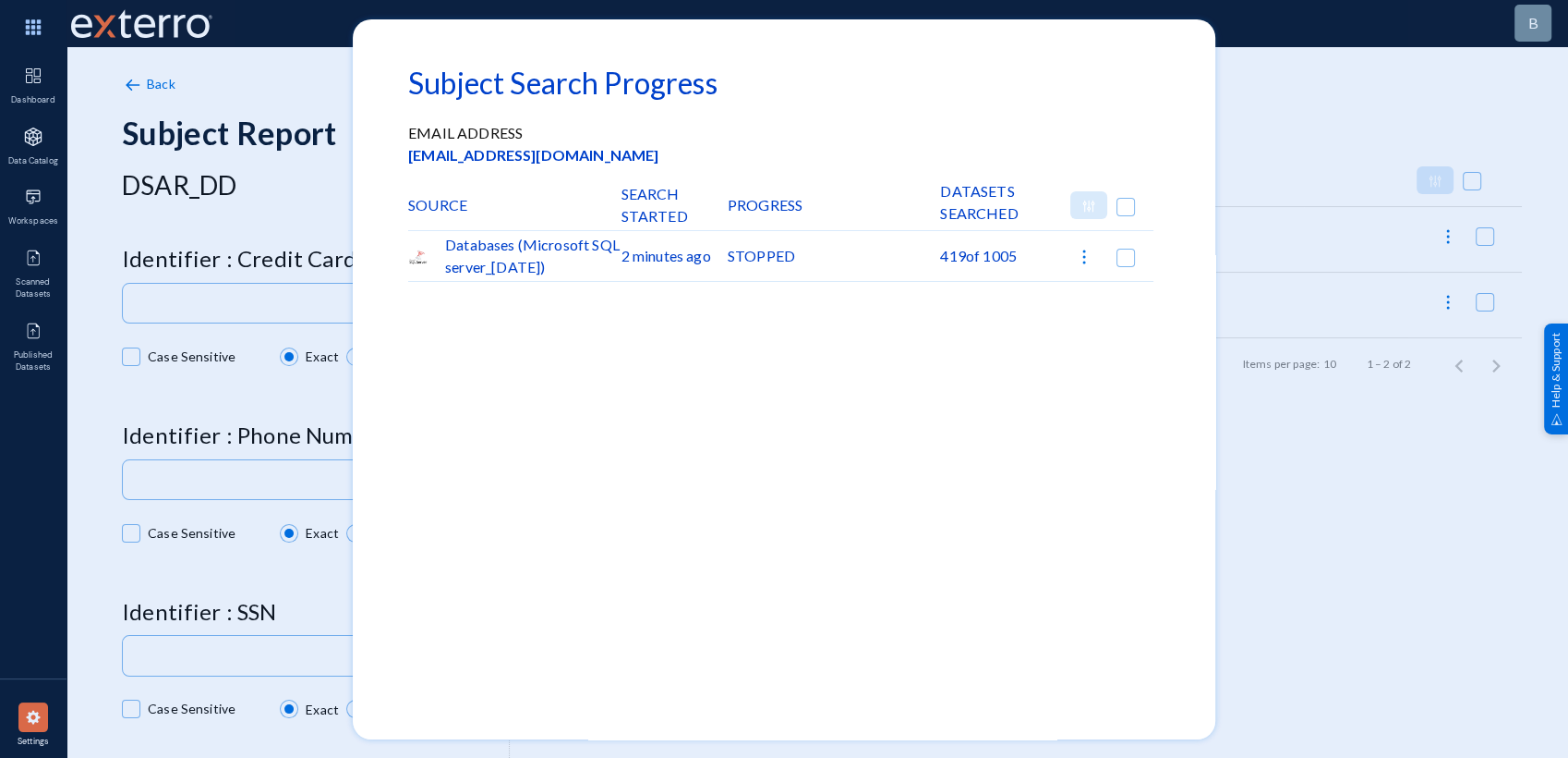
click at [1392, 536] on div at bounding box center [784, 379] width 1568 height 758
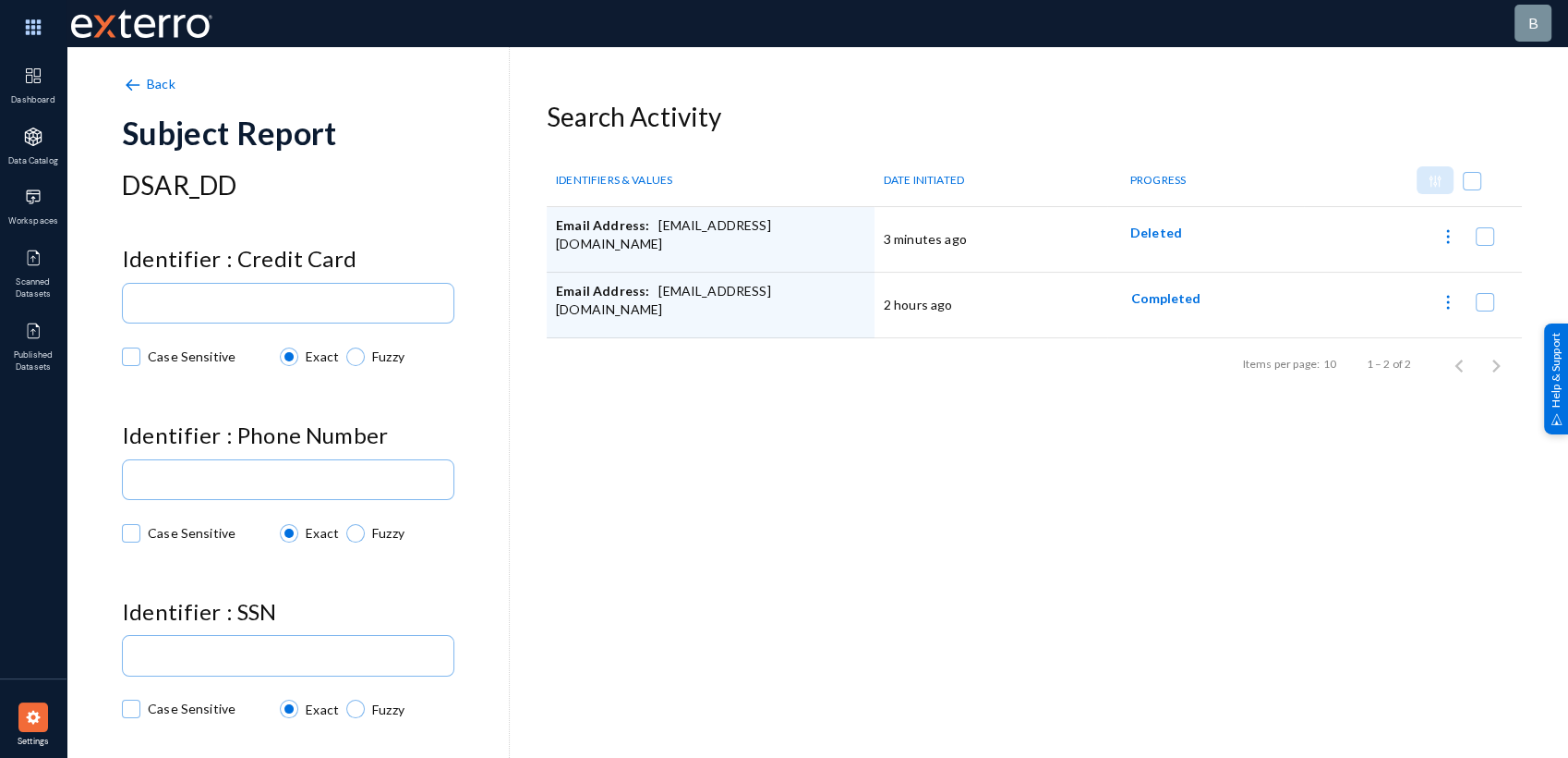
click at [123, 83] on img at bounding box center [132, 85] width 20 height 20
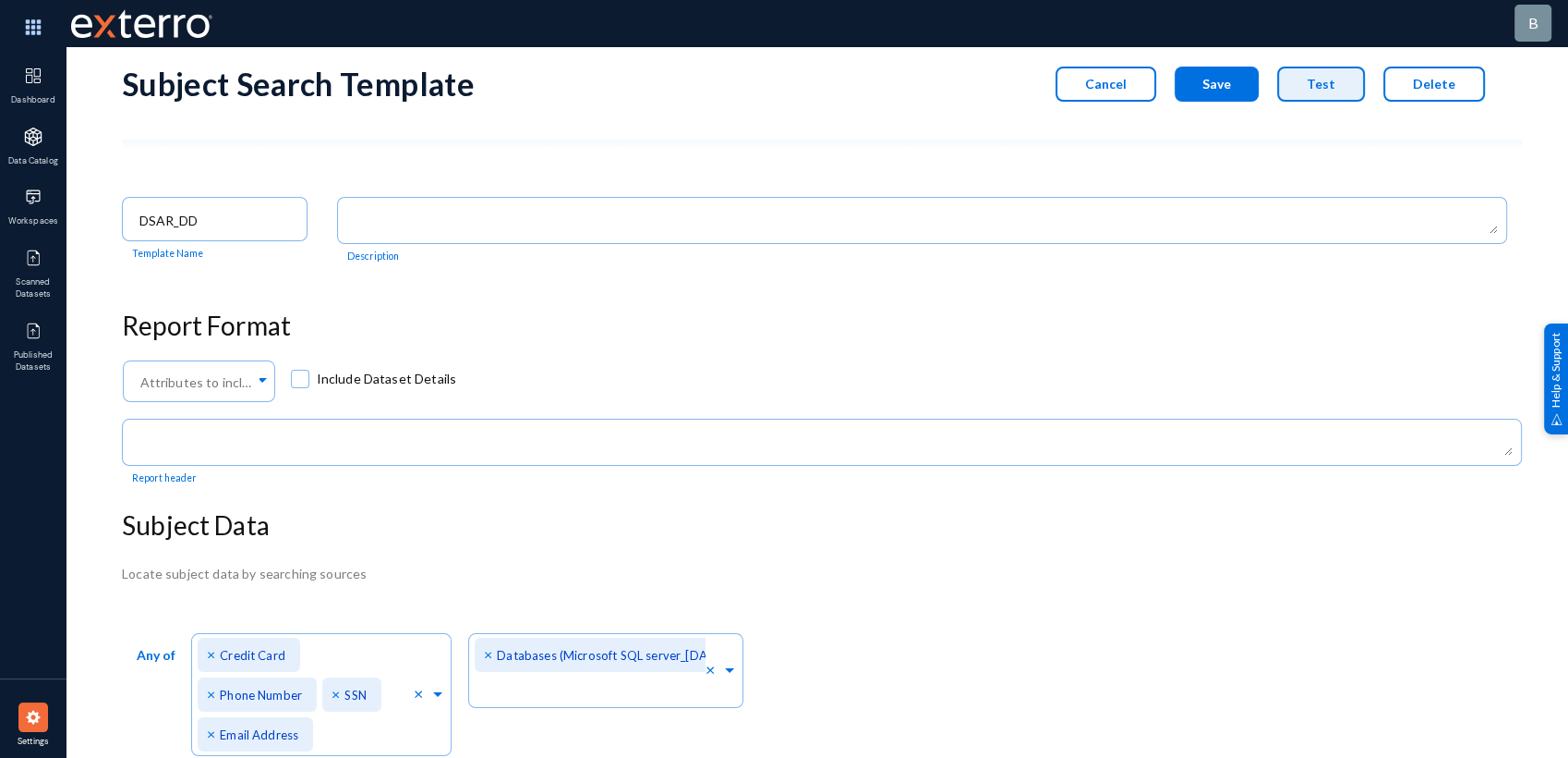
click at [1322, 88] on span "Test" at bounding box center [1320, 84] width 29 height 16
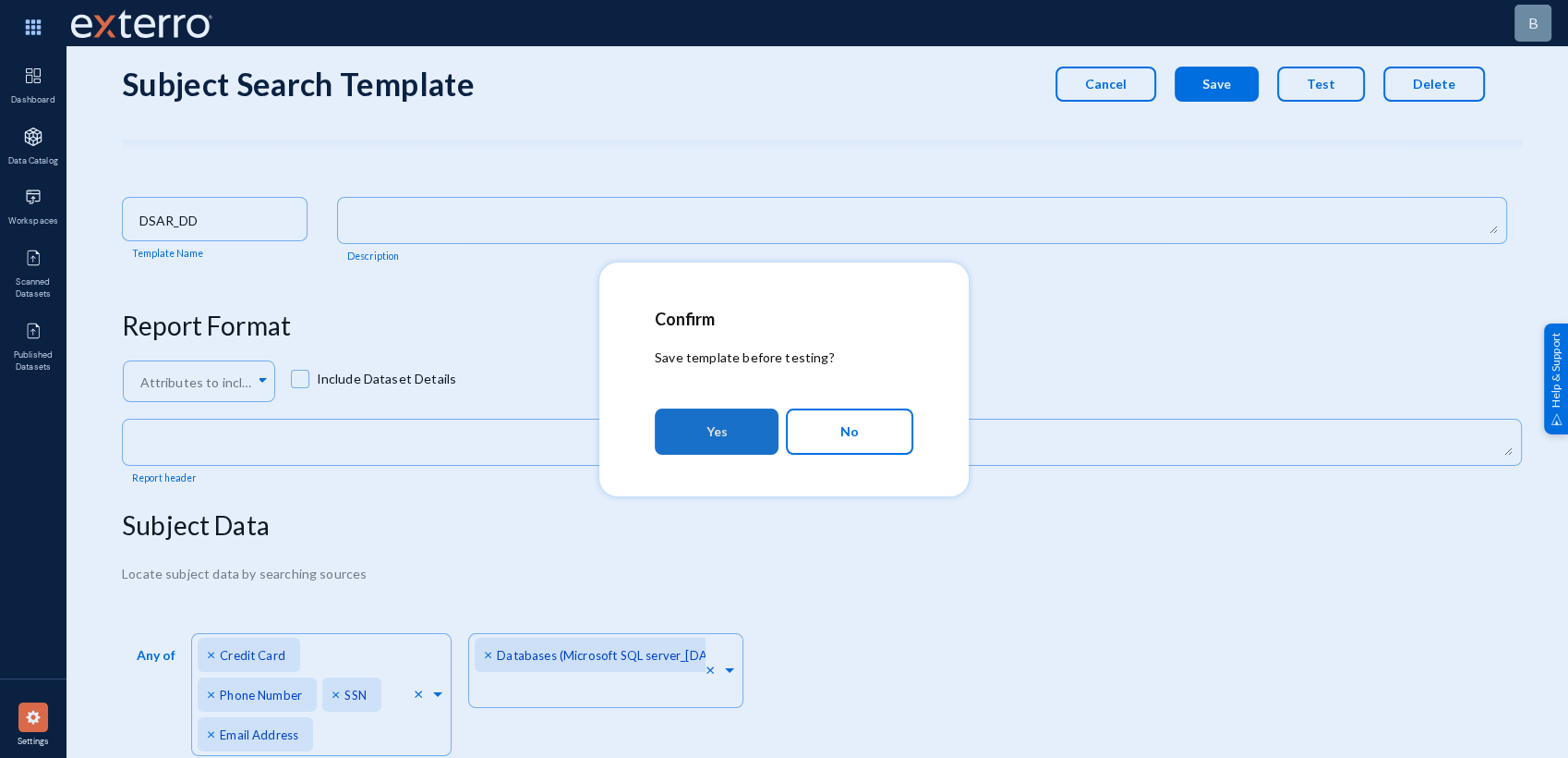
click at [689, 449] on button "Yes" at bounding box center [717, 431] width 124 height 46
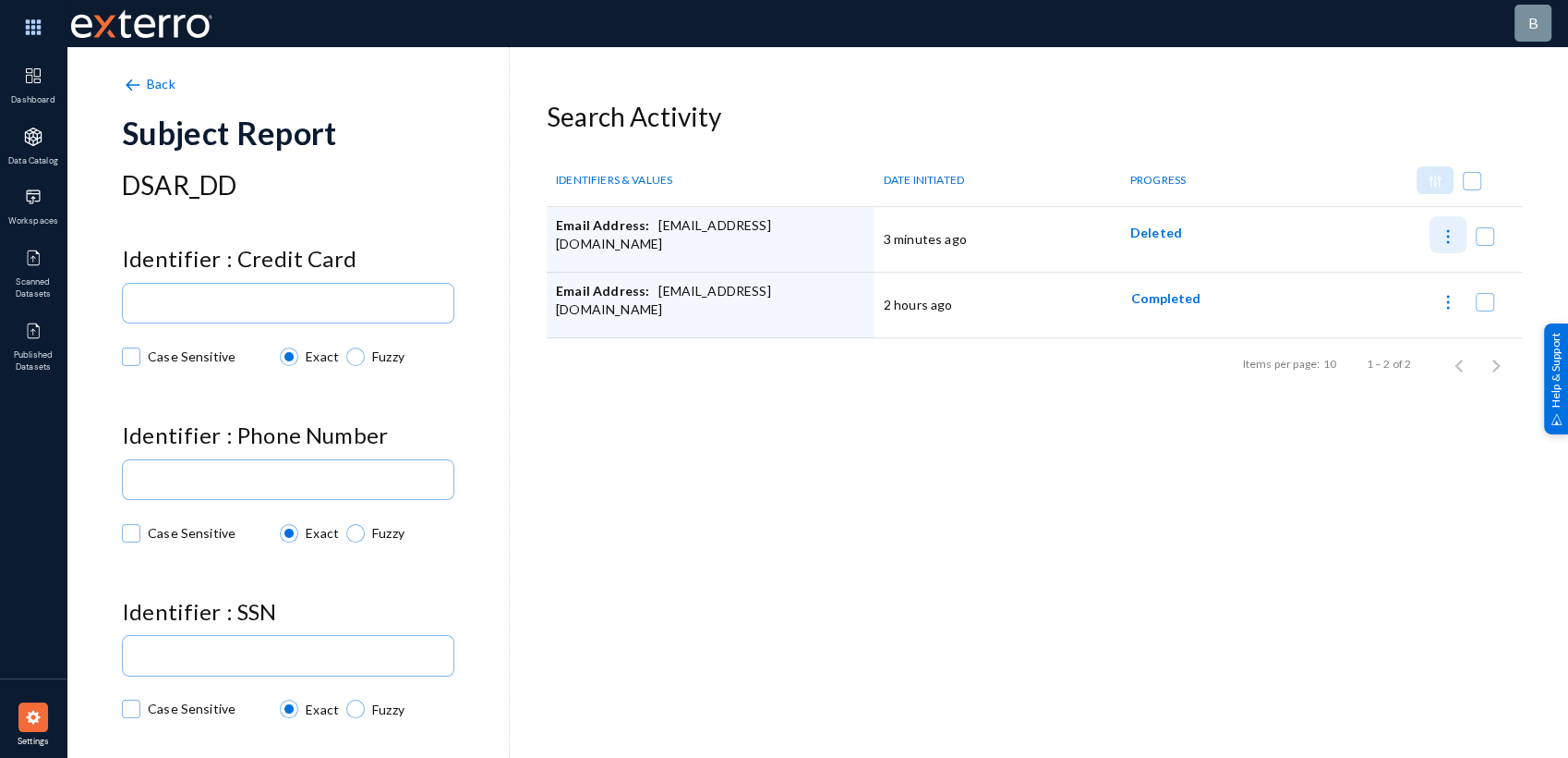
click at [1438, 231] on img at bounding box center [1447, 236] width 18 height 18
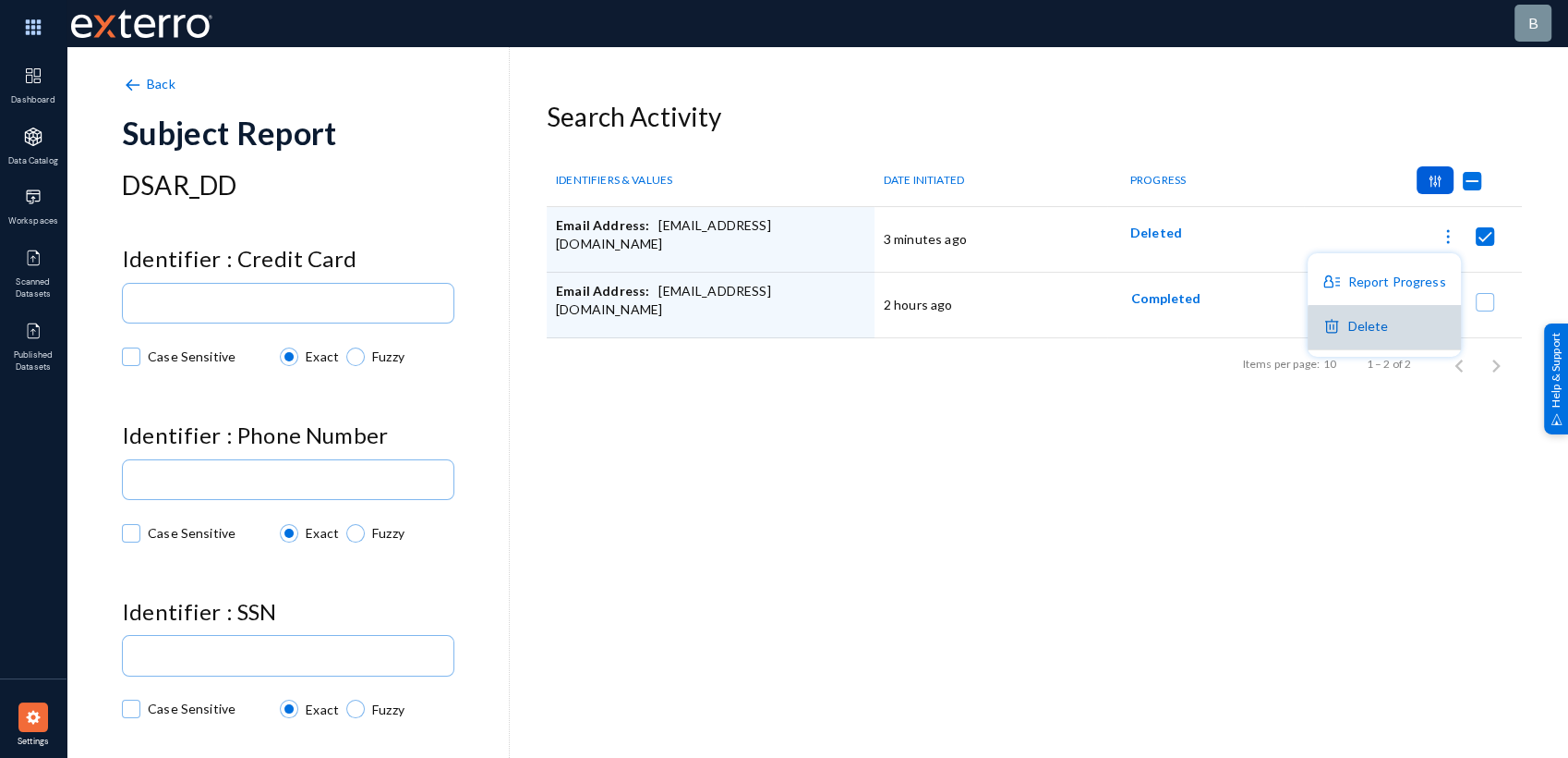
click at [1389, 336] on button "Delete" at bounding box center [1383, 327] width 152 height 44
checkbox input "false"
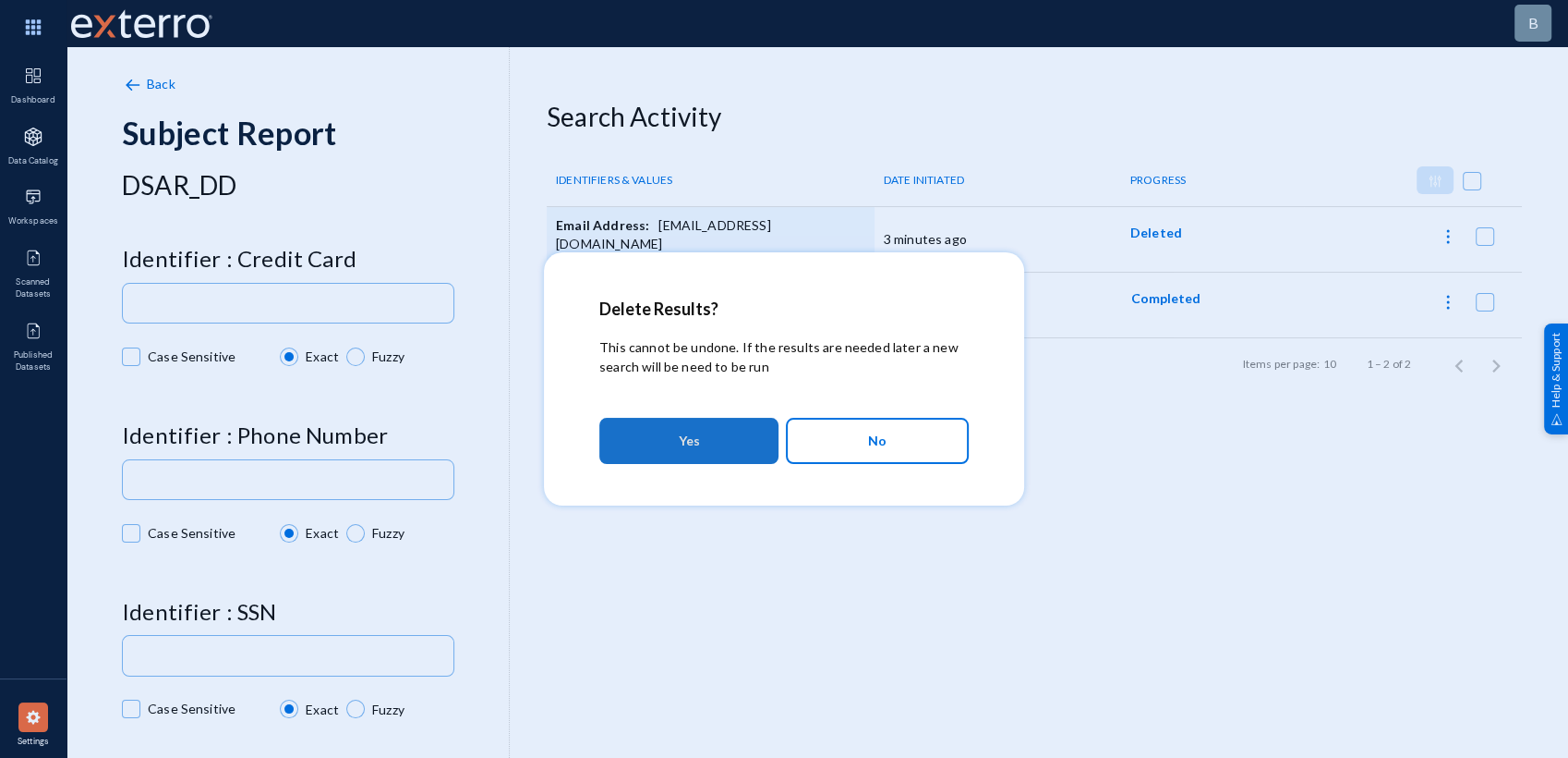
click at [714, 452] on button "Yes" at bounding box center [689, 441] width 179 height 46
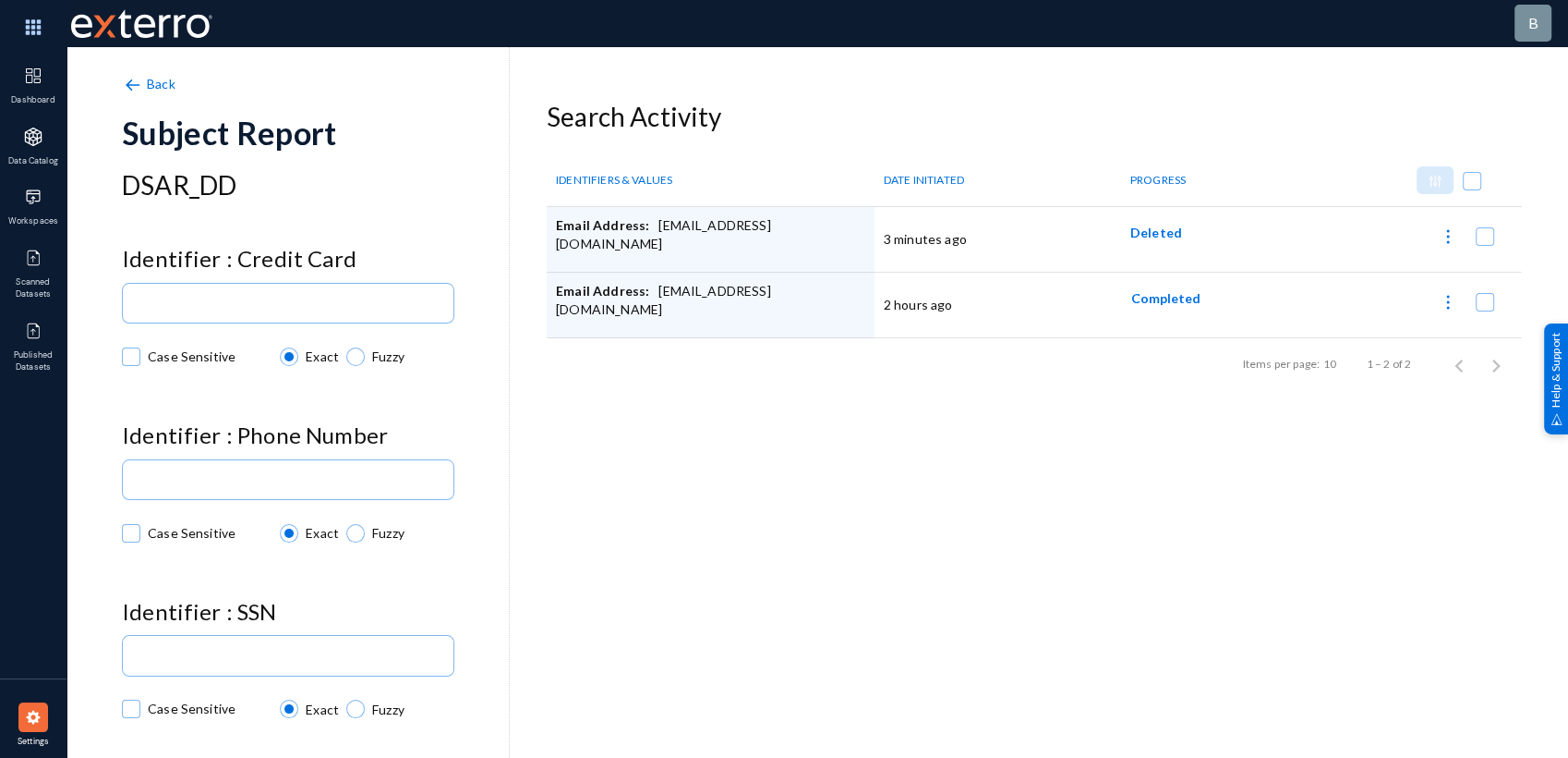
click at [154, 78] on span "Back" at bounding box center [161, 84] width 29 height 16
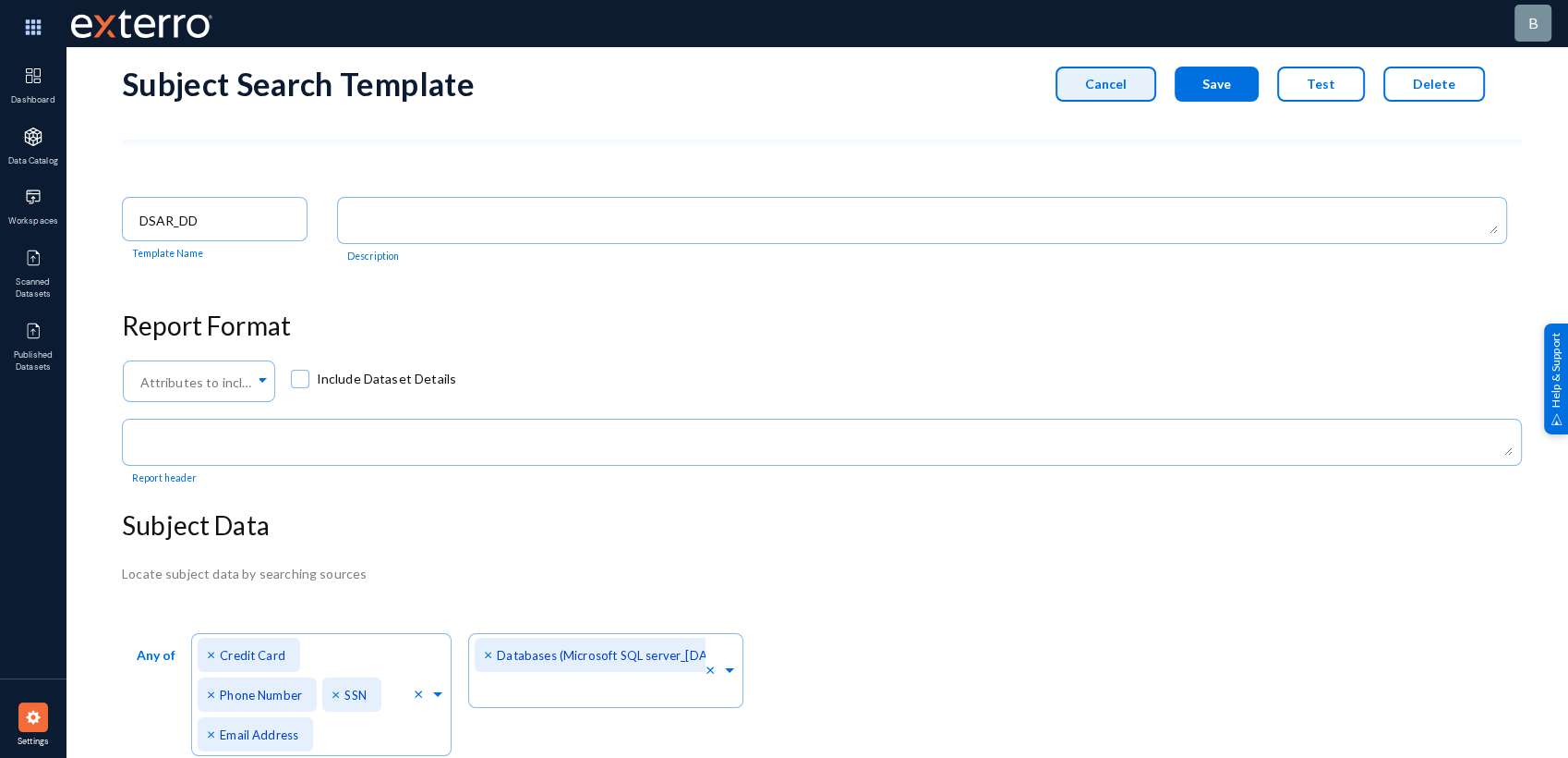
click at [1122, 77] on span "Cancel" at bounding box center [1106, 84] width 42 height 16
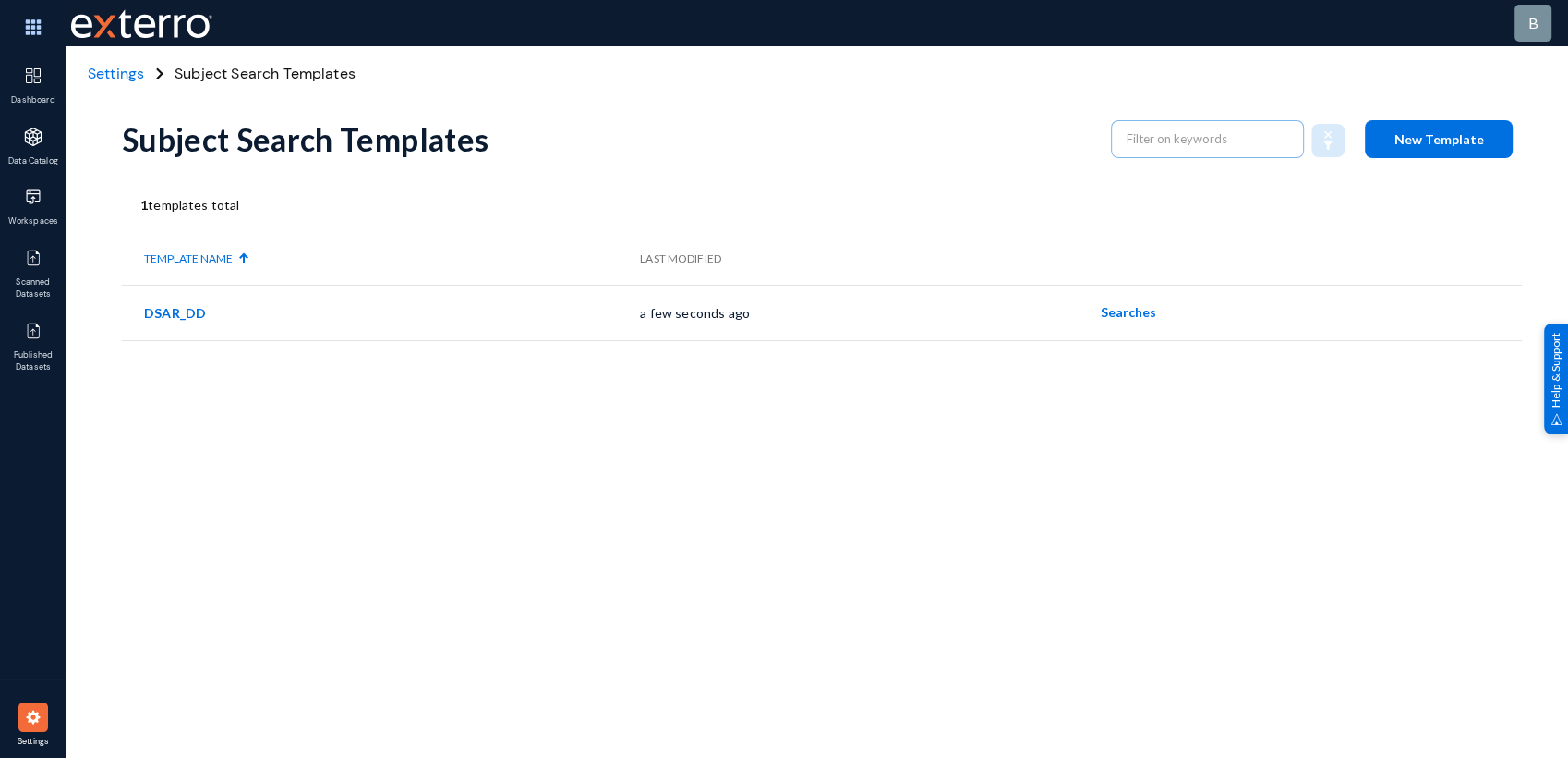
click at [140, 64] on span "Settings" at bounding box center [116, 73] width 56 height 19
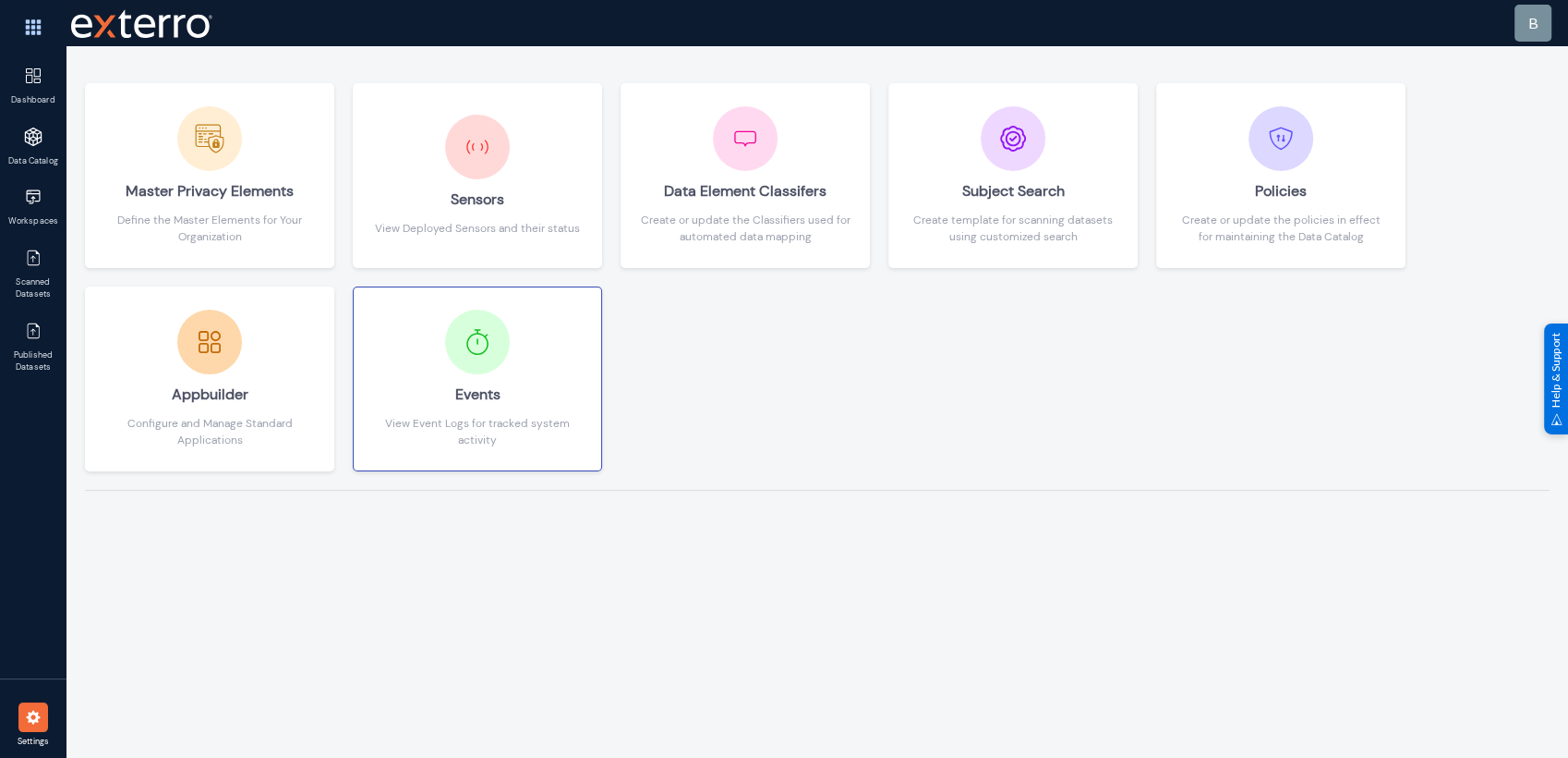
click at [540, 306] on button "Events View Event Logs for tracked system activity" at bounding box center [477, 378] width 249 height 185
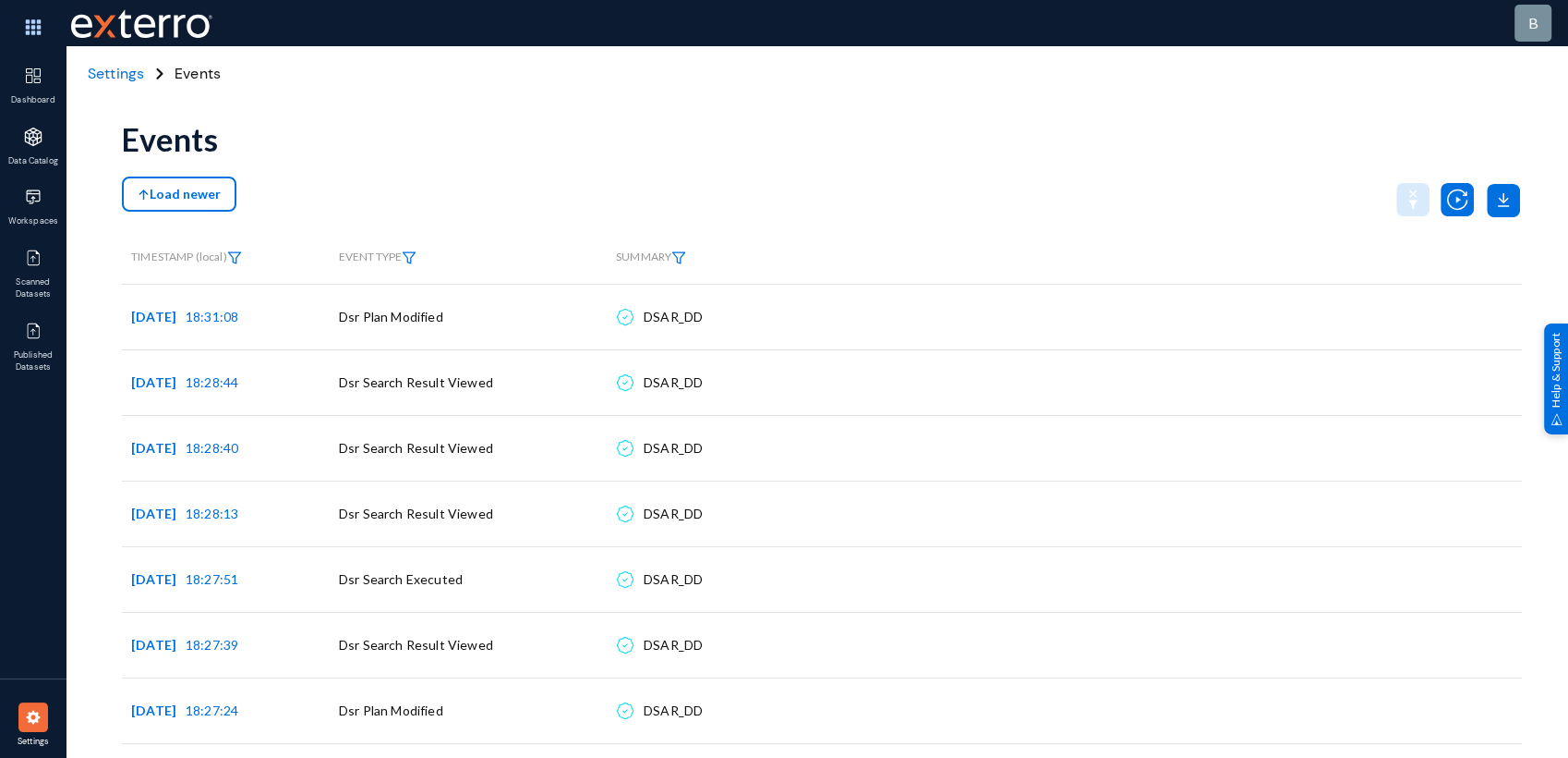
click at [125, 70] on span "Settings" at bounding box center [116, 73] width 56 height 19
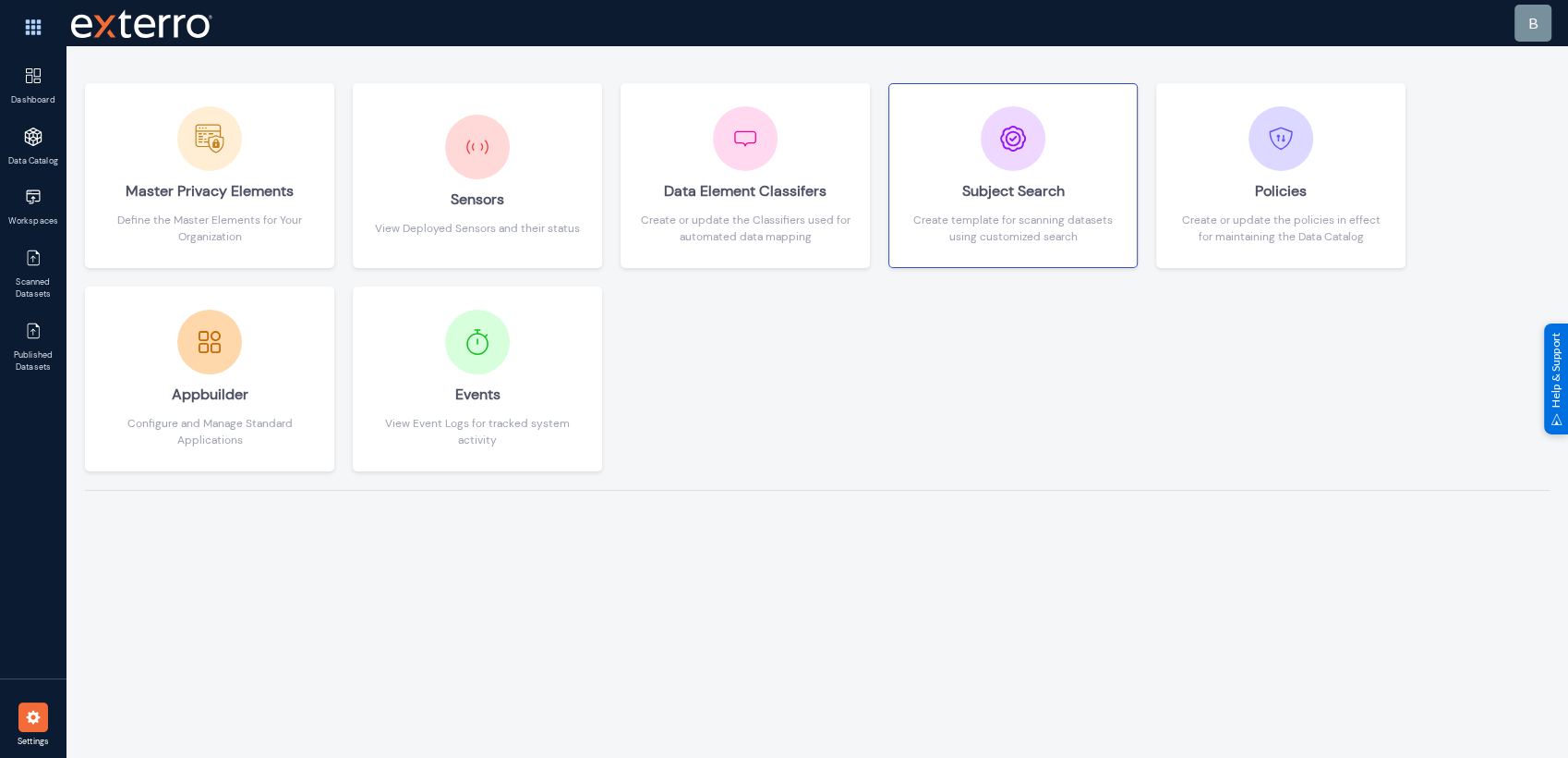
click at [1049, 249] on button "Subject Search Create template for scanning datasets using customized search" at bounding box center [1012, 175] width 249 height 185
